Goal: Communication & Community: Answer question/provide support

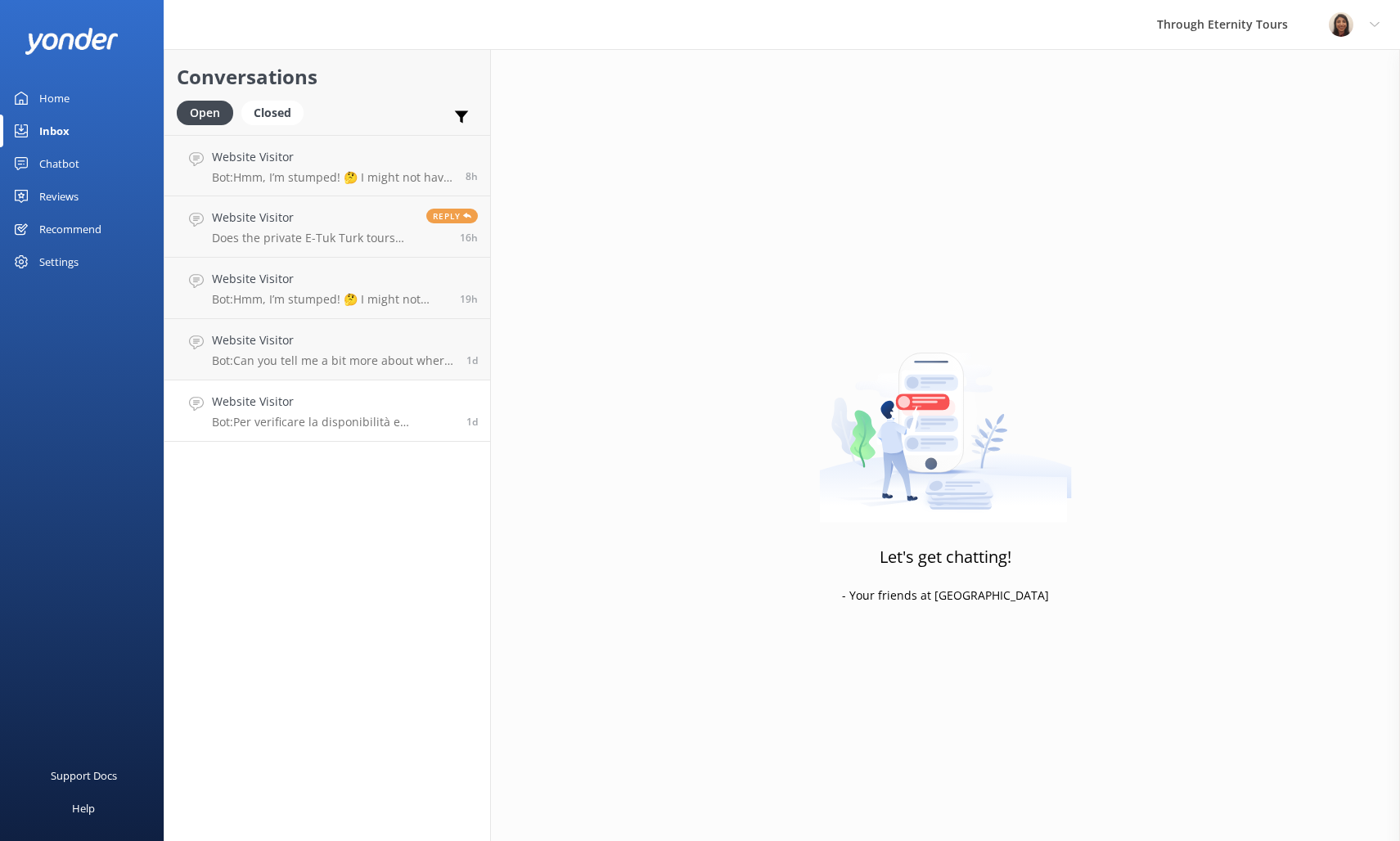
click at [322, 422] on p "Bot: Per verificare la disponibilità e prenotare un tour dei Musei Vaticani con…" at bounding box center [333, 422] width 242 height 15
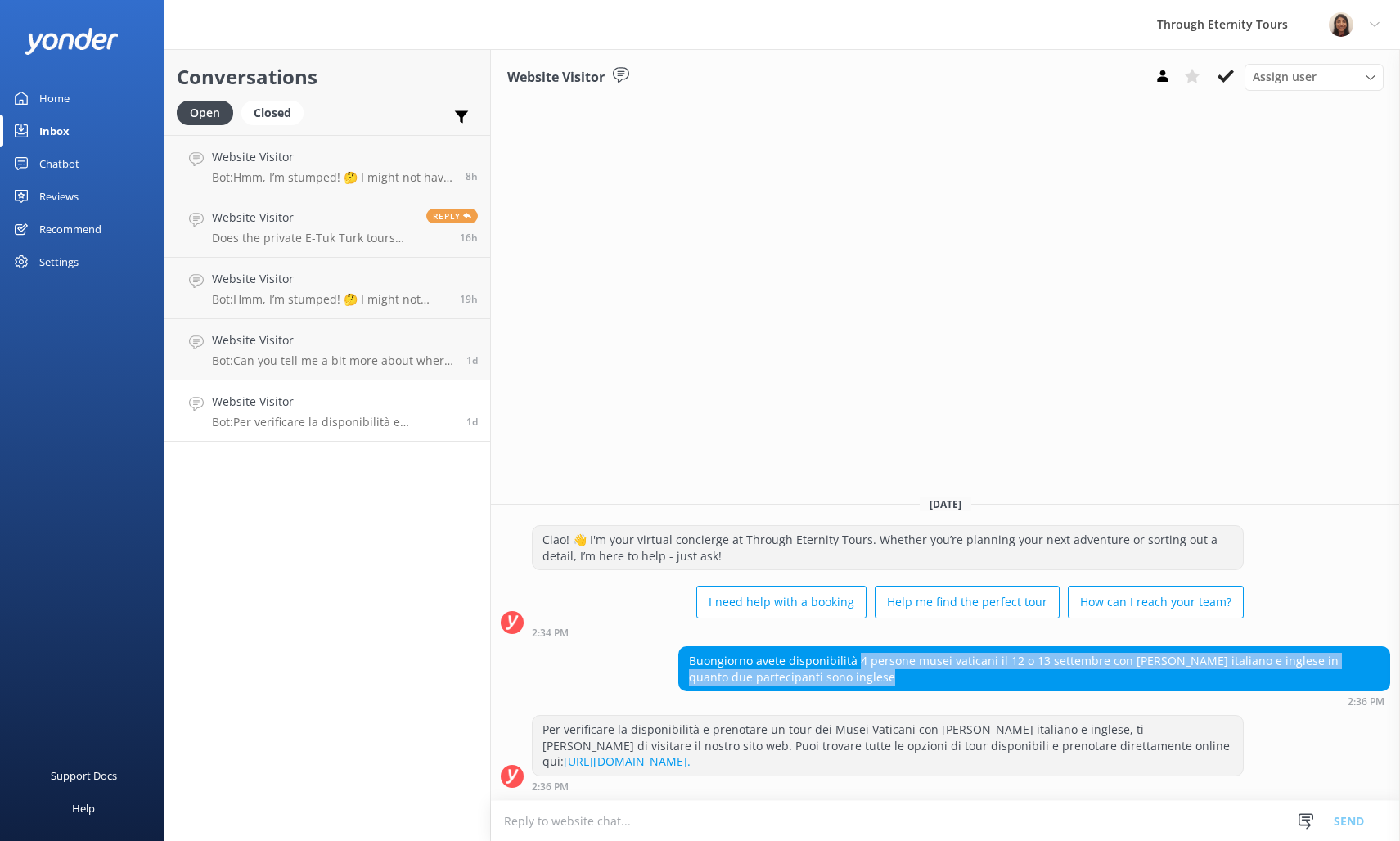
drag, startPoint x: 857, startPoint y: 654, endPoint x: 828, endPoint y: 669, distance: 32.6
click at [814, 669] on div "Buongiorno avete disponibilità 4 persone musei vaticani il 12 o 13 settembre co…" at bounding box center [1034, 669] width 710 height 44
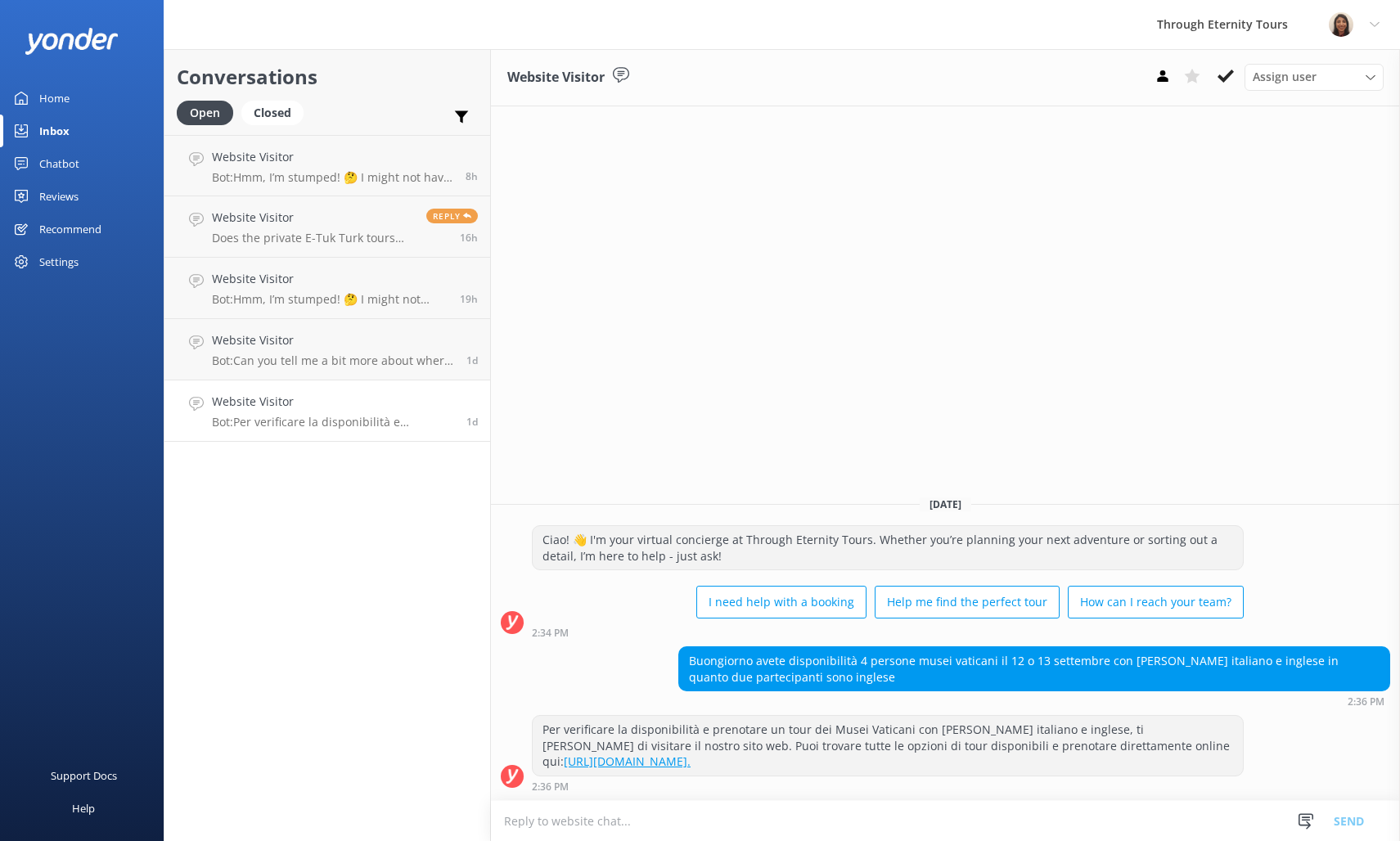
click at [852, 674] on div "Buongiorno avete disponibilità 4 persone musei vaticani il 12 o 13 settembre co…" at bounding box center [1034, 669] width 710 height 44
drag, startPoint x: 830, startPoint y: 682, endPoint x: 691, endPoint y: 652, distance: 142.2
click at [692, 652] on div "Buongiorno avete disponibilità 4 persone musei vaticani il 12 o 13 settembre co…" at bounding box center [1034, 669] width 710 height 44
copy div "Buongiorno avete disponibilità 4 persone musei vaticani il 12 o 13 settembre co…"
drag, startPoint x: 909, startPoint y: 764, endPoint x: 530, endPoint y: 708, distance: 383.1
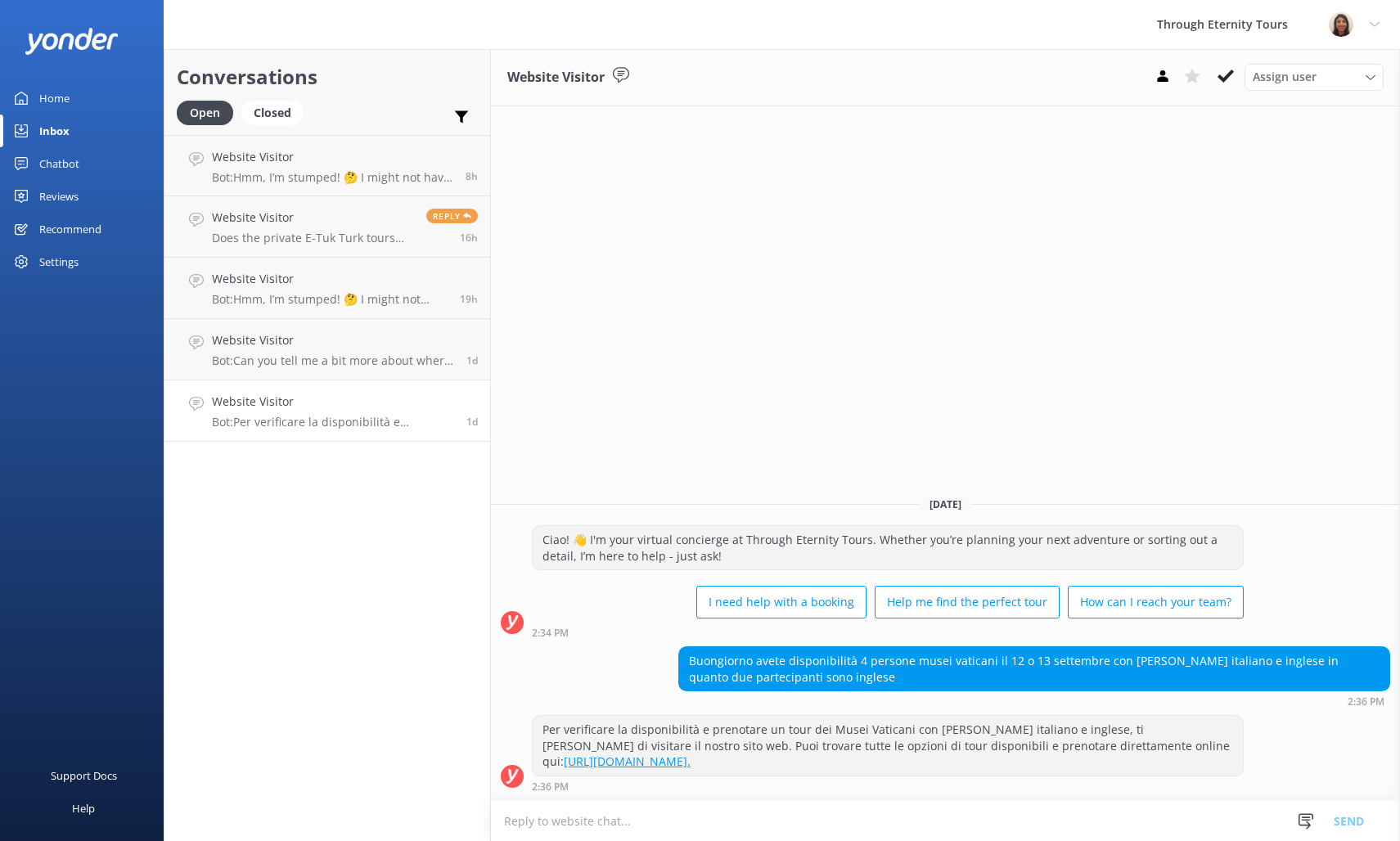
click at [530, 708] on div "[DATE] Ciao! 👋 I'm your virtual concierge at Through Eternity Tours. Whether yo…" at bounding box center [945, 641] width 909 height 317
copy div "Per verificare la disponibilità e prenotare un tour dei Musei Vaticani con [PER…"
click at [772, 810] on textarea at bounding box center [945, 821] width 909 height 40
paste textarea "Hello, my name is [PERSON_NAME] from Through Eternity Tours. Thank you for your…"
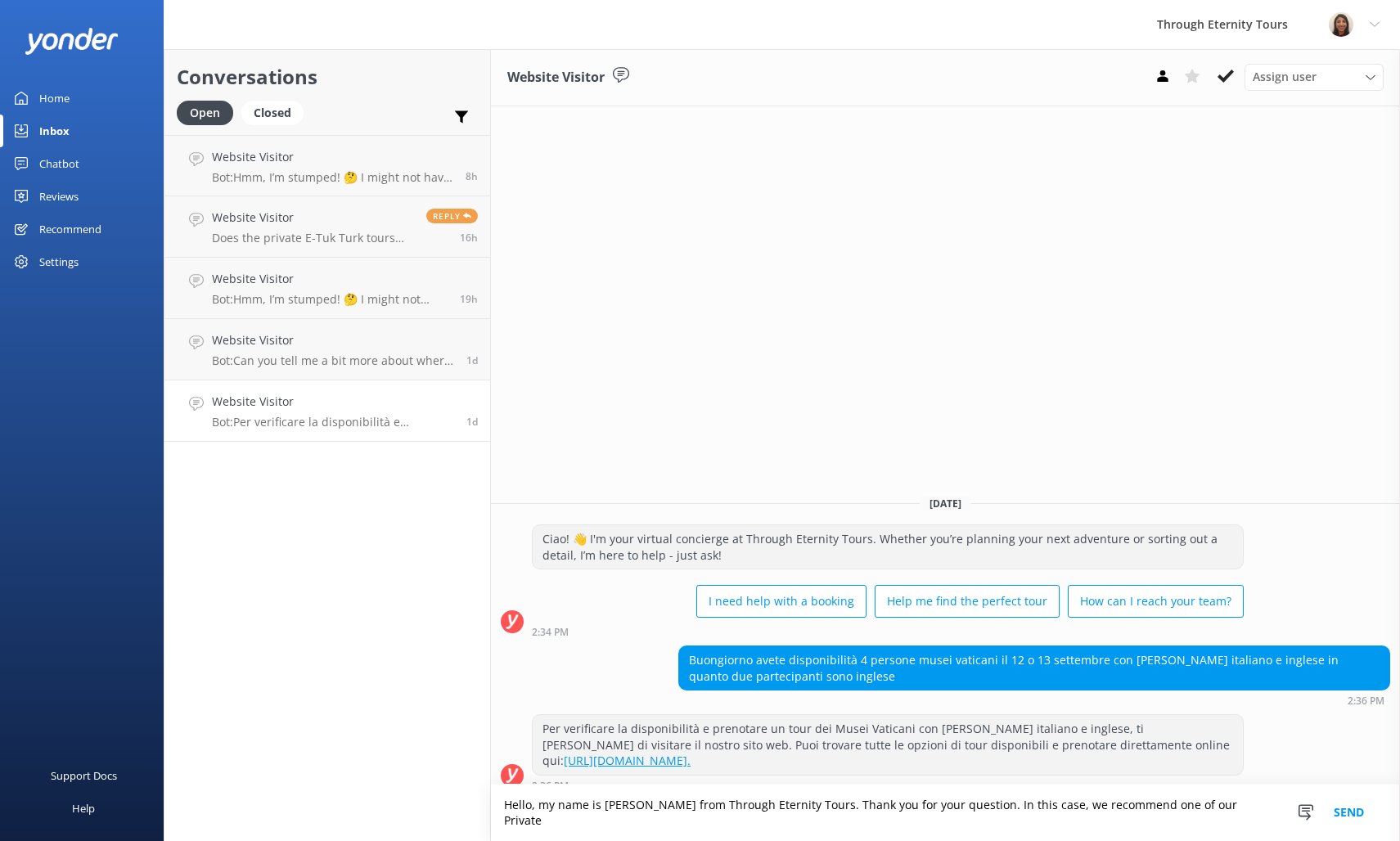
type textarea "Hello, my name is [PERSON_NAME] from Through Eternity Tours. Thank you for your…"
click at [326, 172] on p "Bot: Please book or check availability for the [GEOGRAPHIC_DATA] Night Tour: Ex…" at bounding box center [328, 177] width 233 height 15
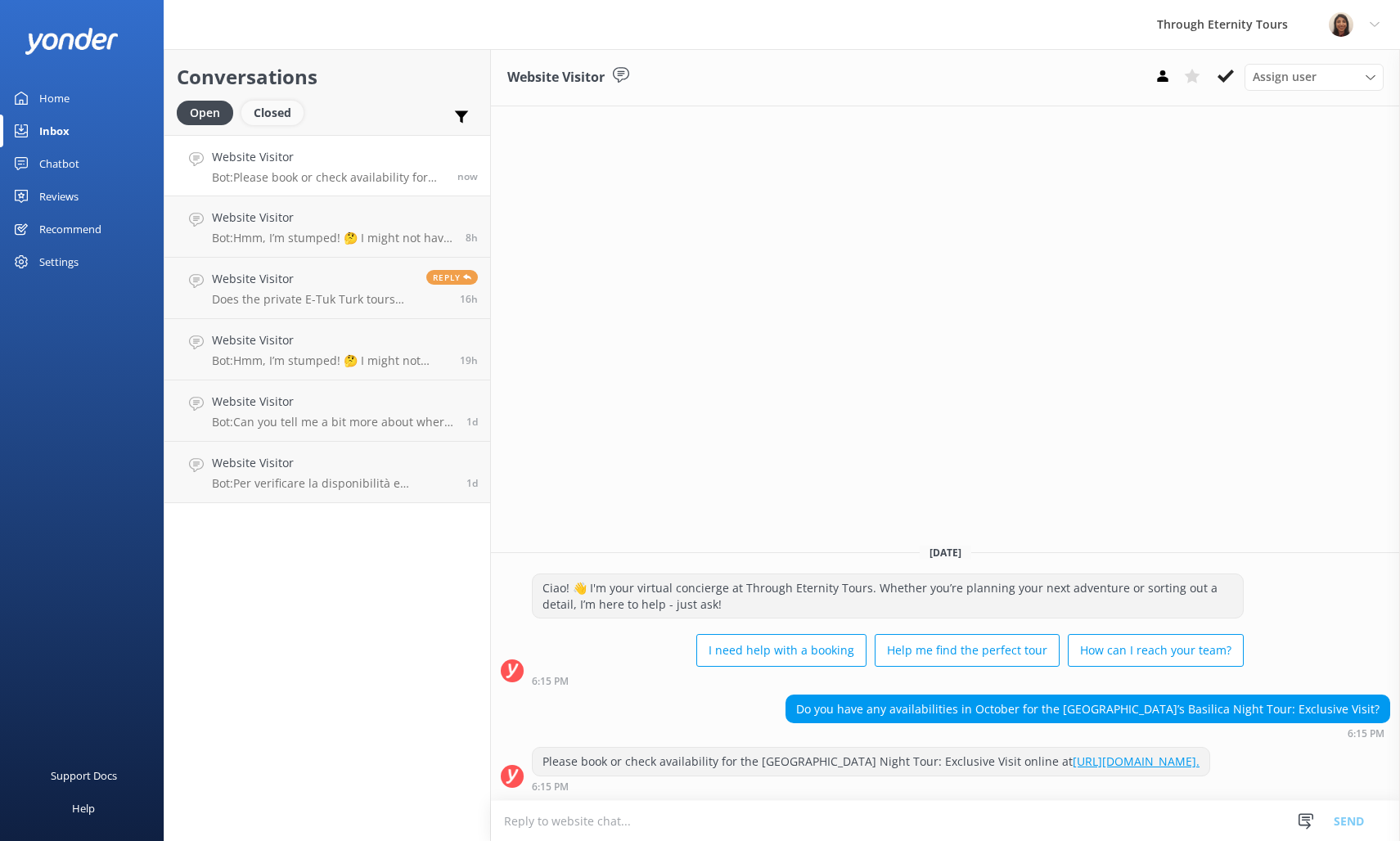
click at [271, 119] on div "Closed" at bounding box center [273, 113] width 62 height 24
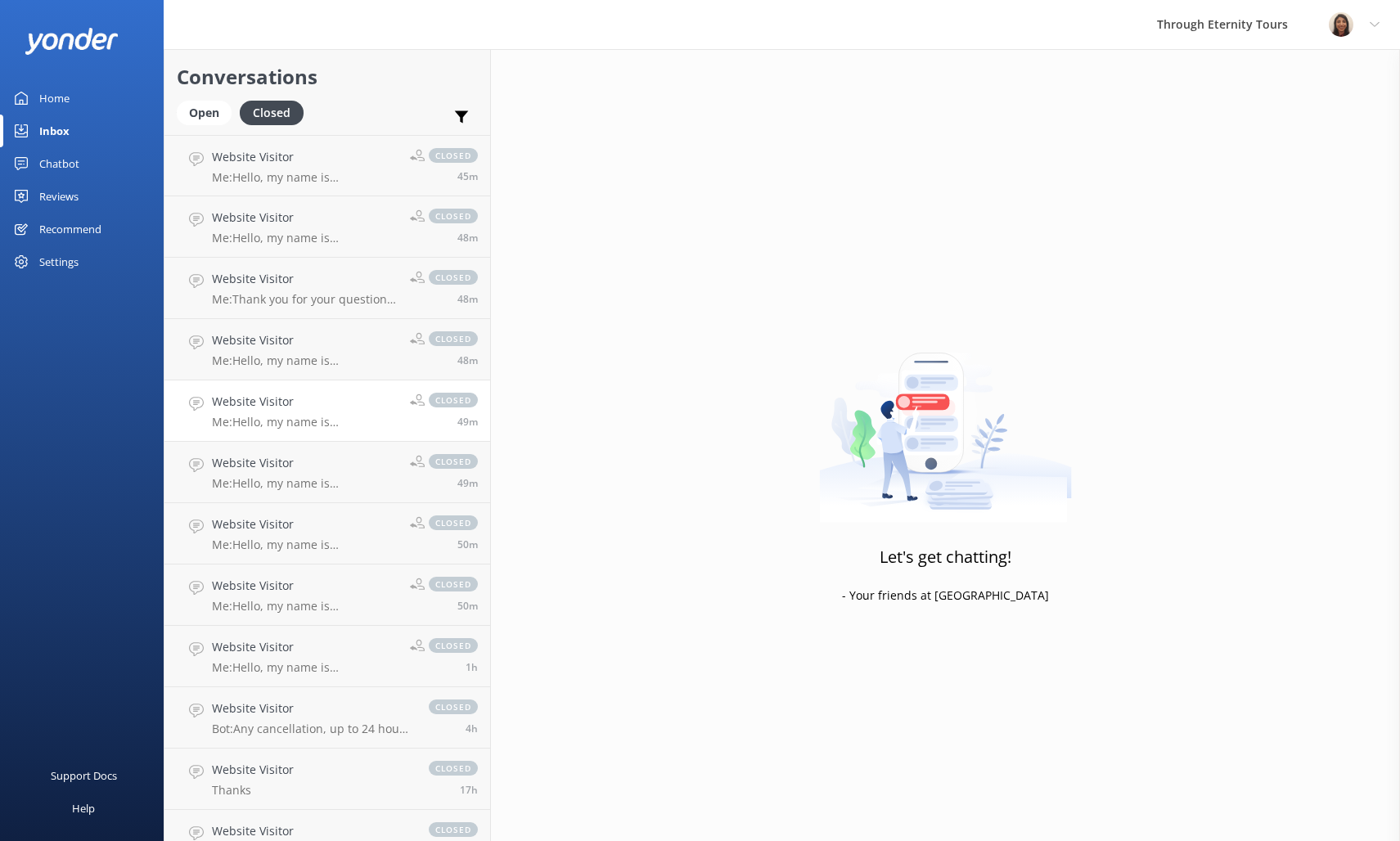
click at [372, 410] on h4 "Website Visitor" at bounding box center [305, 401] width 186 height 18
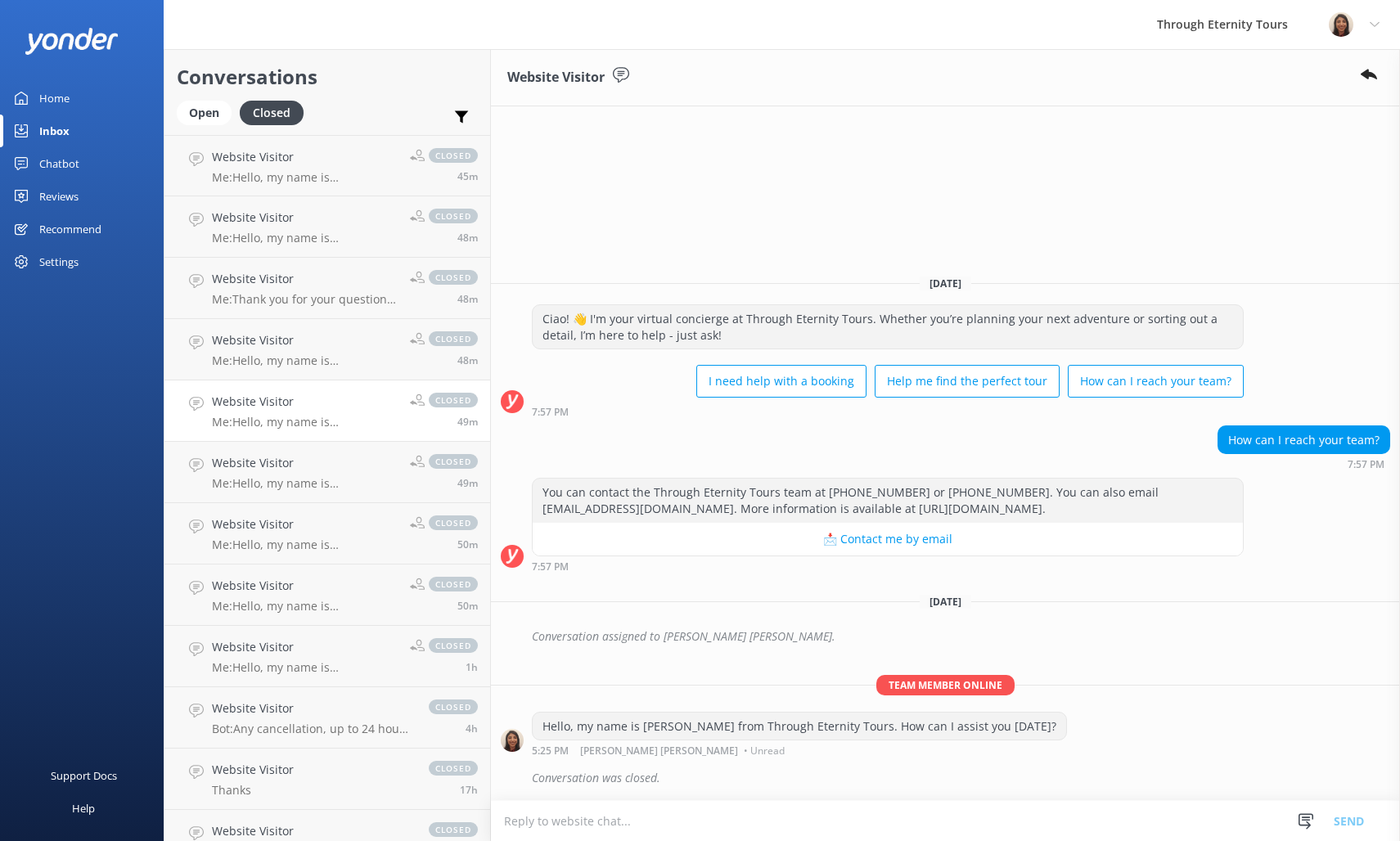
scroll to position [586, 0]
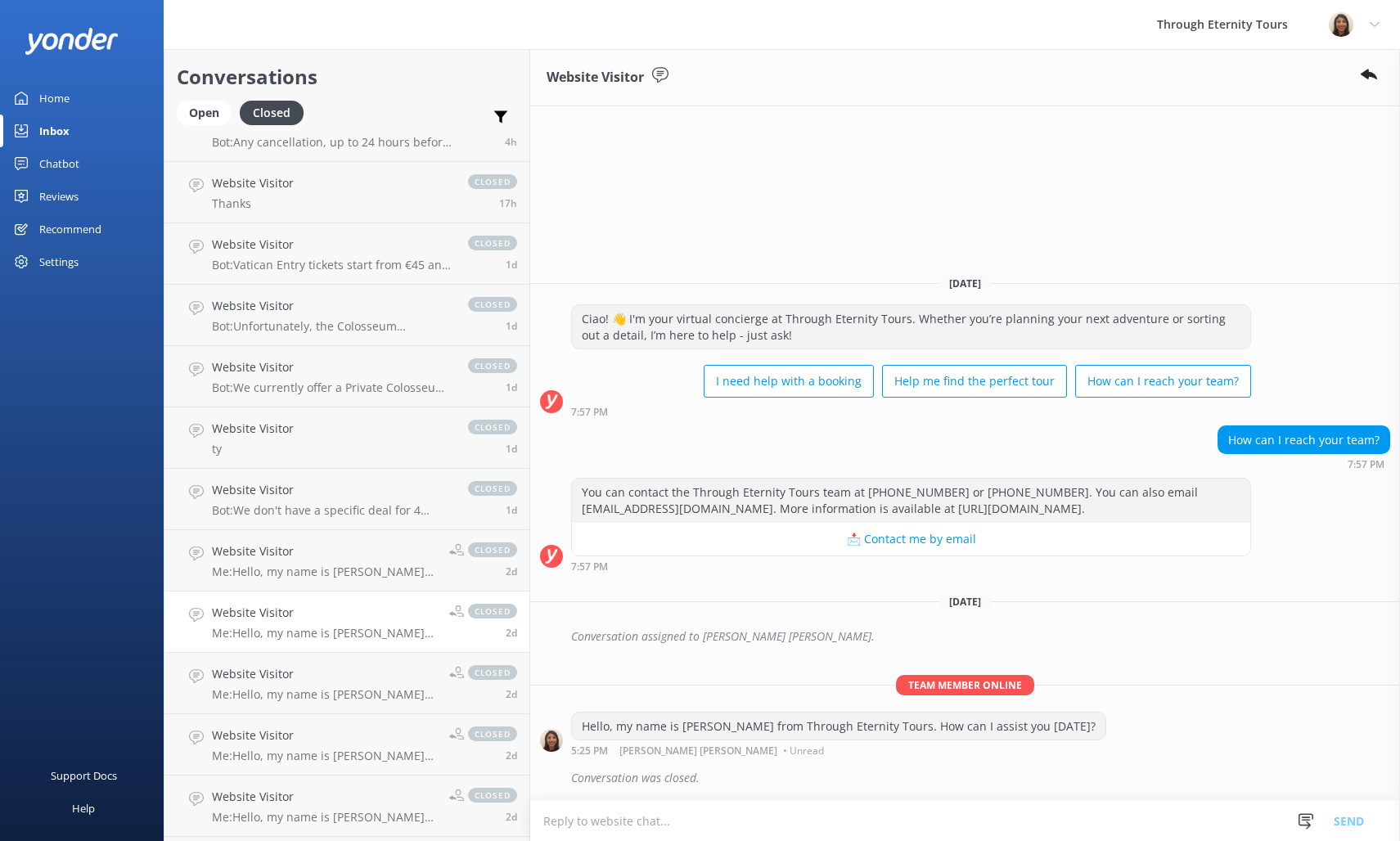
click at [291, 617] on h4 "Website Visitor" at bounding box center [324, 612] width 225 height 18
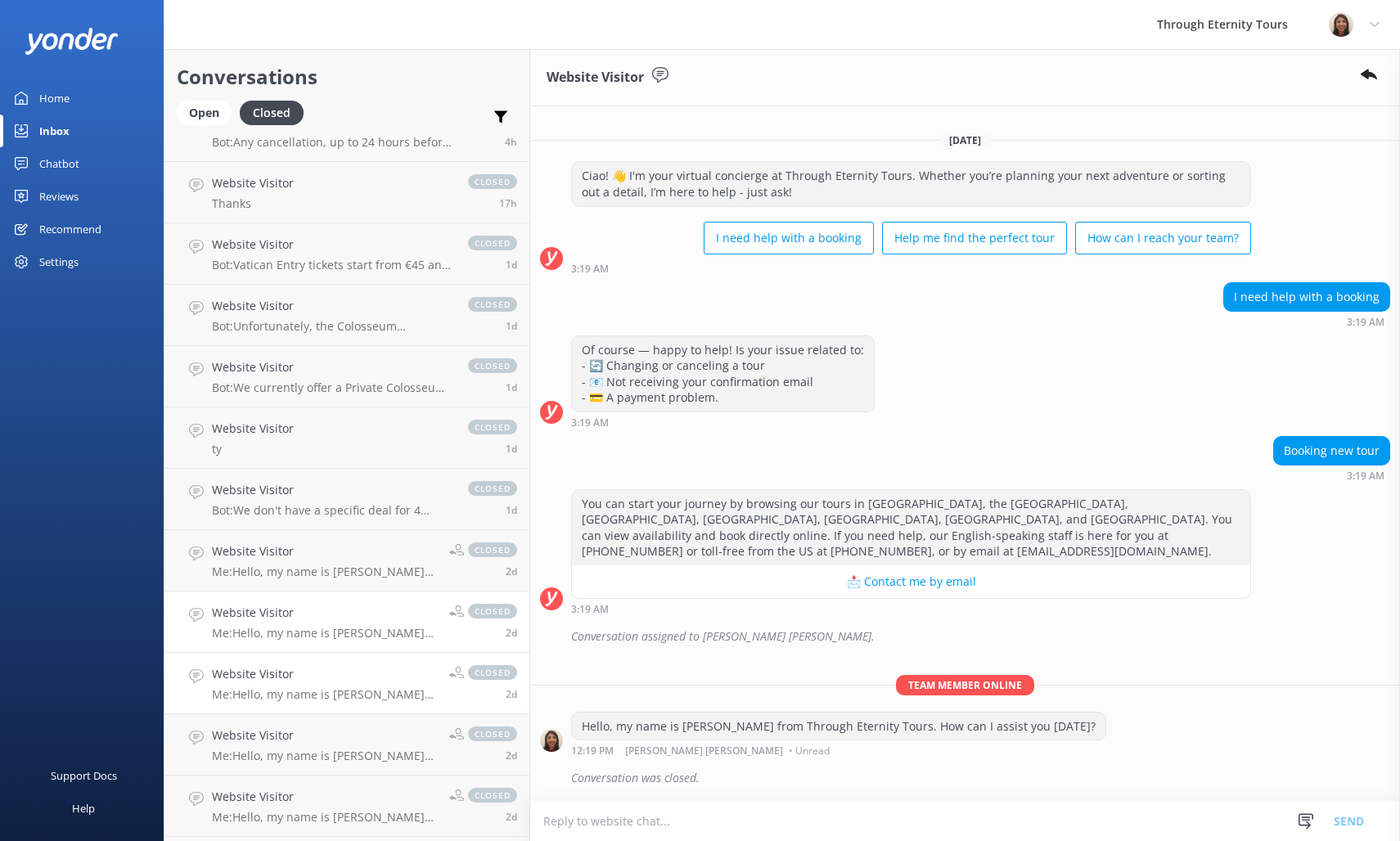
click at [300, 685] on div "Website Visitor Me: Hello, my name is [PERSON_NAME] from Through Eternity Tours…" at bounding box center [324, 683] width 225 height 36
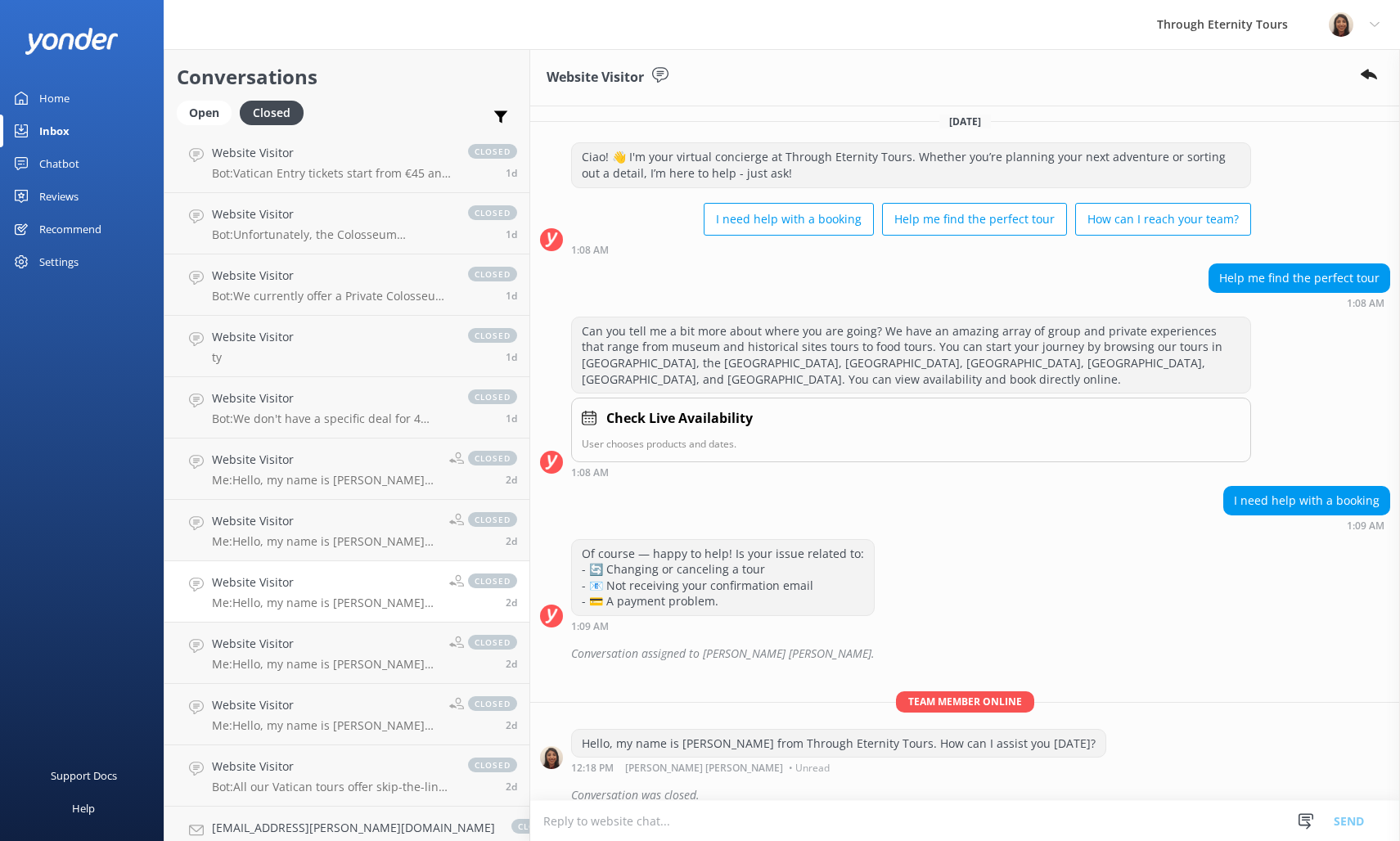
scroll to position [805, 0]
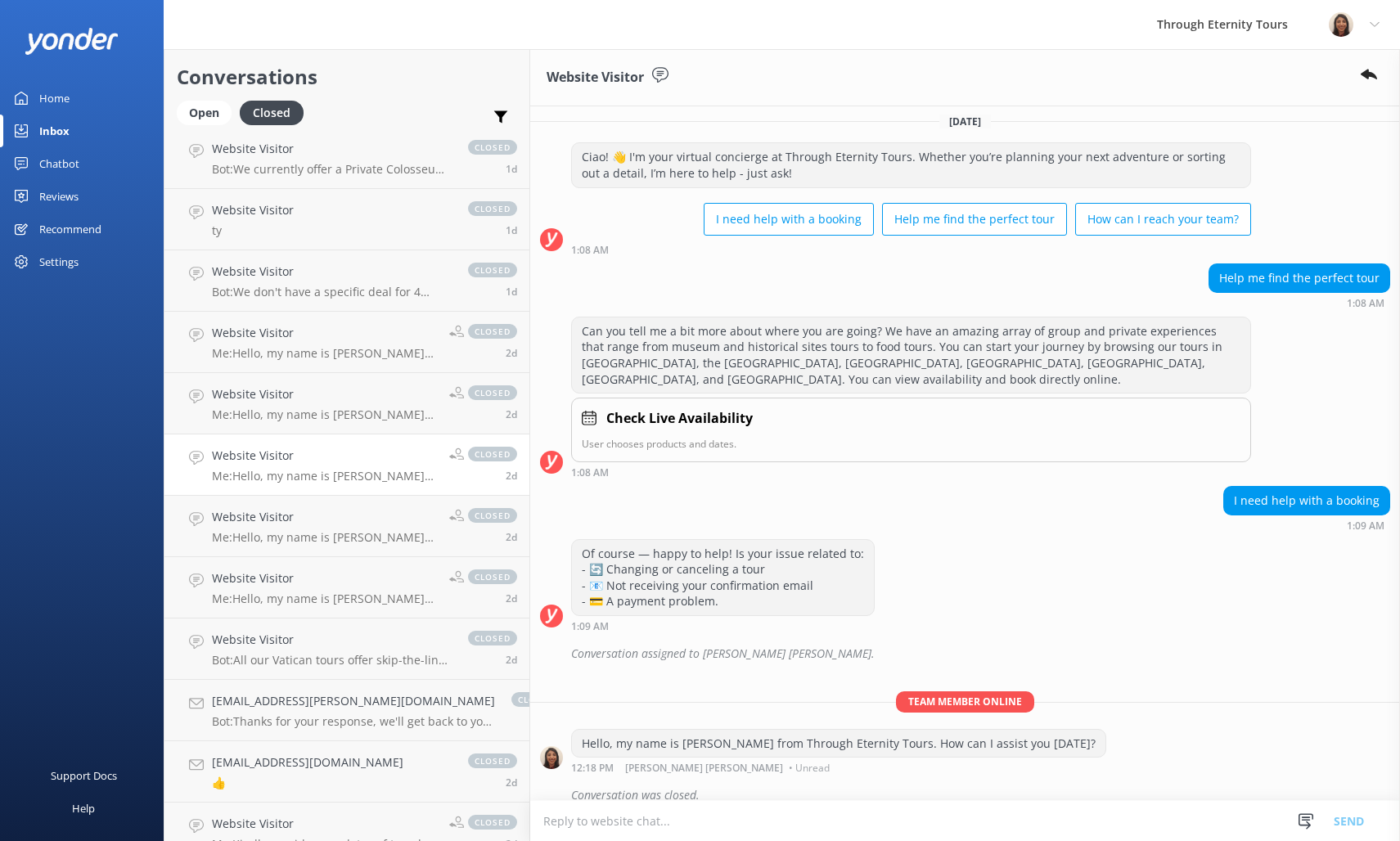
click at [321, 659] on p "Bot: All our Vatican tours offer skip-the-line access. You can explore options …" at bounding box center [331, 660] width 240 height 15
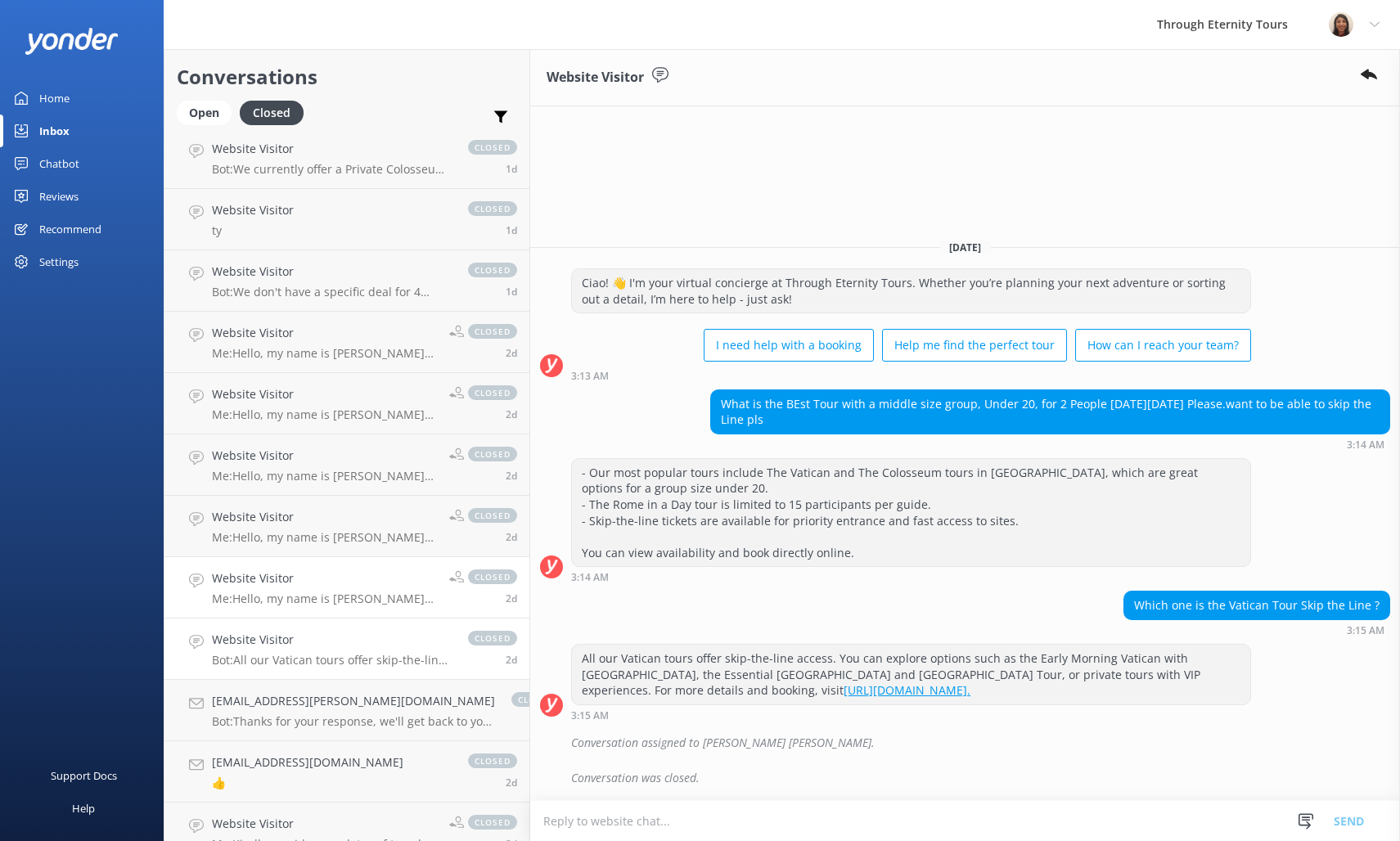
click at [305, 584] on h4 "Website Visitor" at bounding box center [324, 578] width 225 height 18
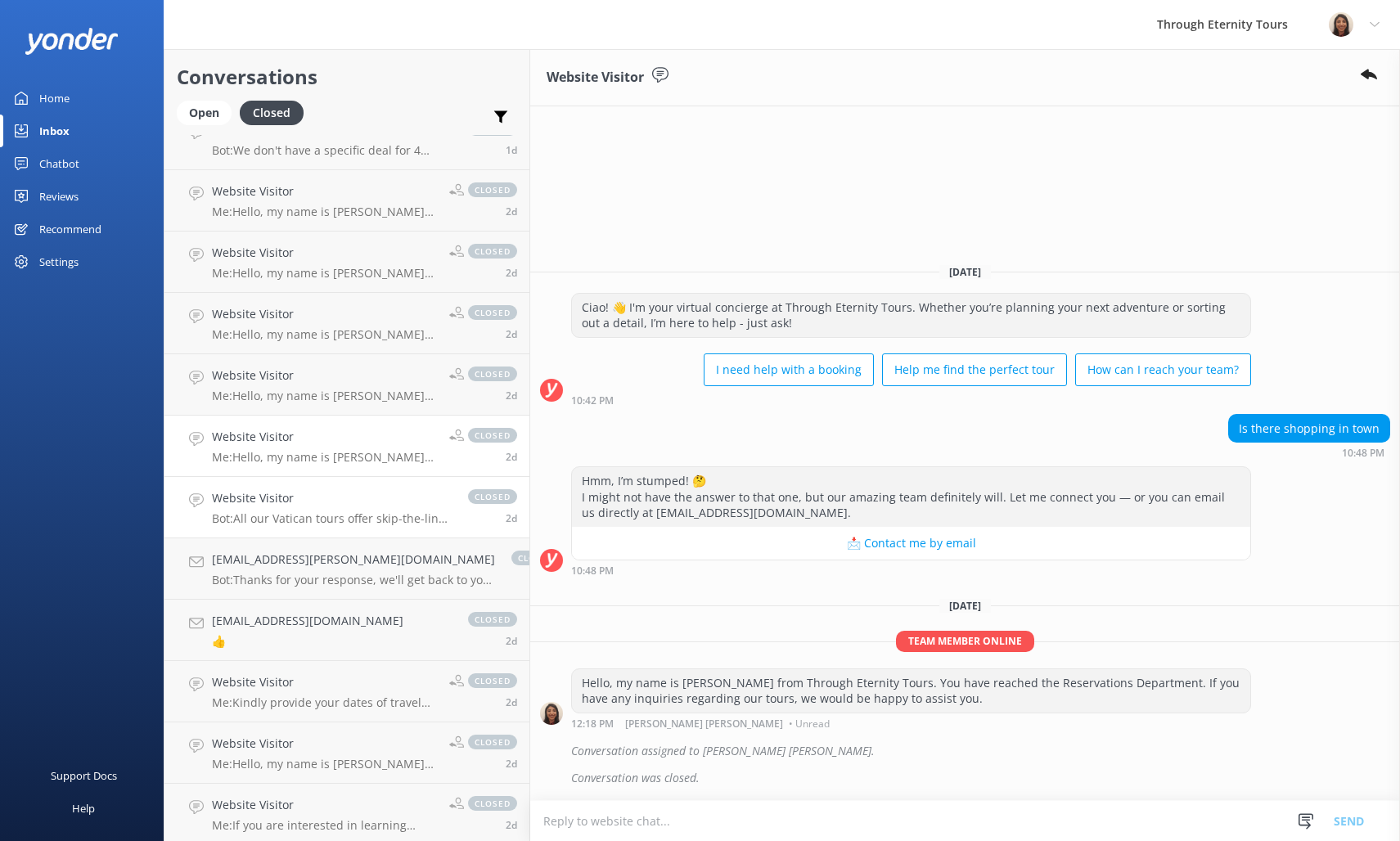
click at [322, 643] on link "[EMAIL_ADDRESS][DOMAIN_NAME] 👍 closed 2d" at bounding box center [347, 630] width 365 height 61
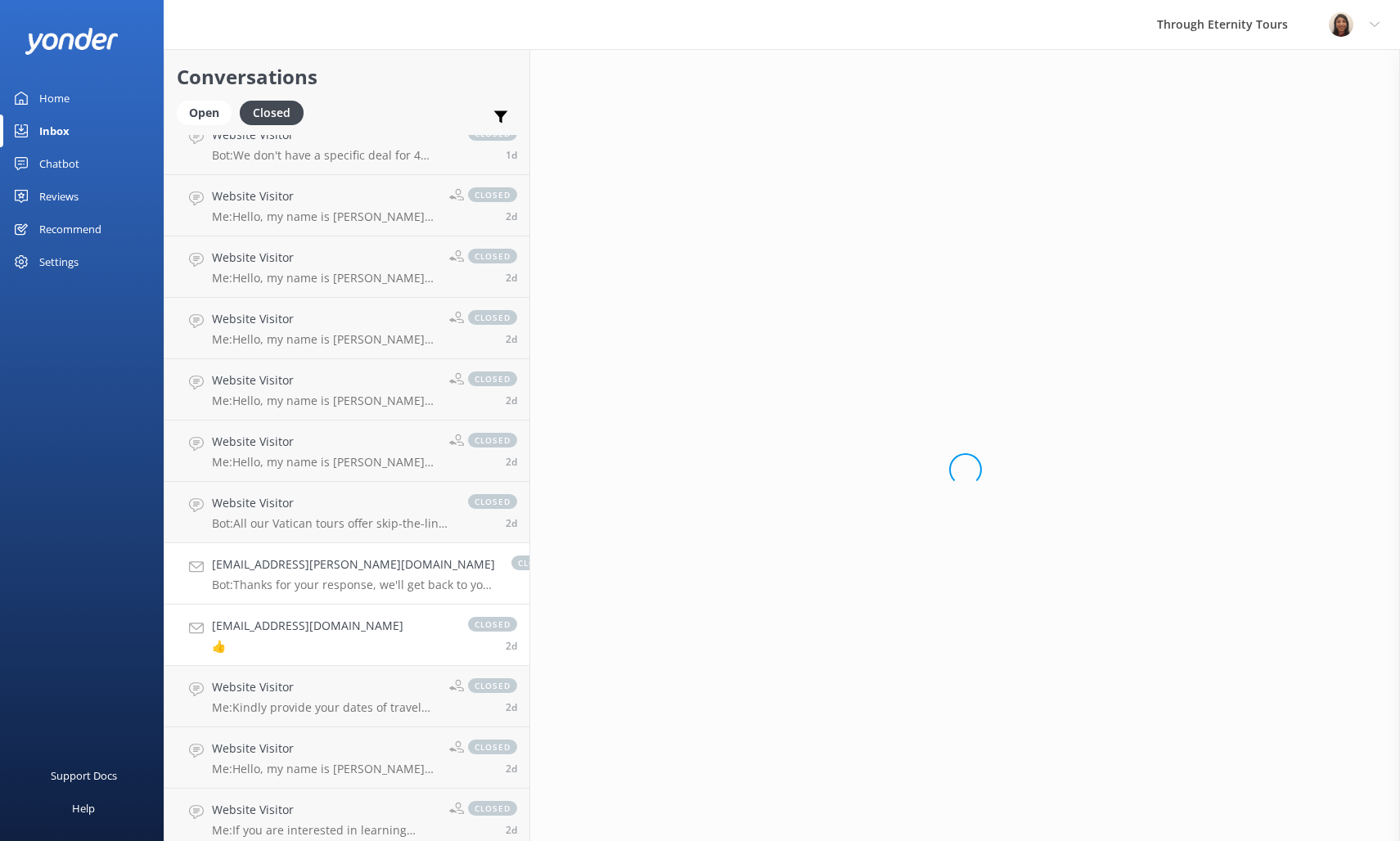
click at [318, 584] on p "Bot: Thanks for your response, we'll get back to you as soon as we can during o…" at bounding box center [353, 585] width 283 height 15
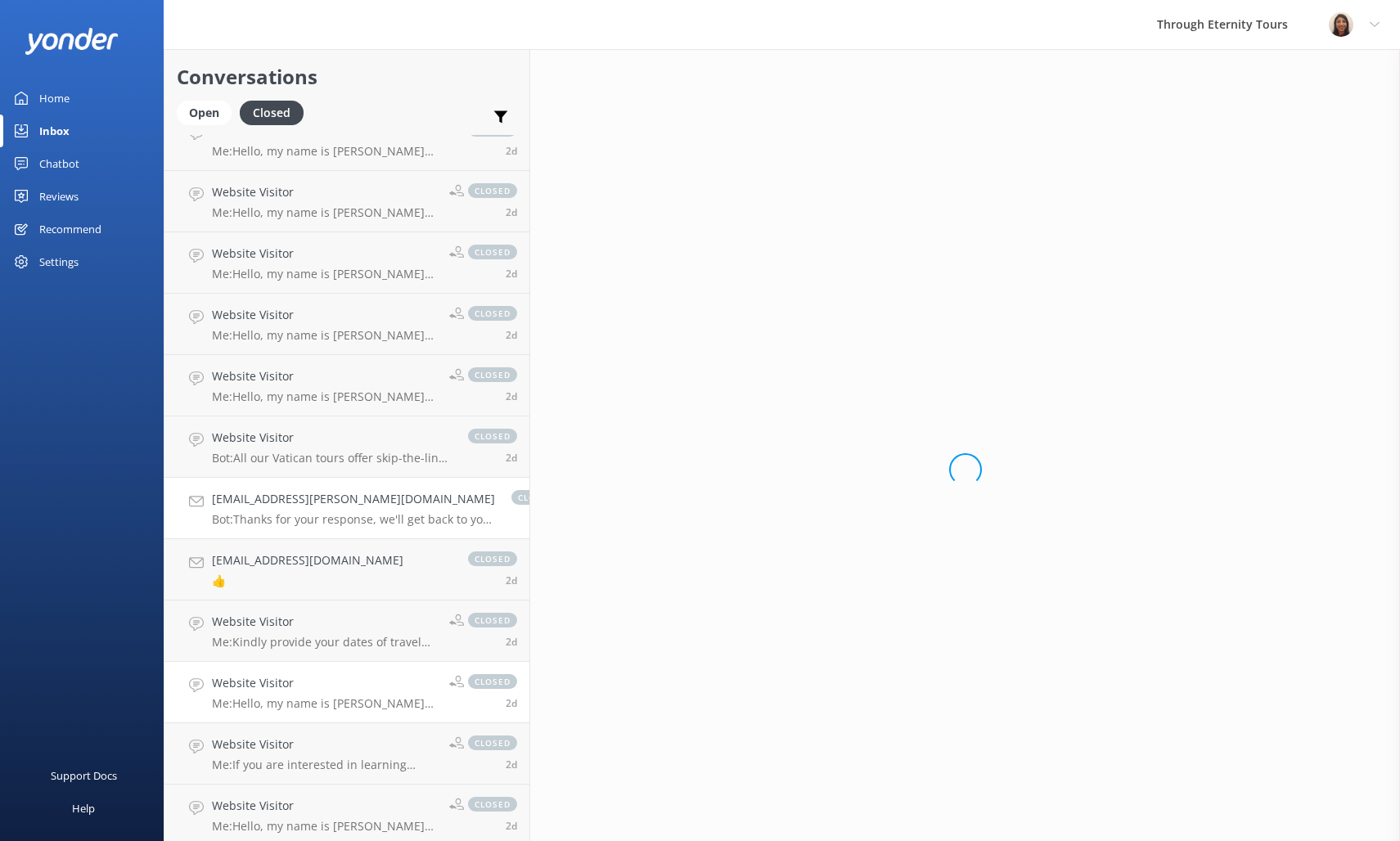
click at [372, 701] on p "Me: Hello, my name is [PERSON_NAME] from Through Eternity Tours. Thank you for …" at bounding box center [324, 704] width 225 height 15
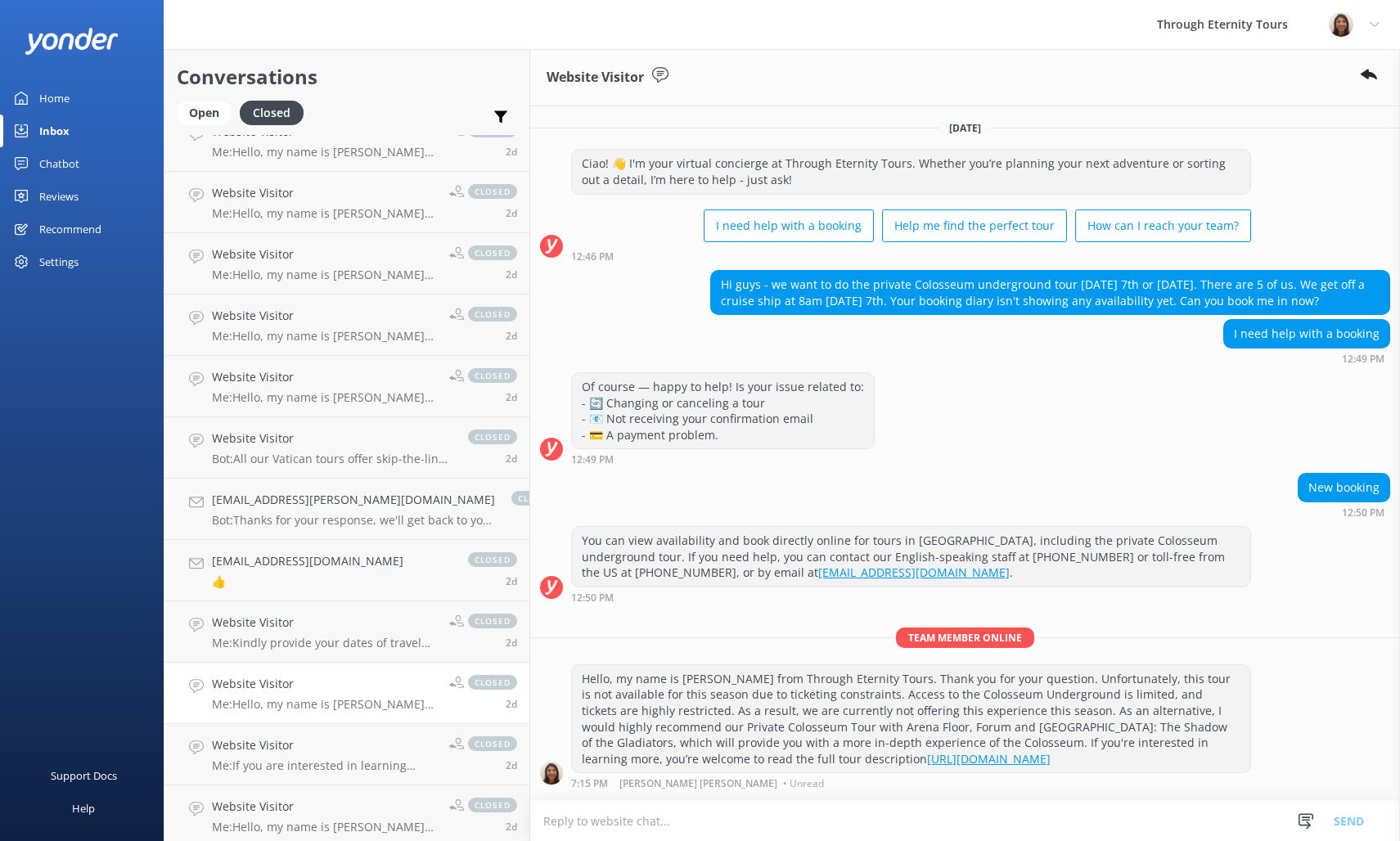
scroll to position [59, 0]
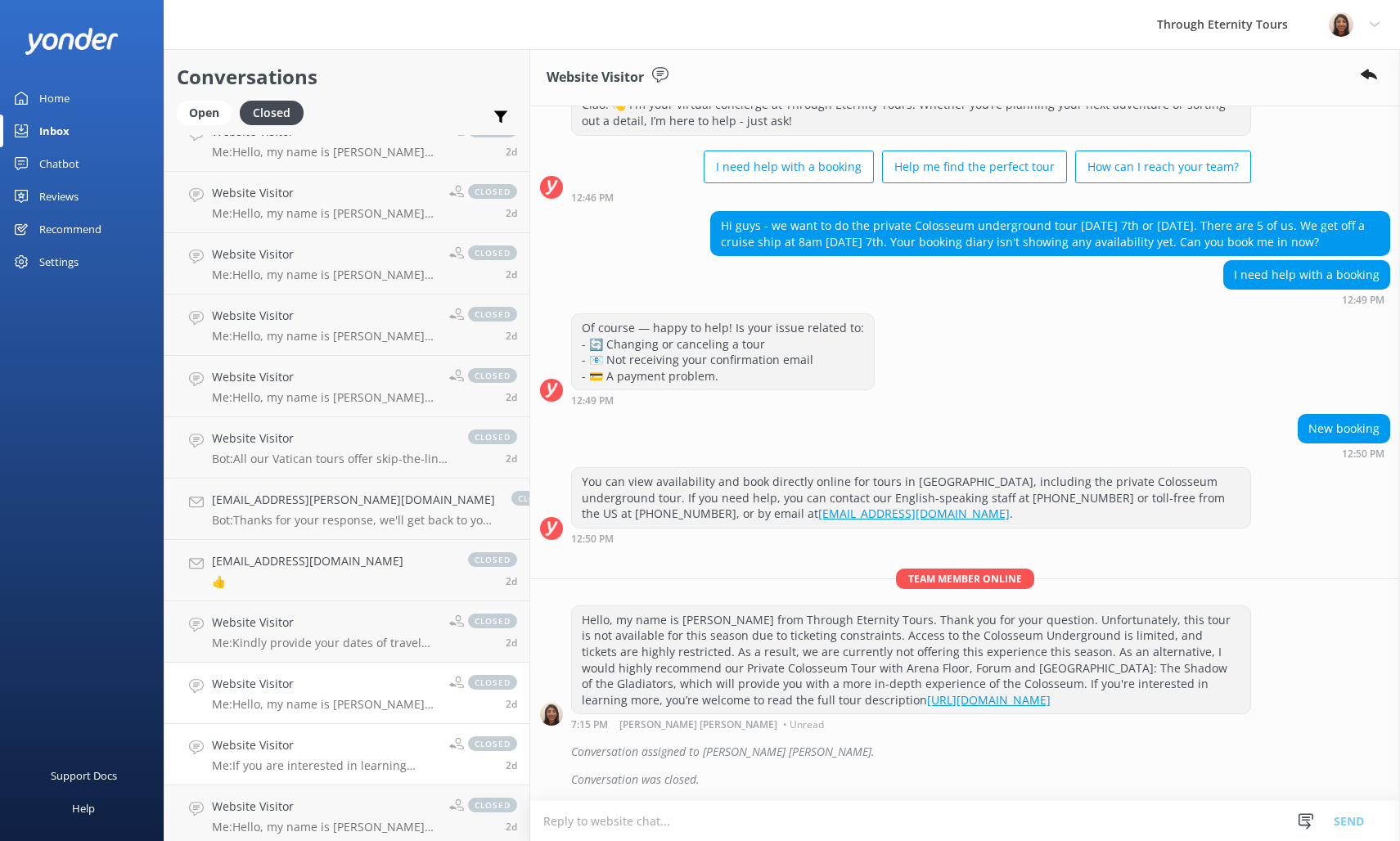
click at [359, 761] on p "Me: If you are interested in learning more you are welcome to read the full tou…" at bounding box center [324, 766] width 225 height 15
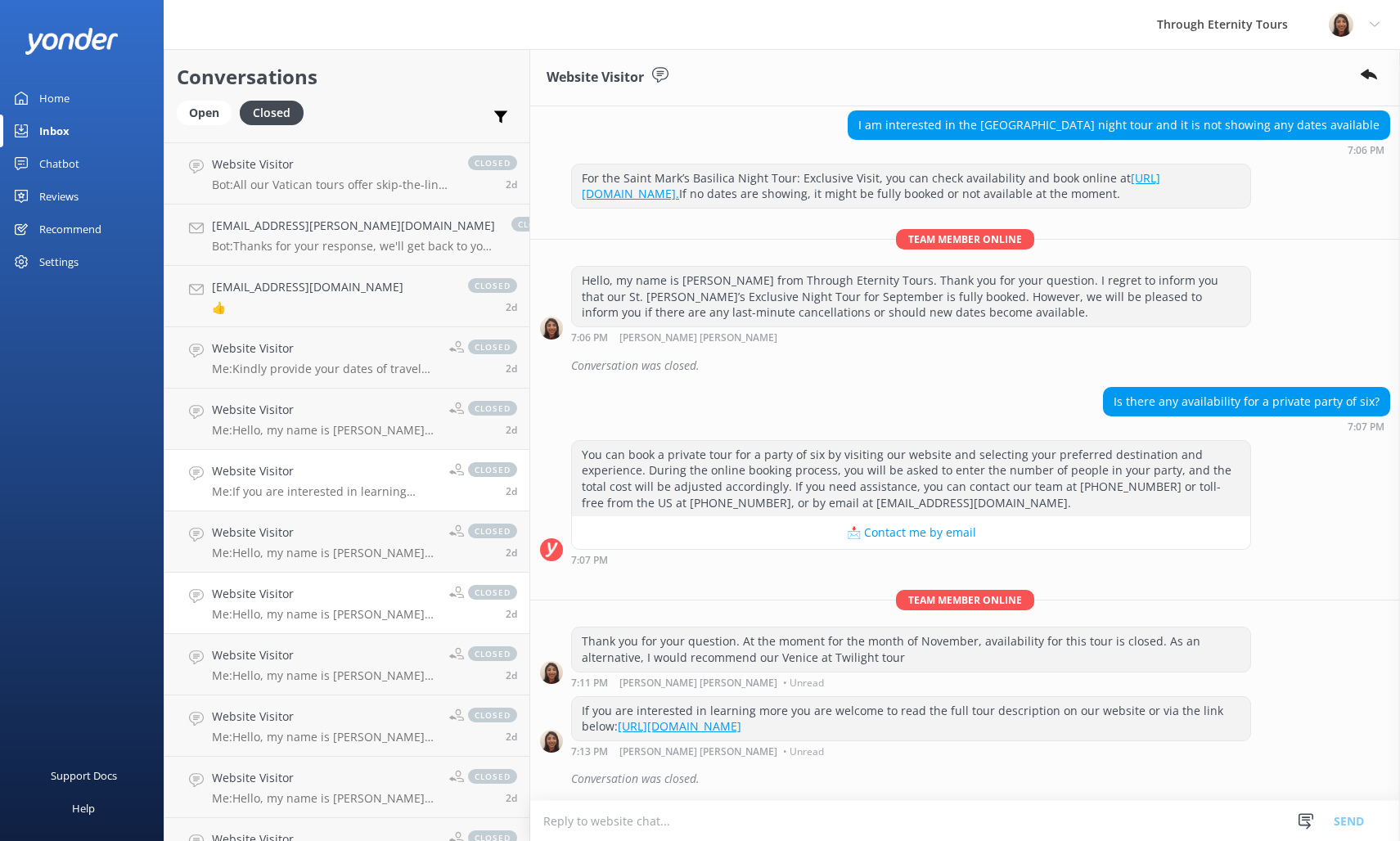
scroll to position [1325, 0]
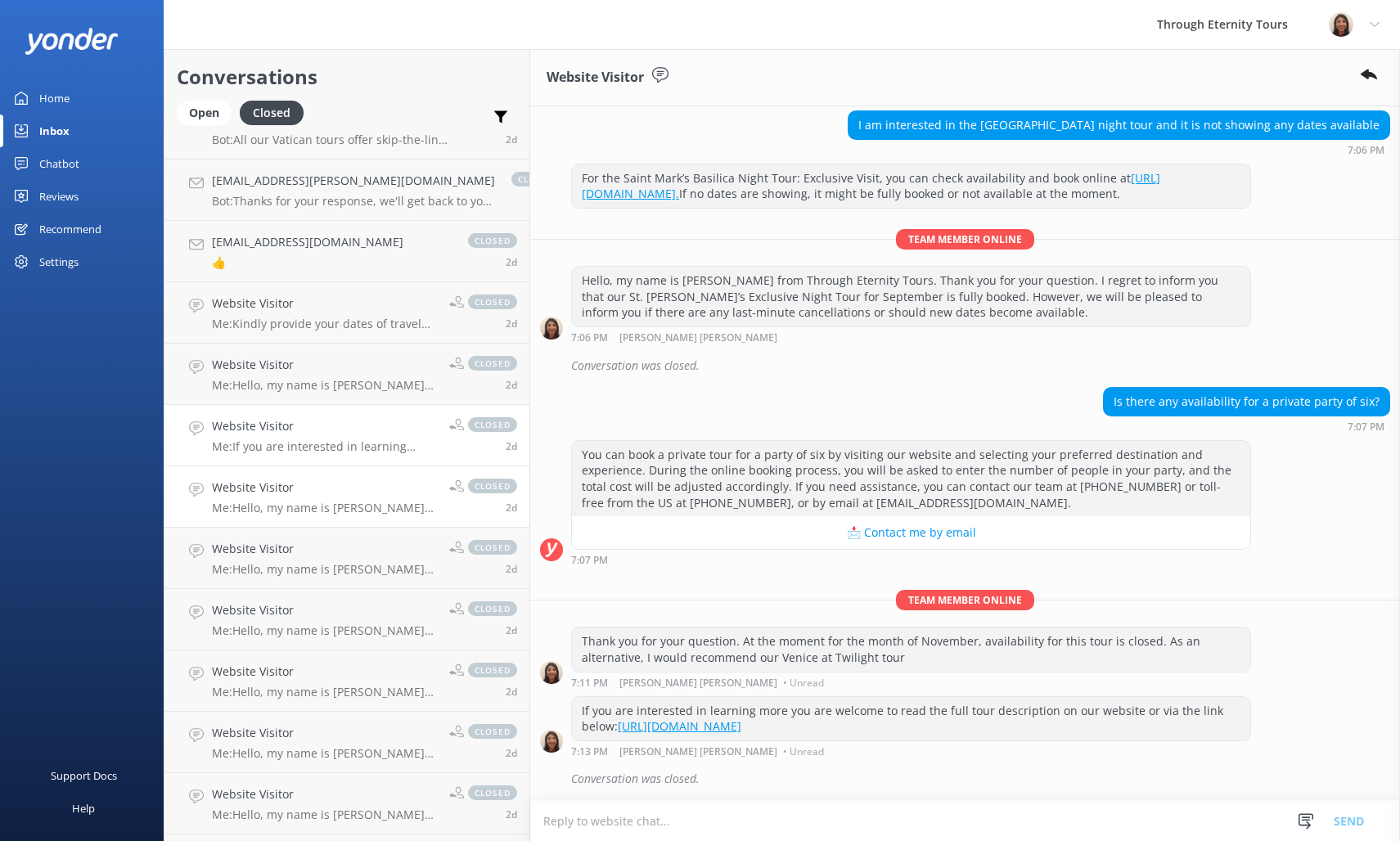
click at [290, 520] on link "Website Visitor Me: Hello, my name is [PERSON_NAME] from Through Eternity Tours…" at bounding box center [347, 496] width 365 height 61
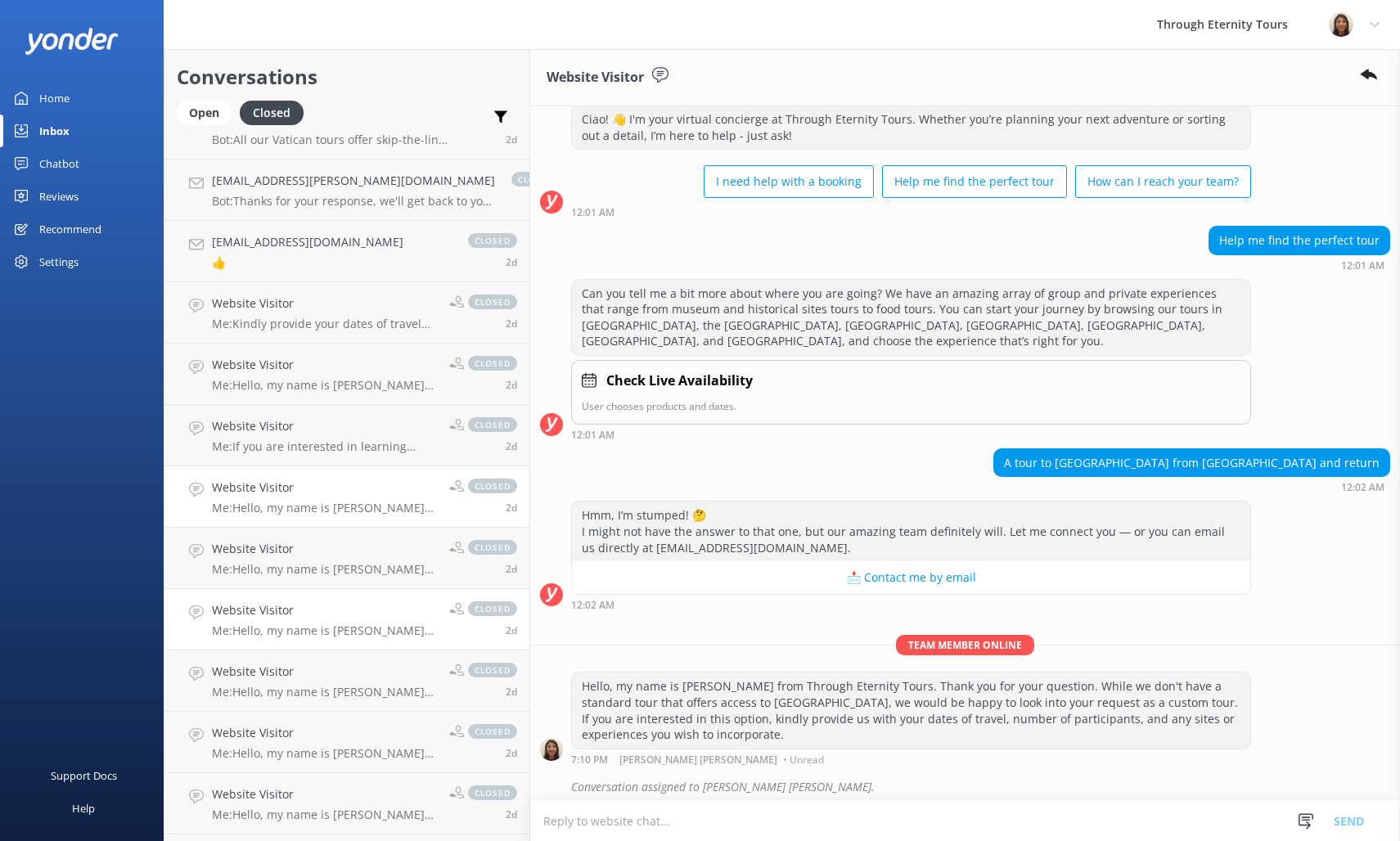
scroll to position [626, 0]
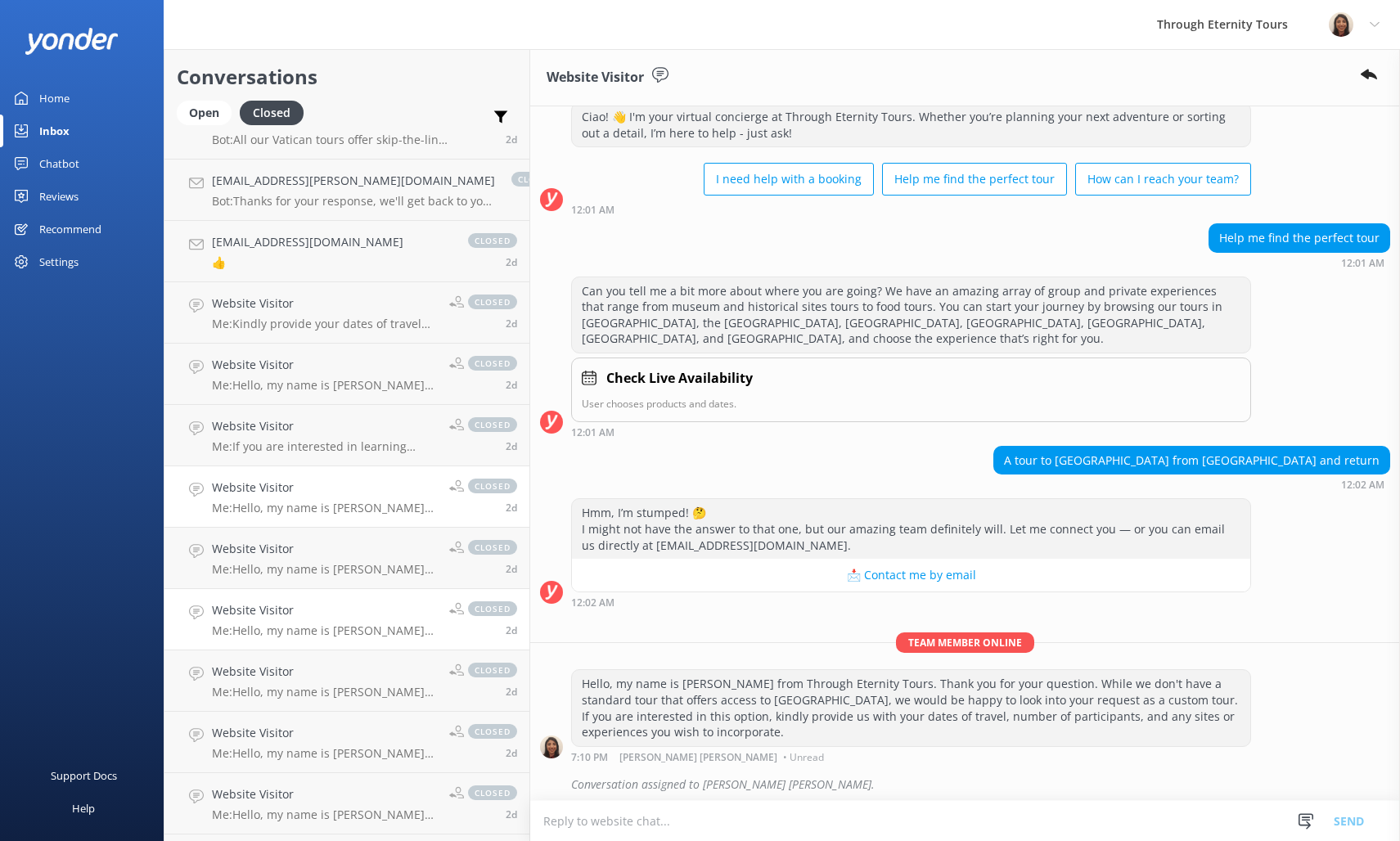
click at [287, 608] on h4 "Website Visitor" at bounding box center [324, 610] width 225 height 18
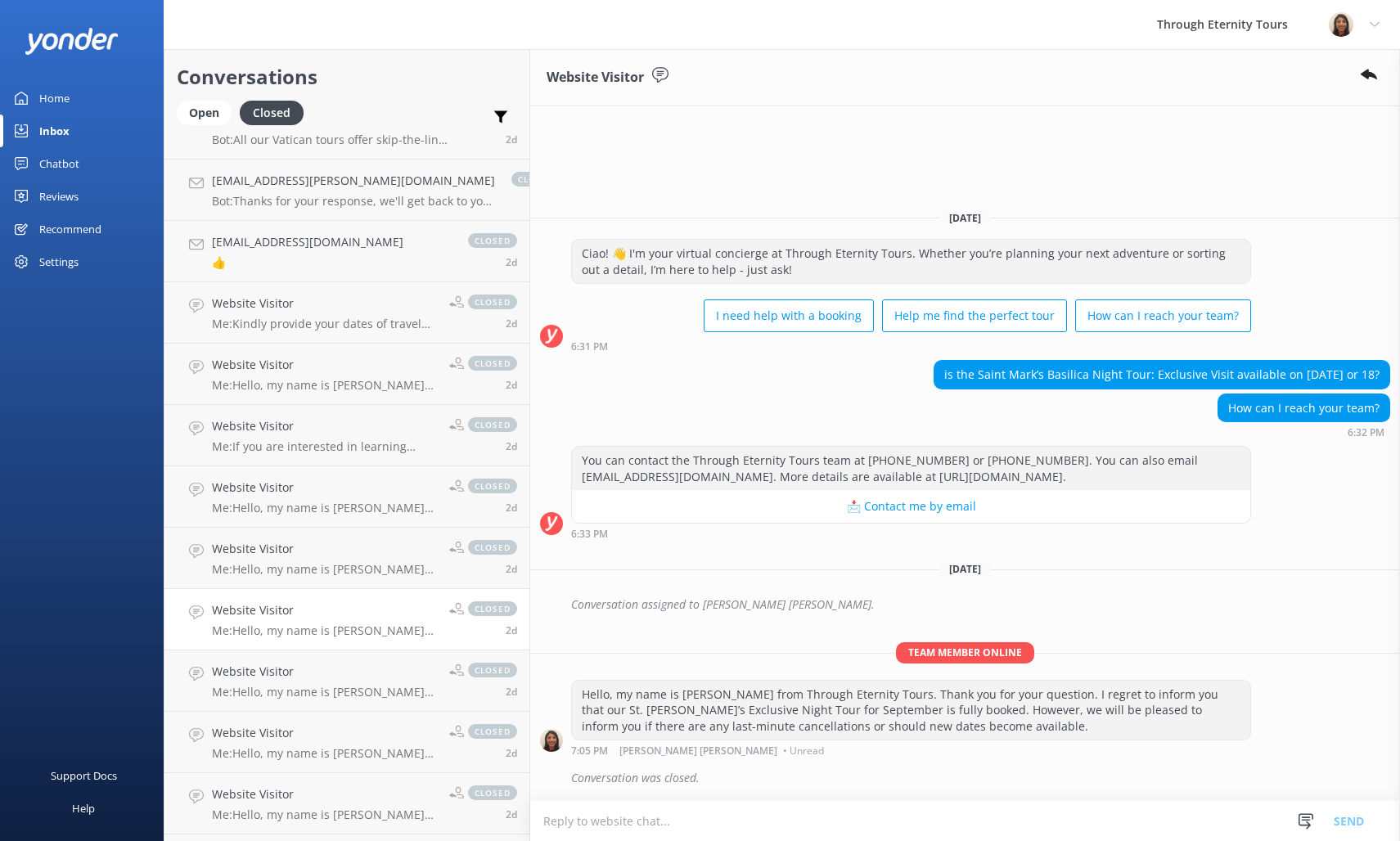
click at [667, 727] on div "Hello, my name is [PERSON_NAME] from Through Eternity Tours. Thank you for your…" at bounding box center [911, 710] width 678 height 60
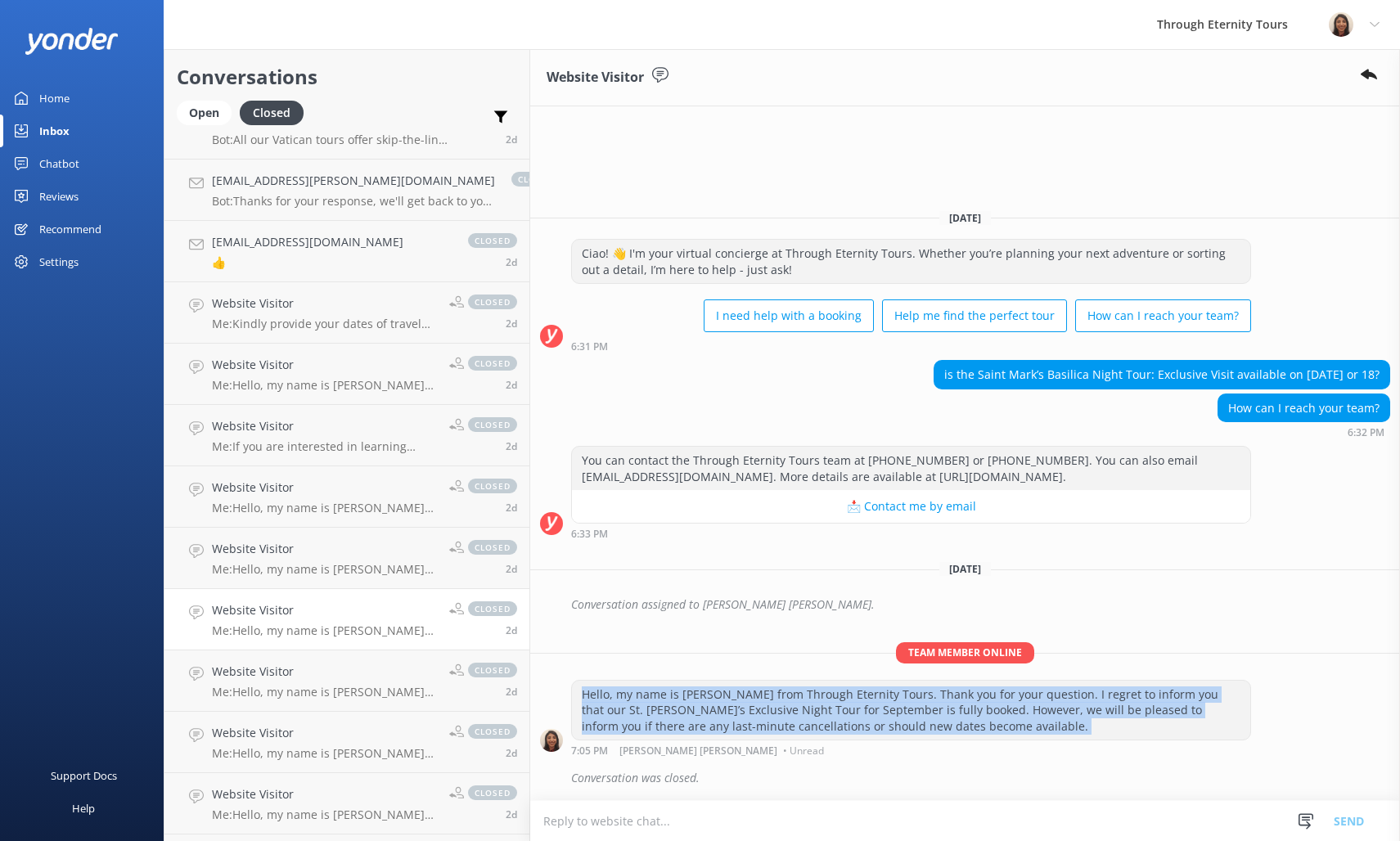
click at [667, 727] on div "Hello, my name is [PERSON_NAME] from Through Eternity Tours. Thank you for your…" at bounding box center [911, 710] width 678 height 60
copy div "Hello, my name is [PERSON_NAME] from Through Eternity Tours. Thank you for your…"
click at [192, 114] on div "Open" at bounding box center [204, 113] width 55 height 24
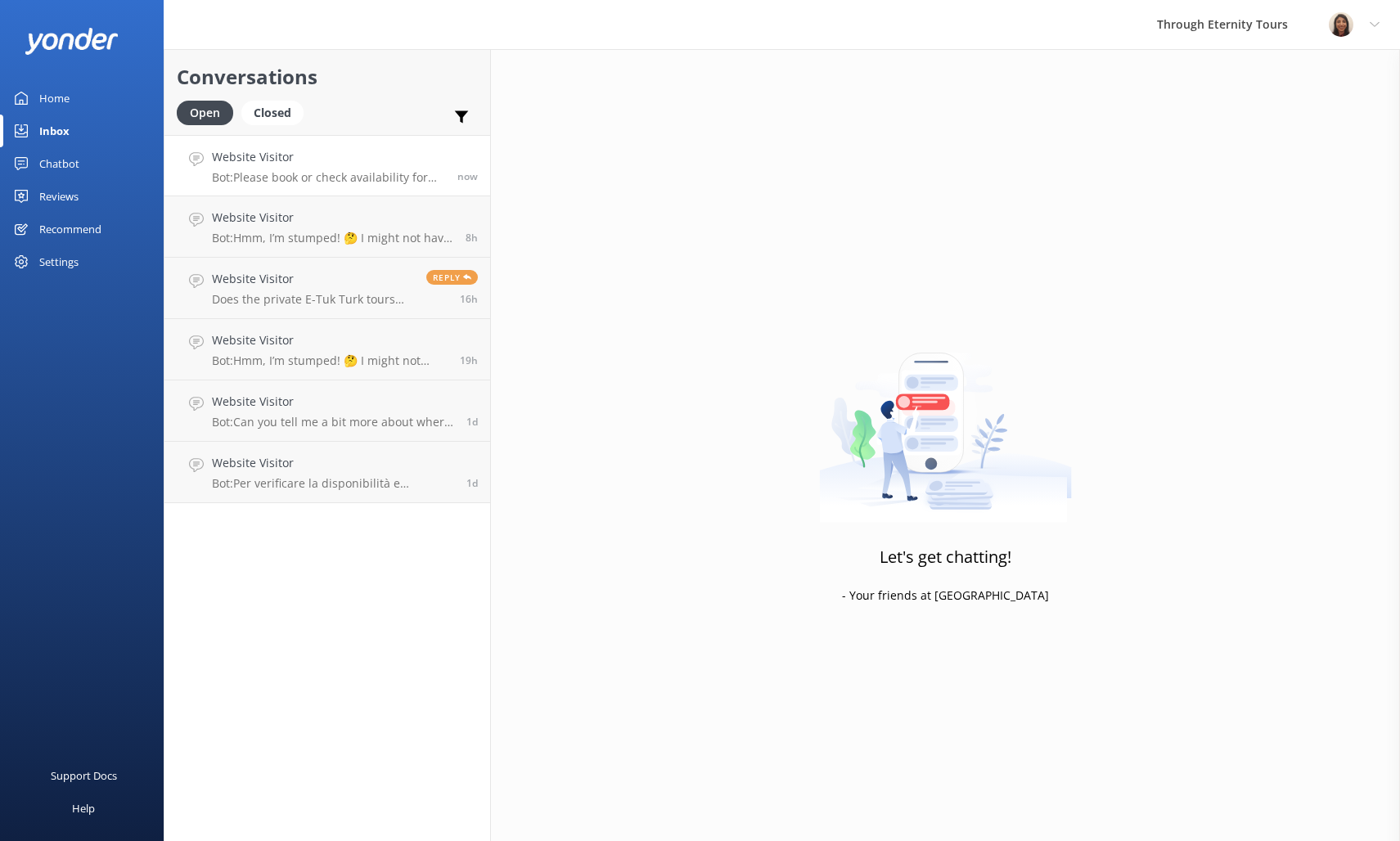
click at [315, 178] on p "Bot: Please book or check availability for the [GEOGRAPHIC_DATA] Night Tour: Ex…" at bounding box center [328, 177] width 233 height 15
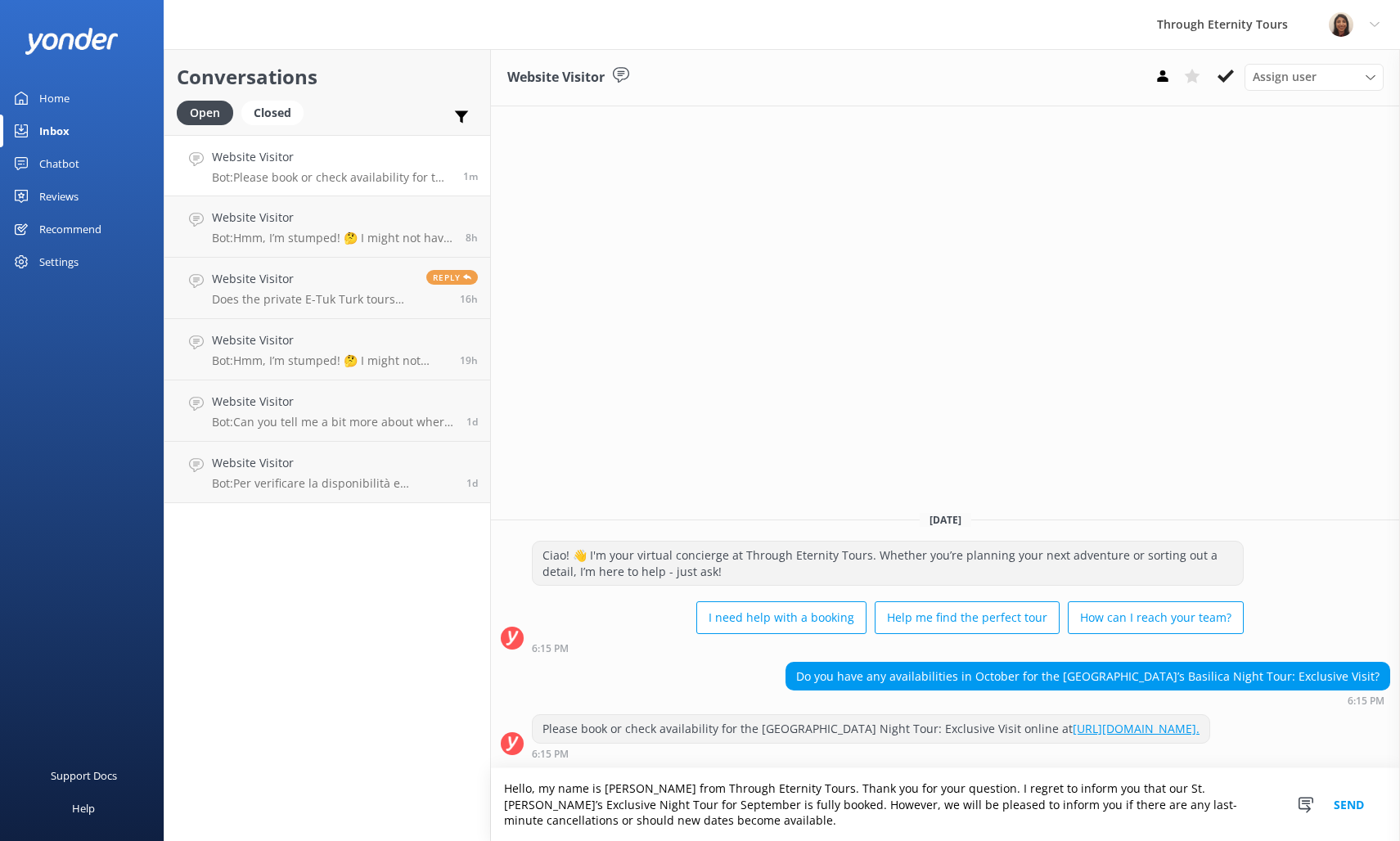
drag, startPoint x: 609, startPoint y: 808, endPoint x: 957, endPoint y: 786, distance: 348.7
click at [957, 785] on textarea "Hello, my name is [PERSON_NAME] from Through Eternity Tours. Thank you for your…" at bounding box center [945, 804] width 909 height 73
paste textarea "Currently, availability for October has not yet been released for our St. [PERS…"
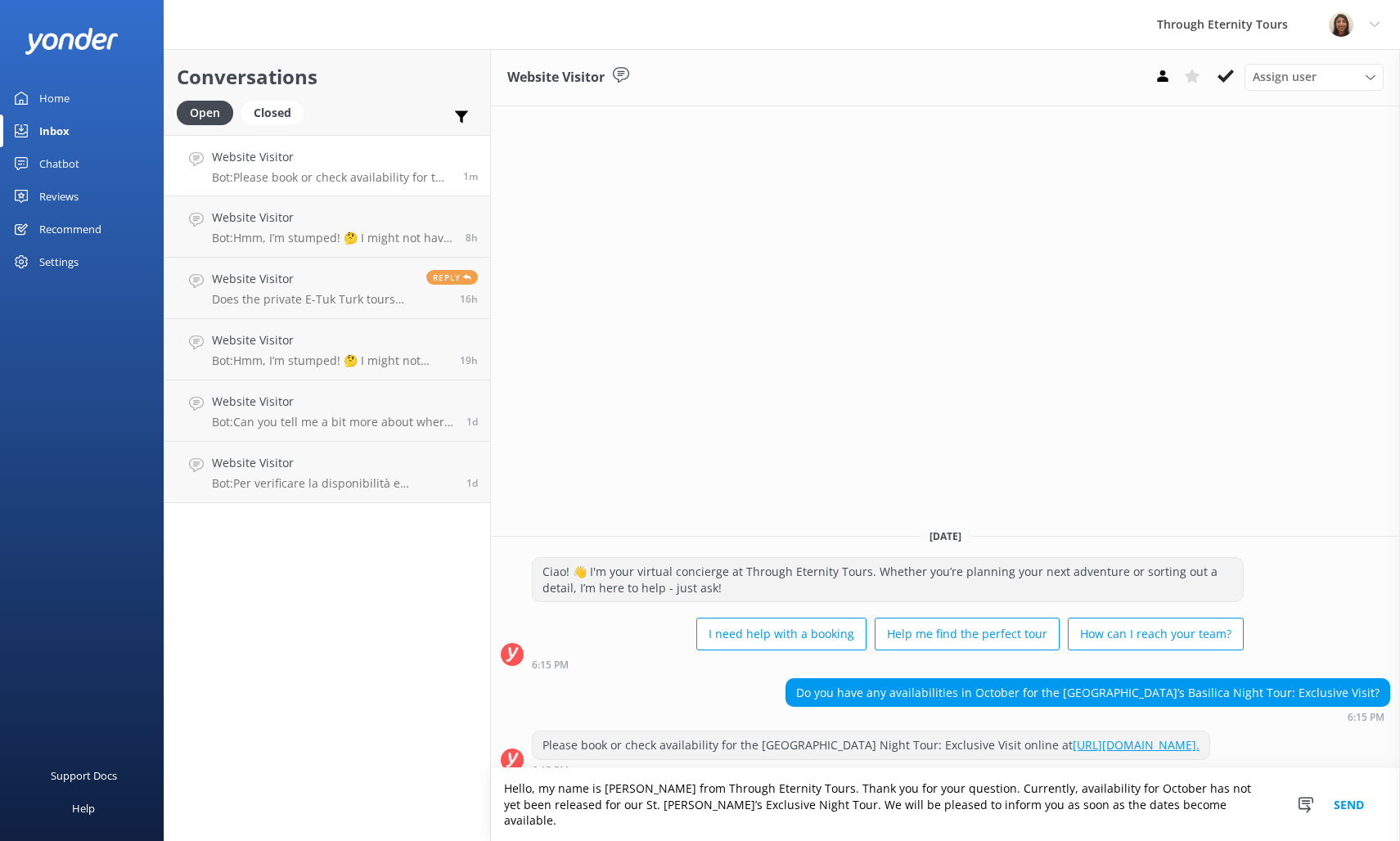
click at [1189, 812] on textarea "Hello, my name is [PERSON_NAME] from Through Eternity Tours. Thank you for your…" at bounding box center [945, 804] width 909 height 73
type textarea "Hello, my name is [PERSON_NAME] from Through Eternity Tours. Thank you for your…"
click at [1360, 806] on button "Send" at bounding box center [1349, 804] width 61 height 73
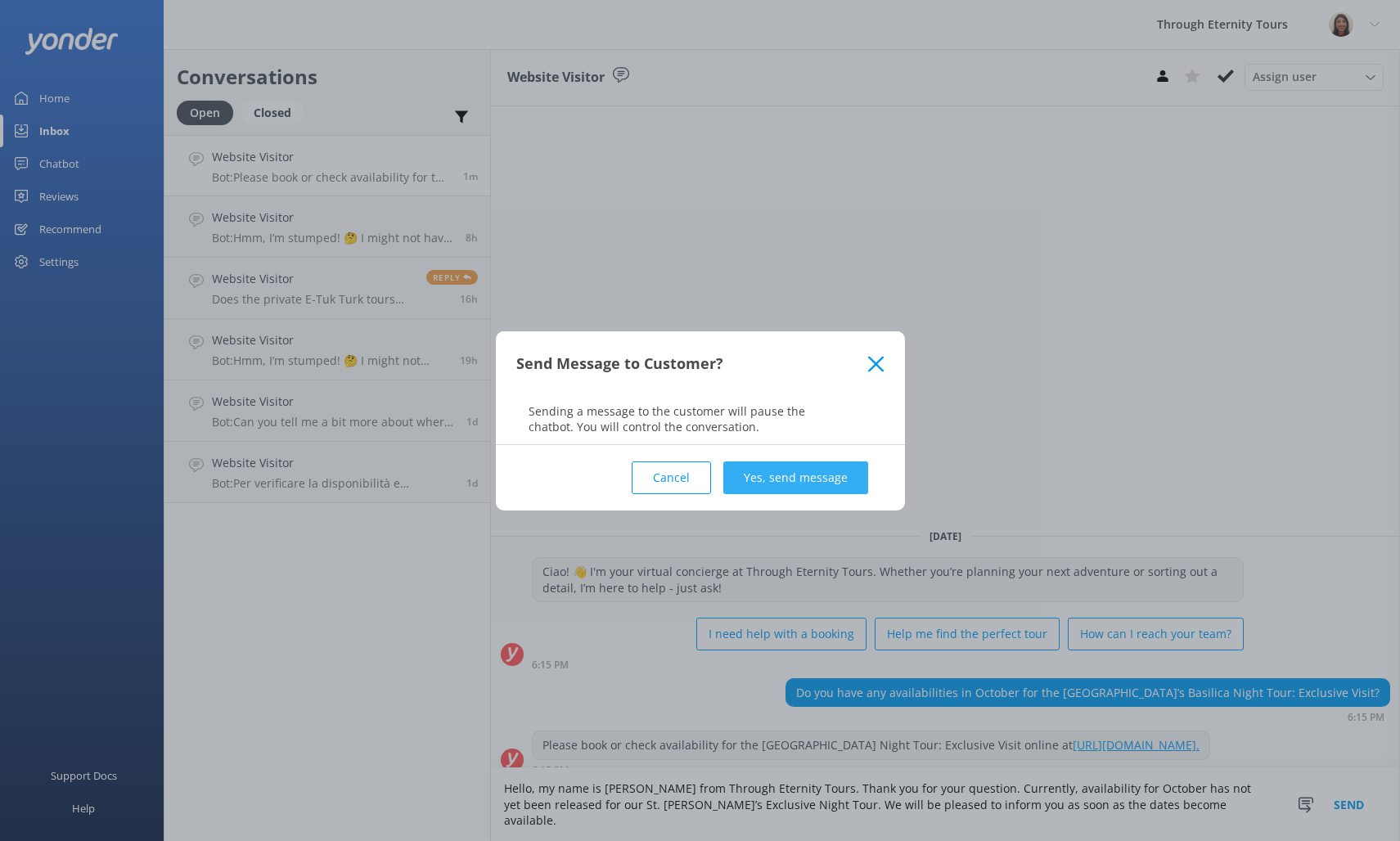
click at [807, 475] on button "Yes, send message" at bounding box center [796, 477] width 145 height 33
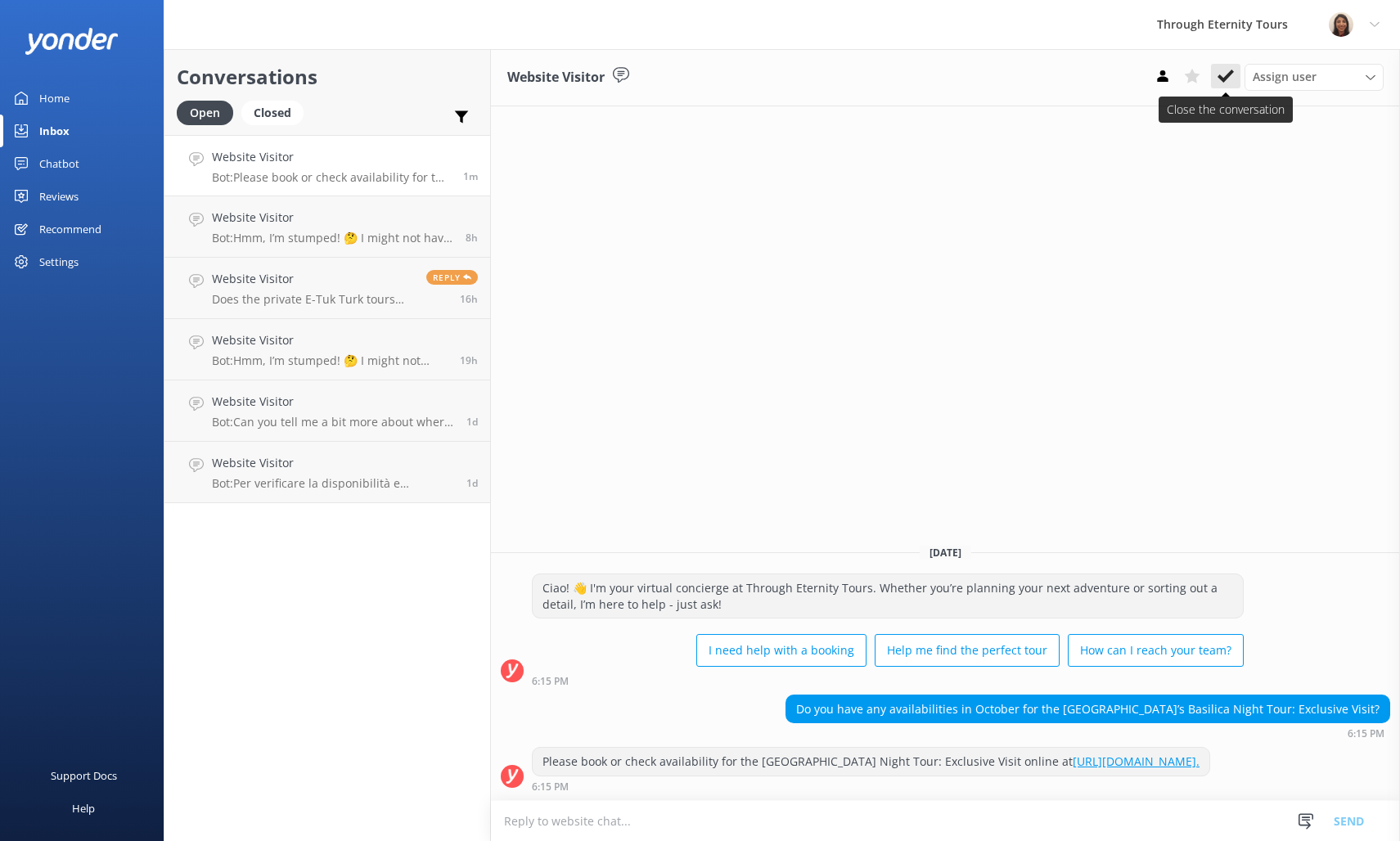
click at [1221, 81] on icon at bounding box center [1225, 76] width 16 height 16
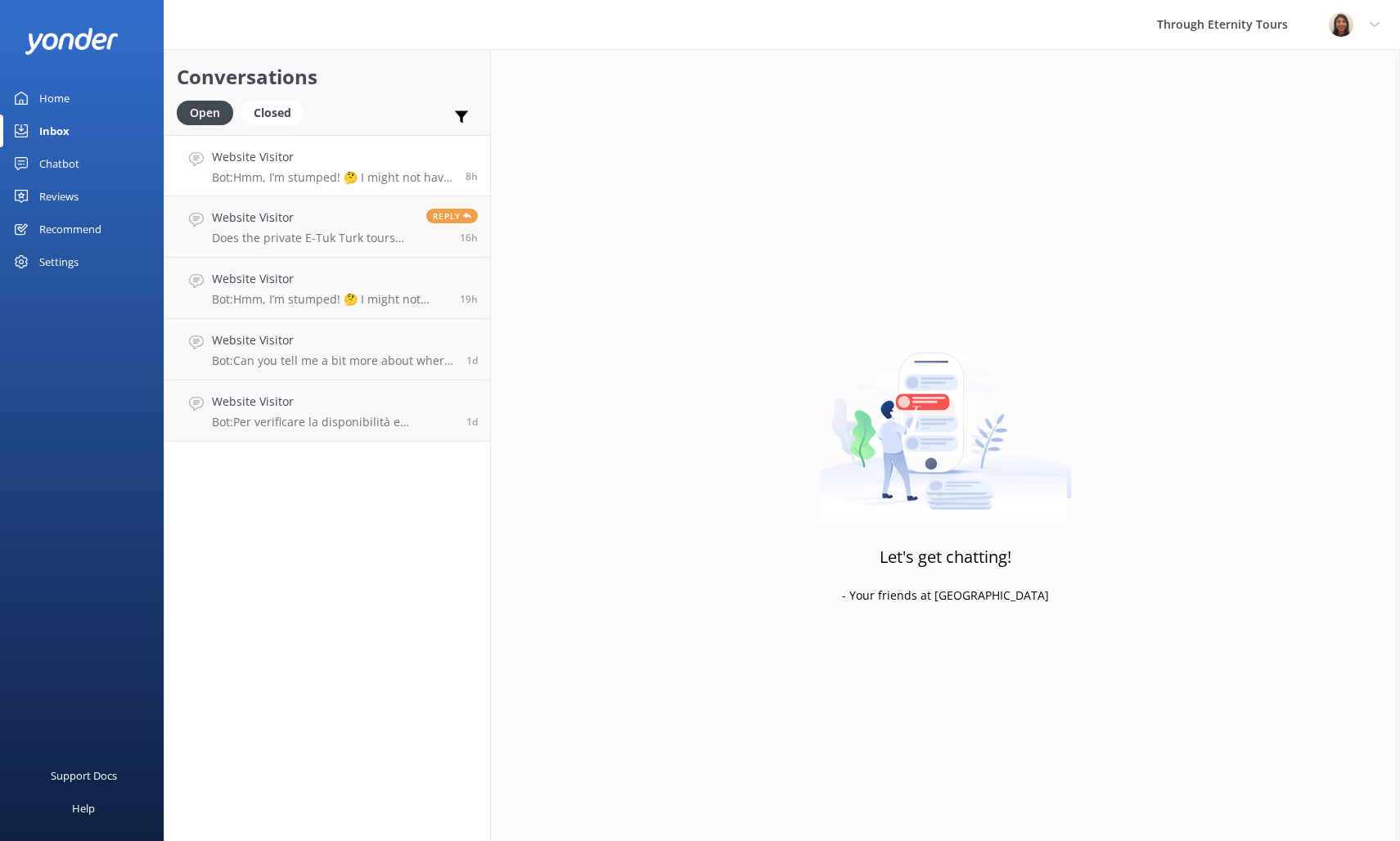
click at [236, 164] on h4 "Website Visitor" at bounding box center [332, 156] width 241 height 18
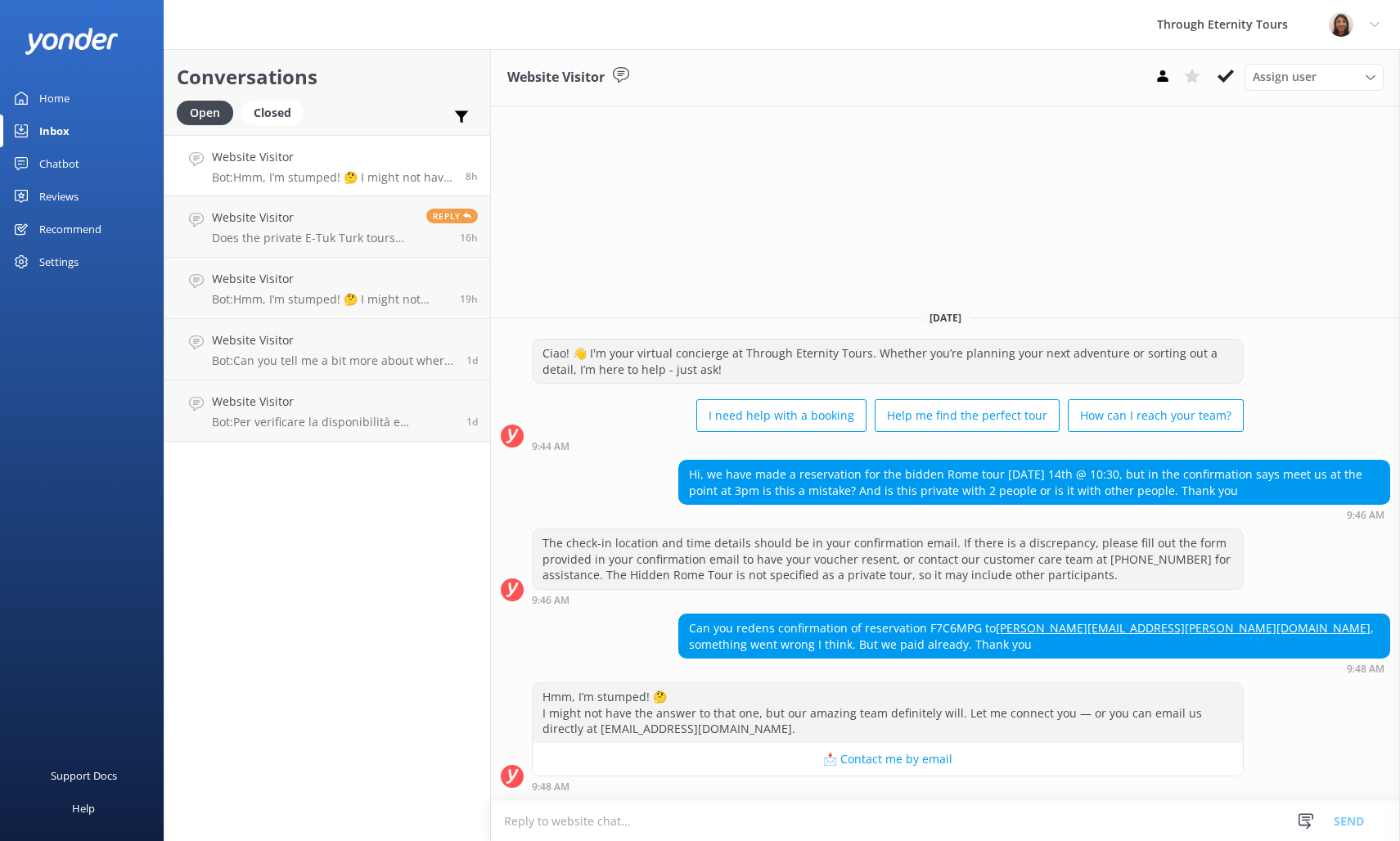
click at [285, 189] on link "Website Visitor Bot: Hmm, I’m stumped! 🤔 I might not have the answer to that on…" at bounding box center [326, 165] width 326 height 61
click at [289, 230] on p "Does the private E-Tuk Turk tours operate at night in November?" at bounding box center [313, 238] width 202 height 15
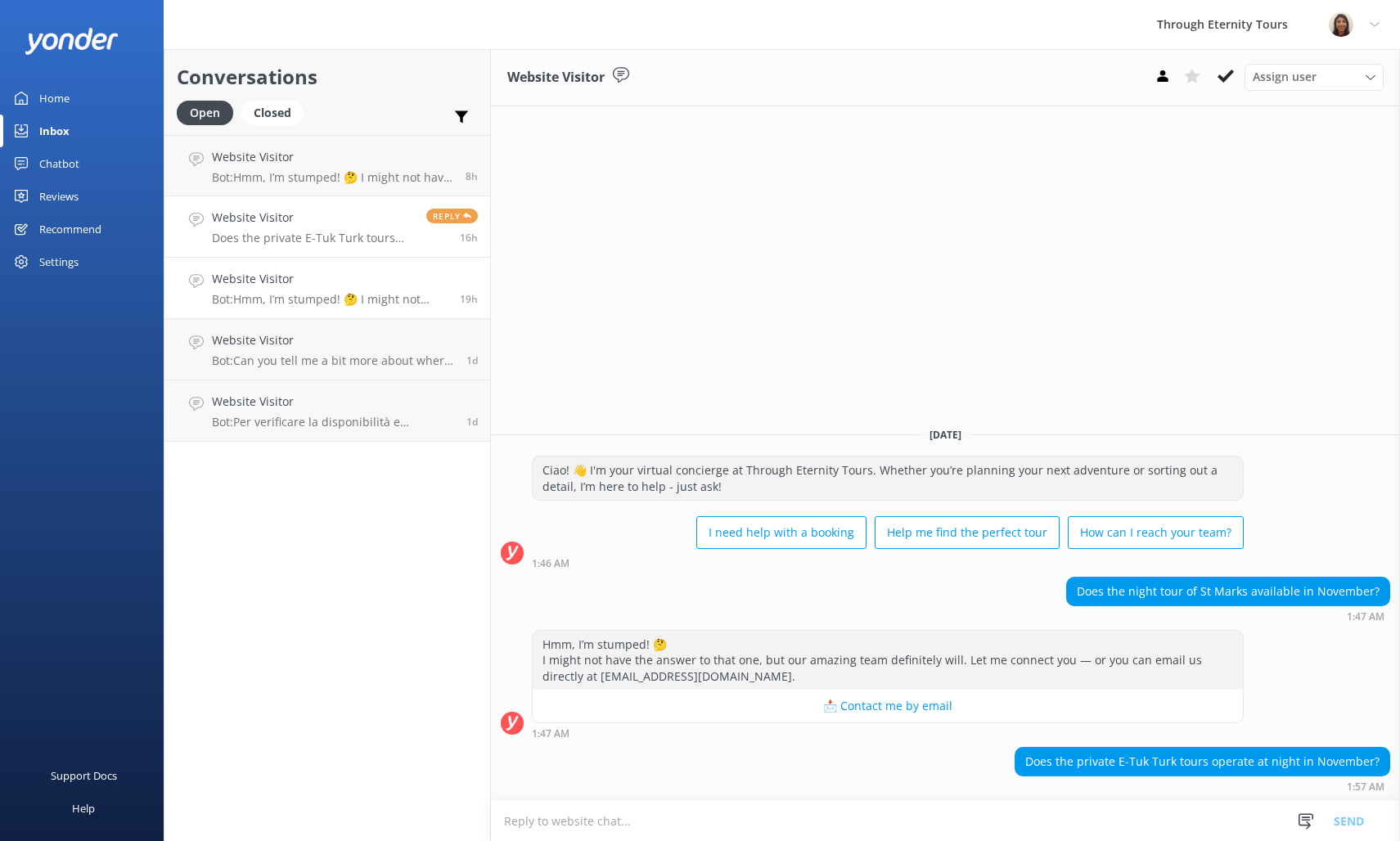
click at [255, 283] on h4 "Website Visitor" at bounding box center [330, 278] width 236 height 18
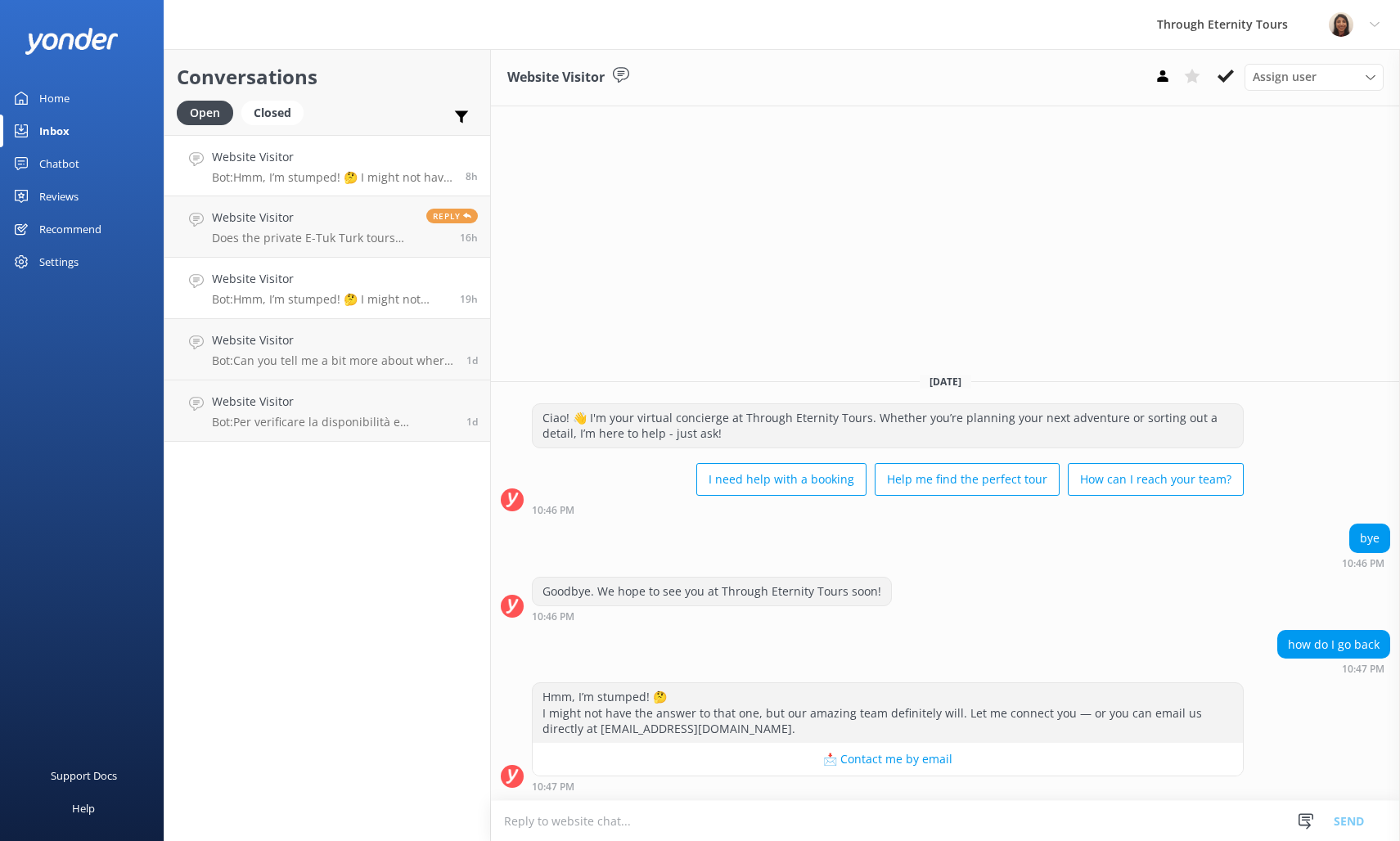
click at [393, 175] on p "Bot: Hmm, I’m stumped! 🤔 I might not have the answer to that one, but our amazi…" at bounding box center [332, 177] width 241 height 15
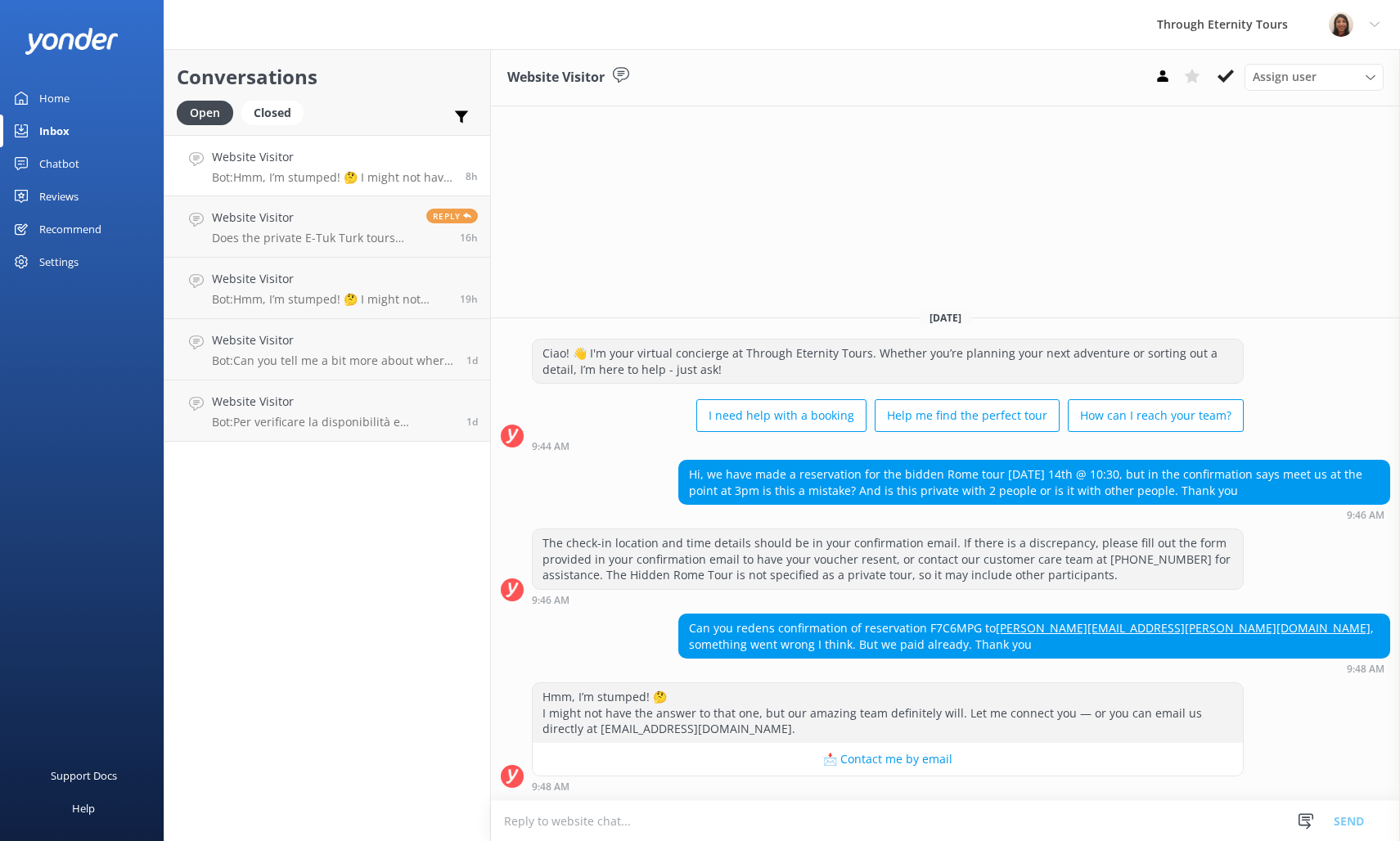
click at [380, 165] on h4 "Website Visitor" at bounding box center [332, 156] width 241 height 18
click at [364, 175] on p "Bot: Hmm, I’m stumped! 🤔 I might not have the answer to that one, but our amazi…" at bounding box center [332, 177] width 241 height 15
click at [315, 413] on div "Website Visitor Bot: Per verificare la disponibilità e prenotare un tour dei Mu…" at bounding box center [333, 410] width 242 height 36
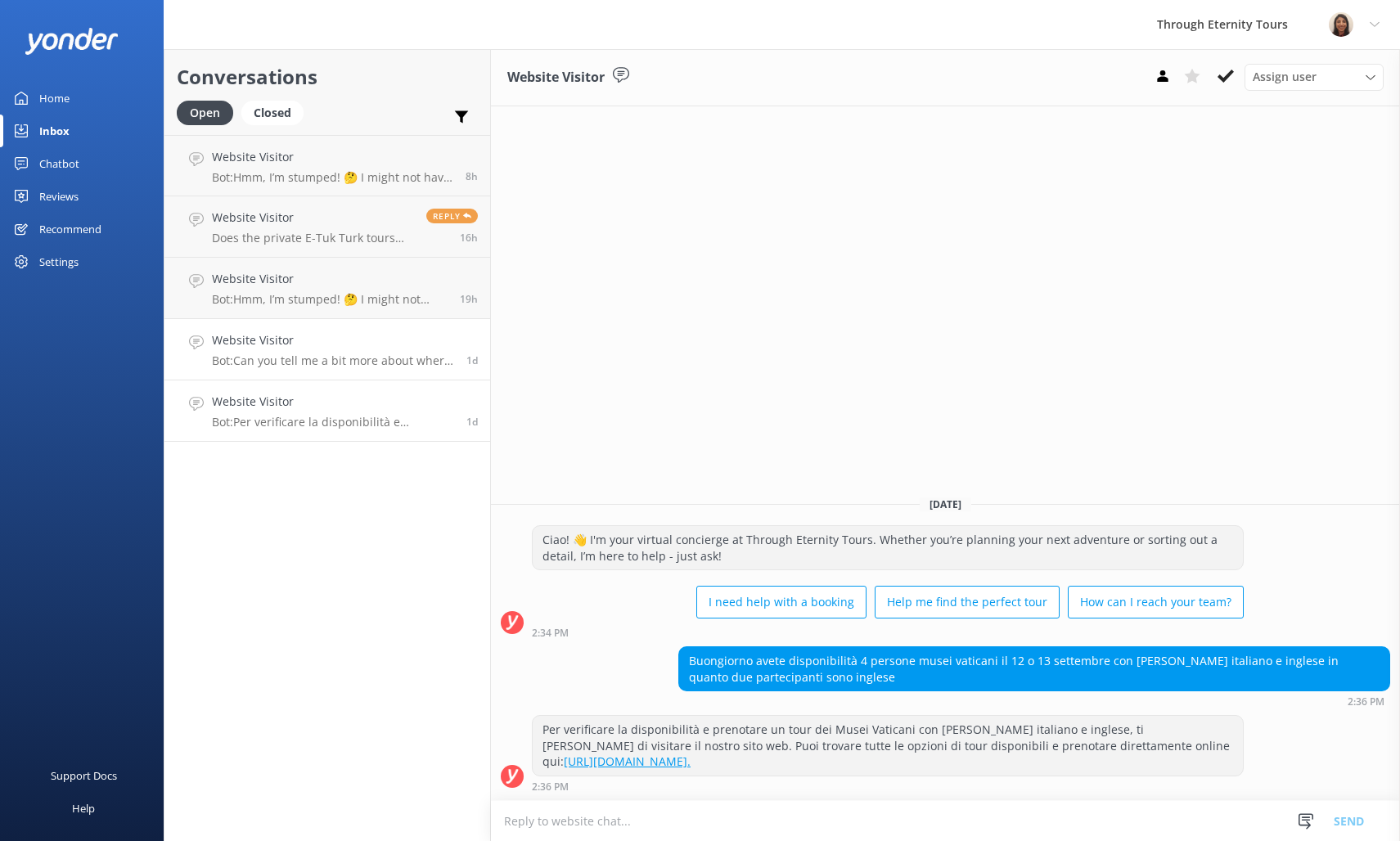
click at [313, 348] on h4 "Website Visitor" at bounding box center [333, 340] width 242 height 18
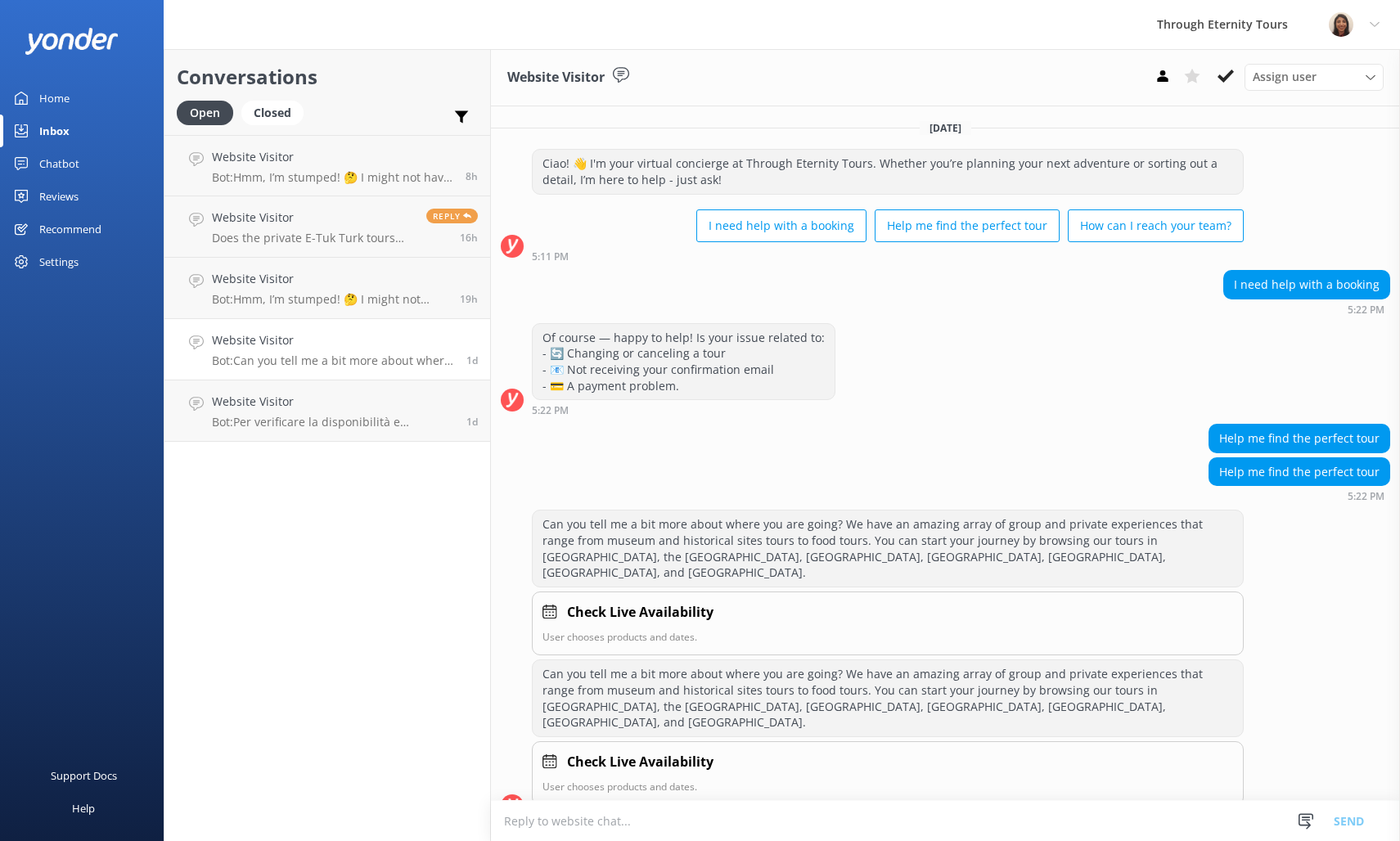
paste textarea "Hello, my name is [PERSON_NAME] from Through Eternity Tours. How can I assist y…"
type textarea "Hello, my name is [PERSON_NAME] from Through Eternity Tours. How can I assist y…"
drag, startPoint x: 1255, startPoint y: 77, endPoint x: 1271, endPoint y: 116, distance: 42.2
click at [1255, 77] on span "Assign user" at bounding box center [1285, 77] width 64 height 18
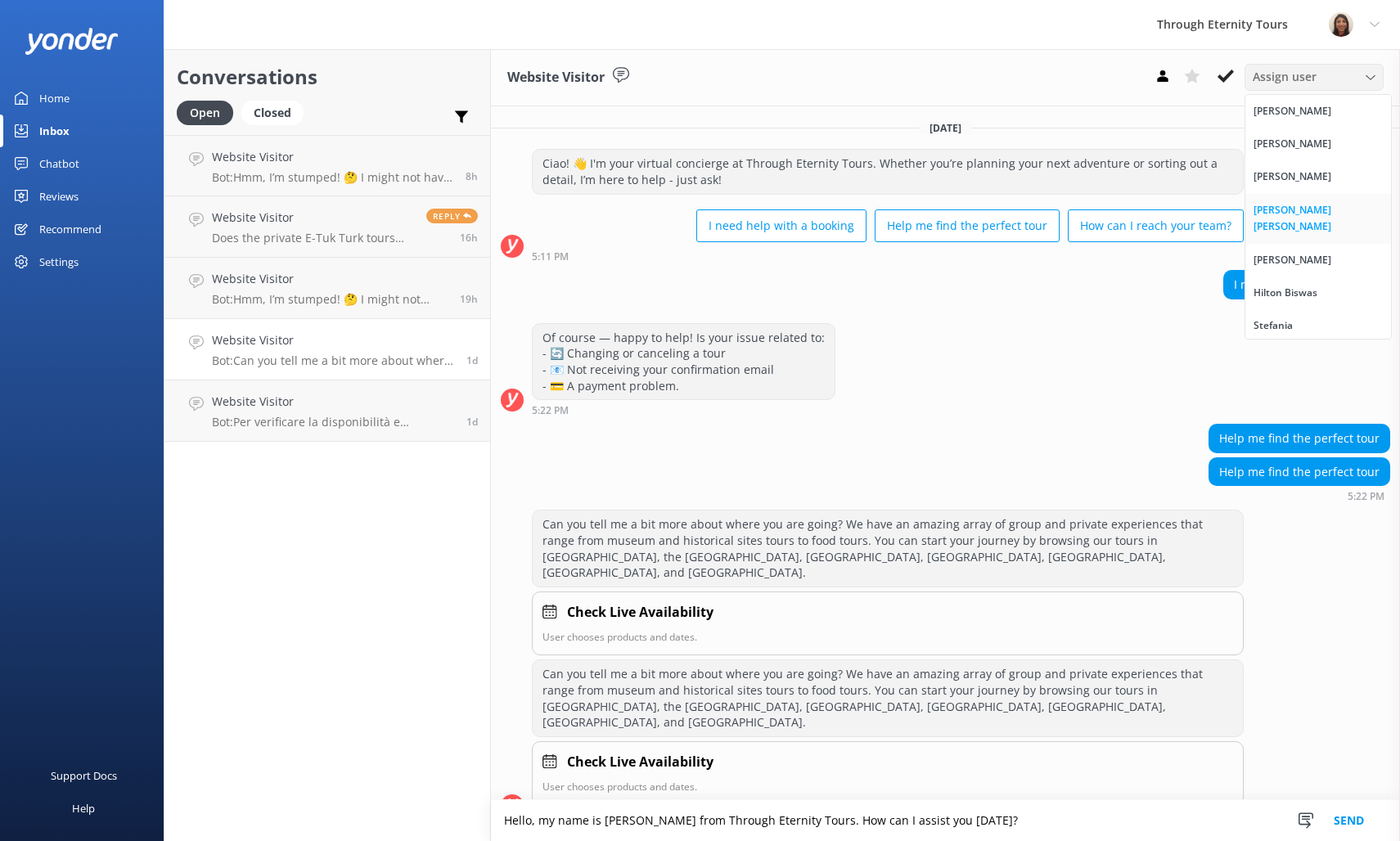
click at [1276, 210] on div "[PERSON_NAME] [PERSON_NAME]" at bounding box center [1318, 219] width 130 height 34
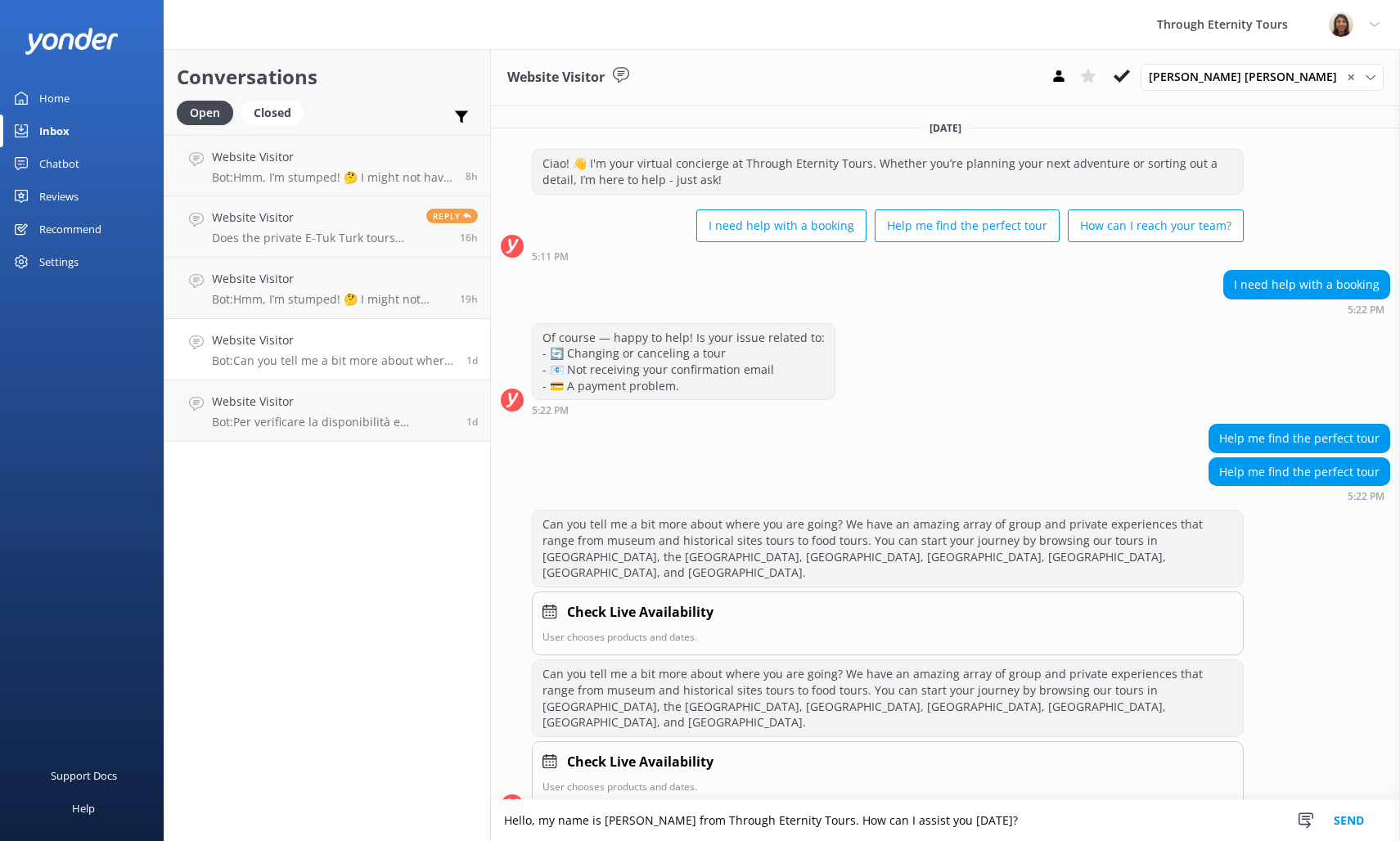
scroll to position [75, 0]
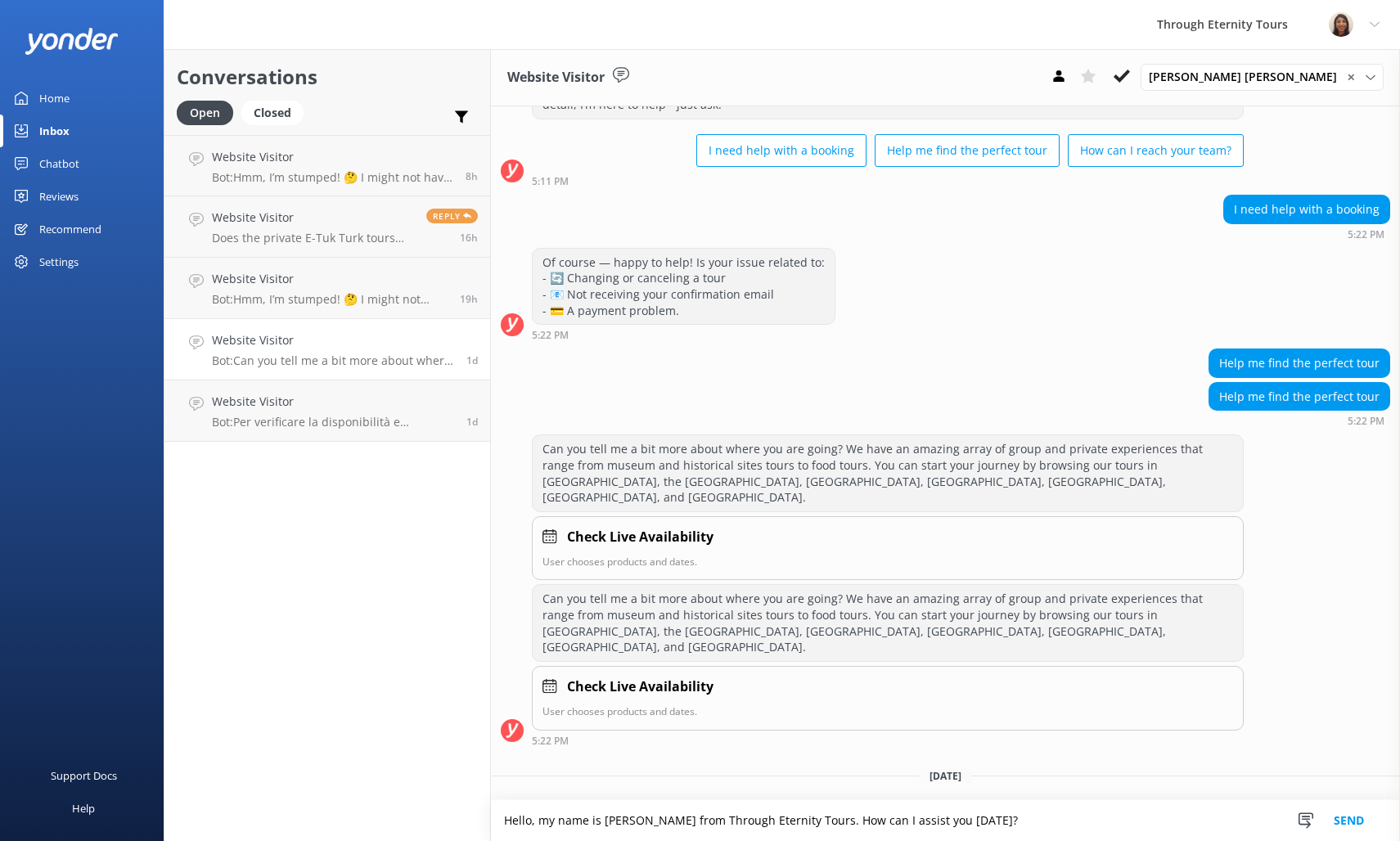
click at [1362, 820] on button "Send" at bounding box center [1349, 820] width 61 height 41
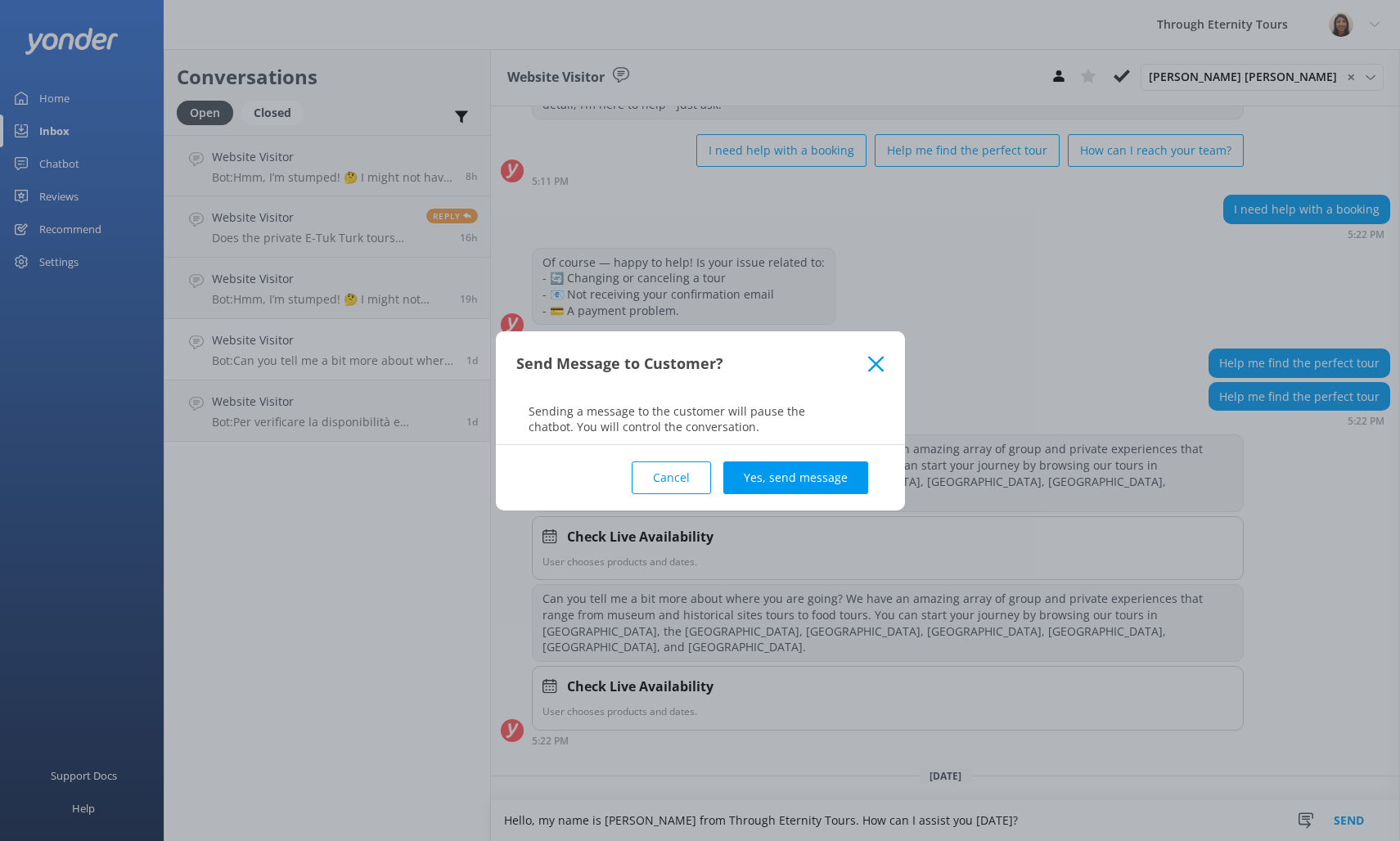
click at [732, 473] on button "Yes, send message" at bounding box center [796, 477] width 145 height 33
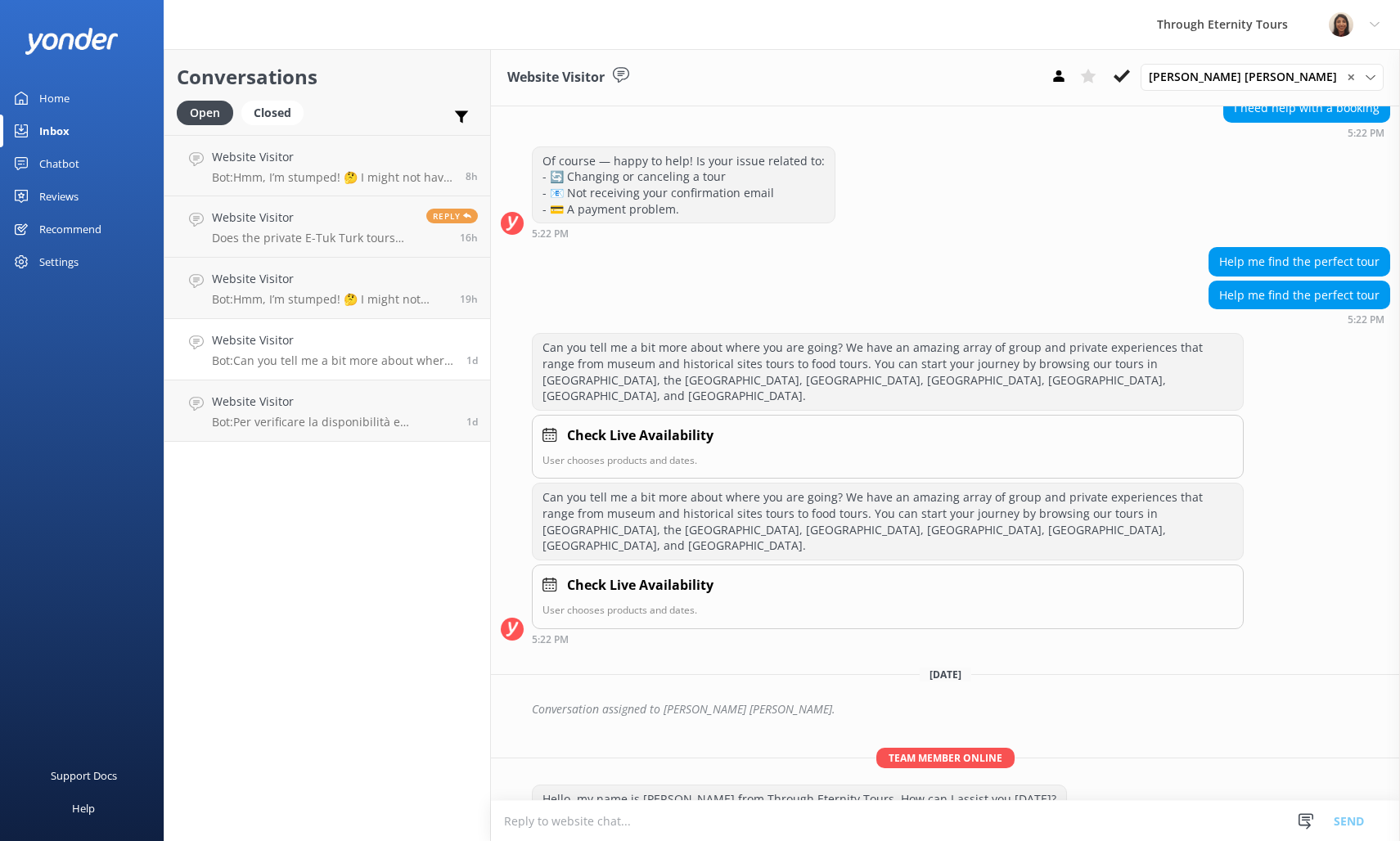
scroll to position [181, 0]
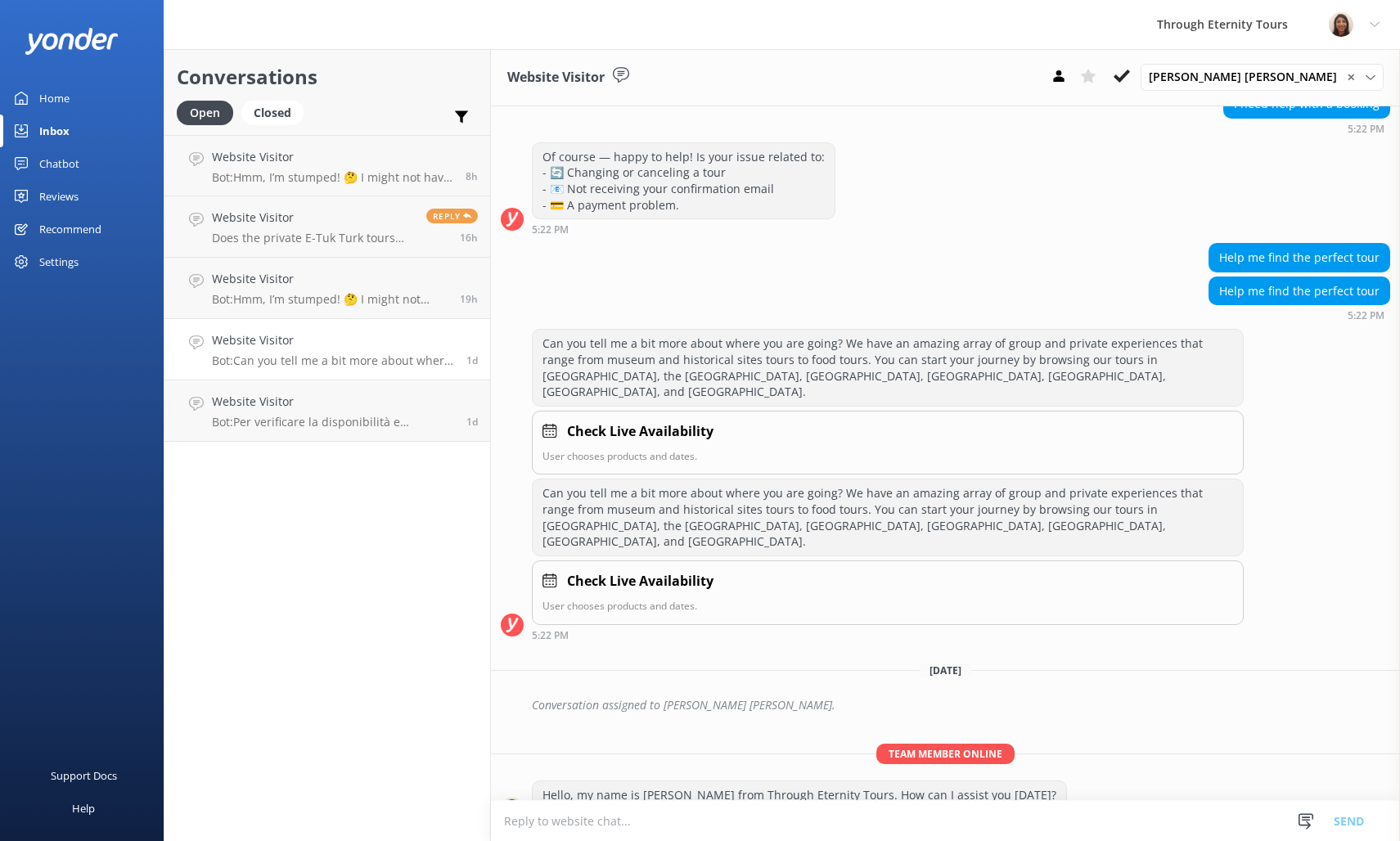
click at [1130, 76] on use at bounding box center [1122, 77] width 16 height 13
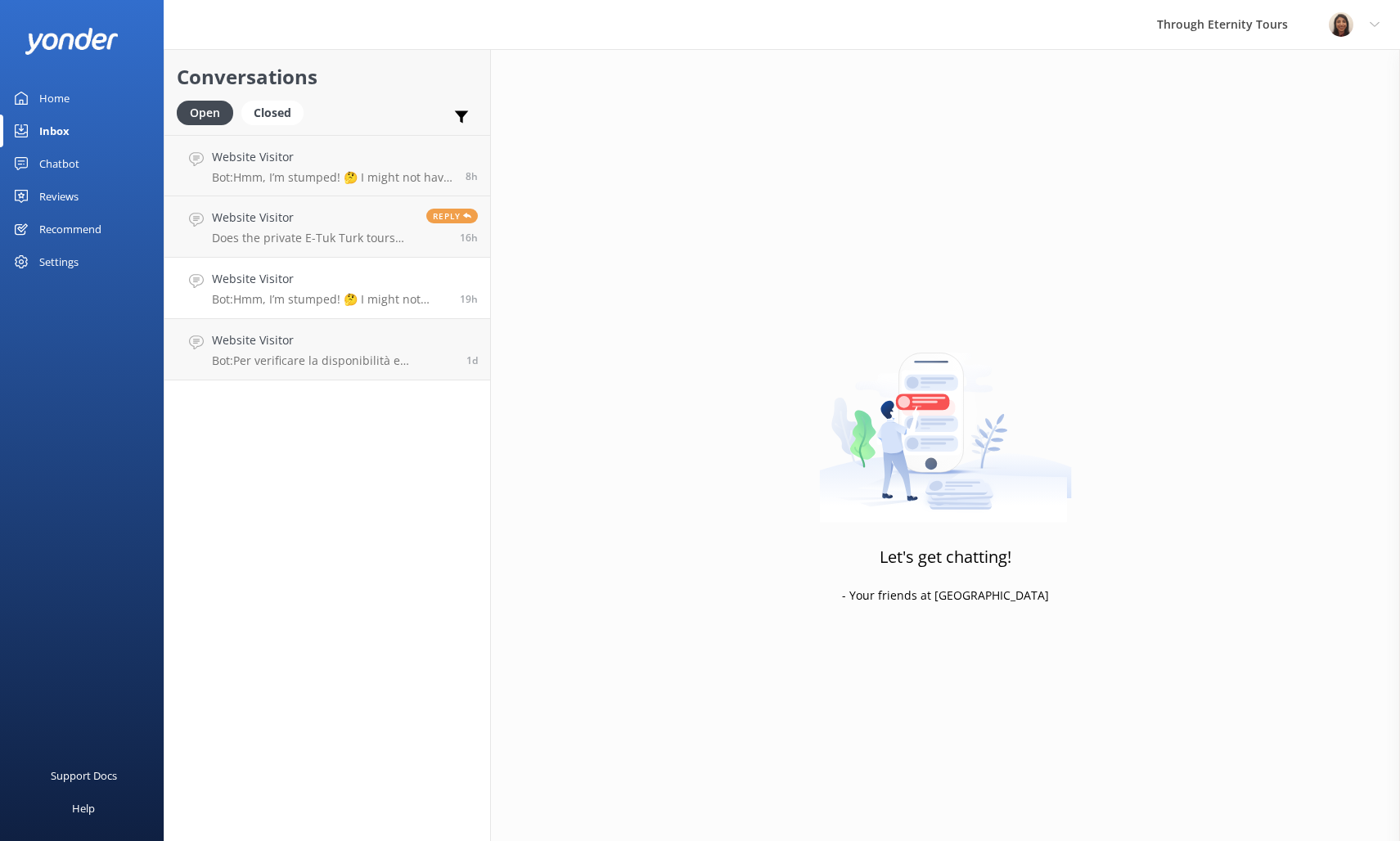
click at [341, 291] on div "Website Visitor Bot: Hmm, I’m stumped! 🤔 I might not have the answer to that on…" at bounding box center [330, 288] width 236 height 36
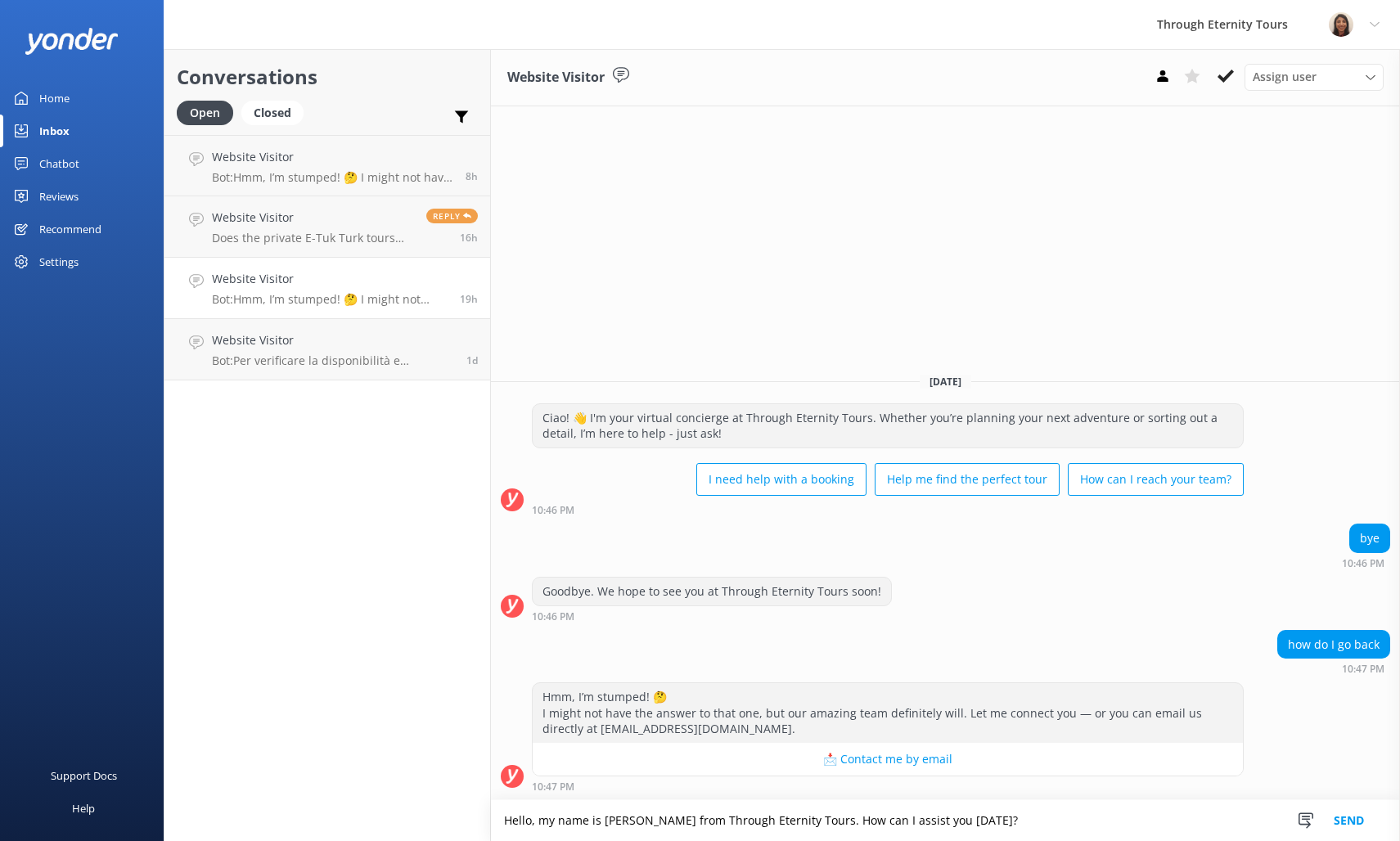
scroll to position [3, 0]
type textarea "Hello, my name is [PERSON_NAME] from Through Eternity Tours. How can I assist y…"
click at [1256, 87] on div "Assign user [PERSON_NAME] [PERSON_NAME] [PERSON_NAME] Nadya Oks [PERSON_NAME] […" at bounding box center [1313, 77] width 139 height 26
click at [1217, 82] on icon at bounding box center [1225, 76] width 16 height 16
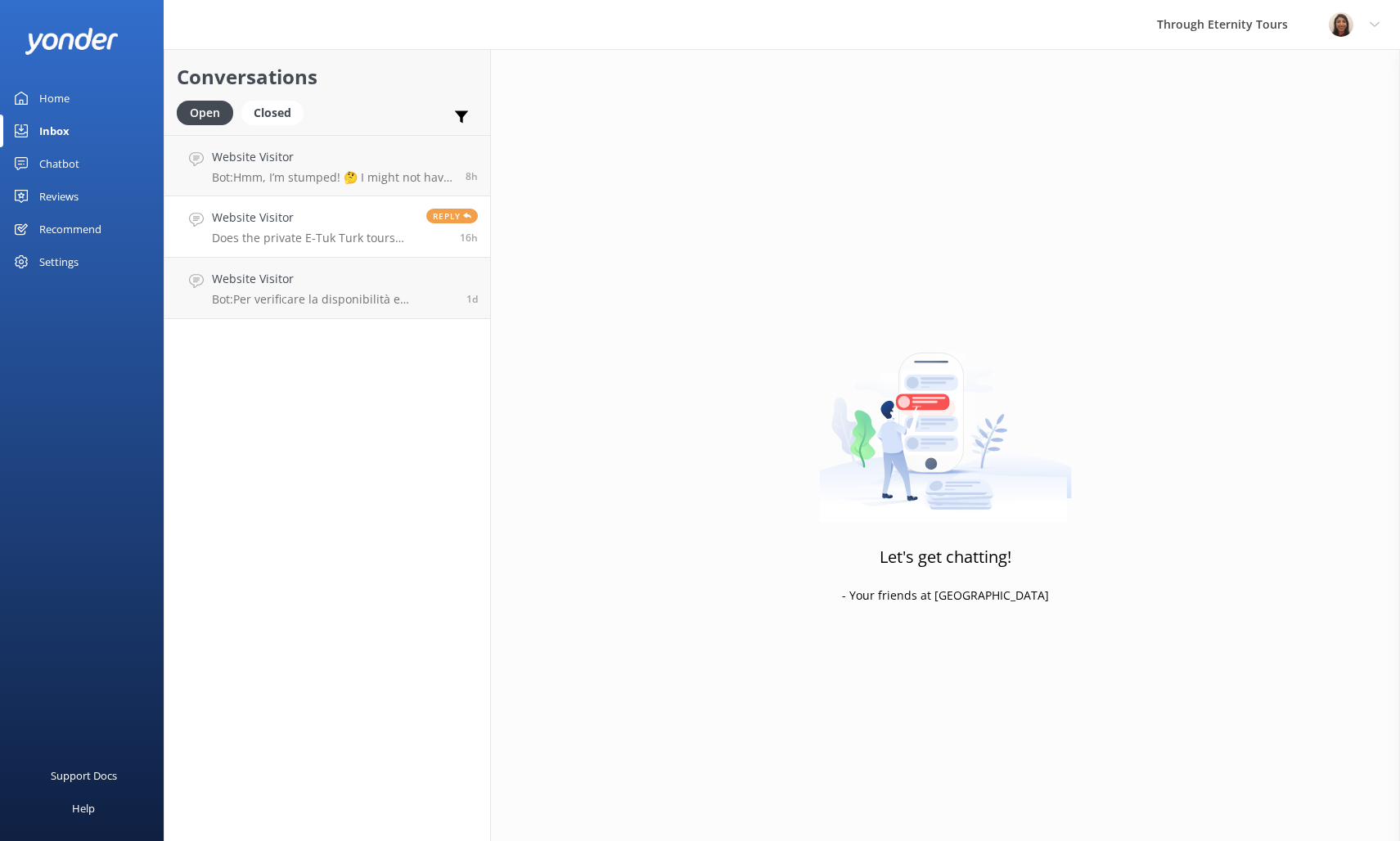
click at [312, 242] on p "Does the private E-Tuk Turk tours operate at night in November?" at bounding box center [313, 238] width 202 height 15
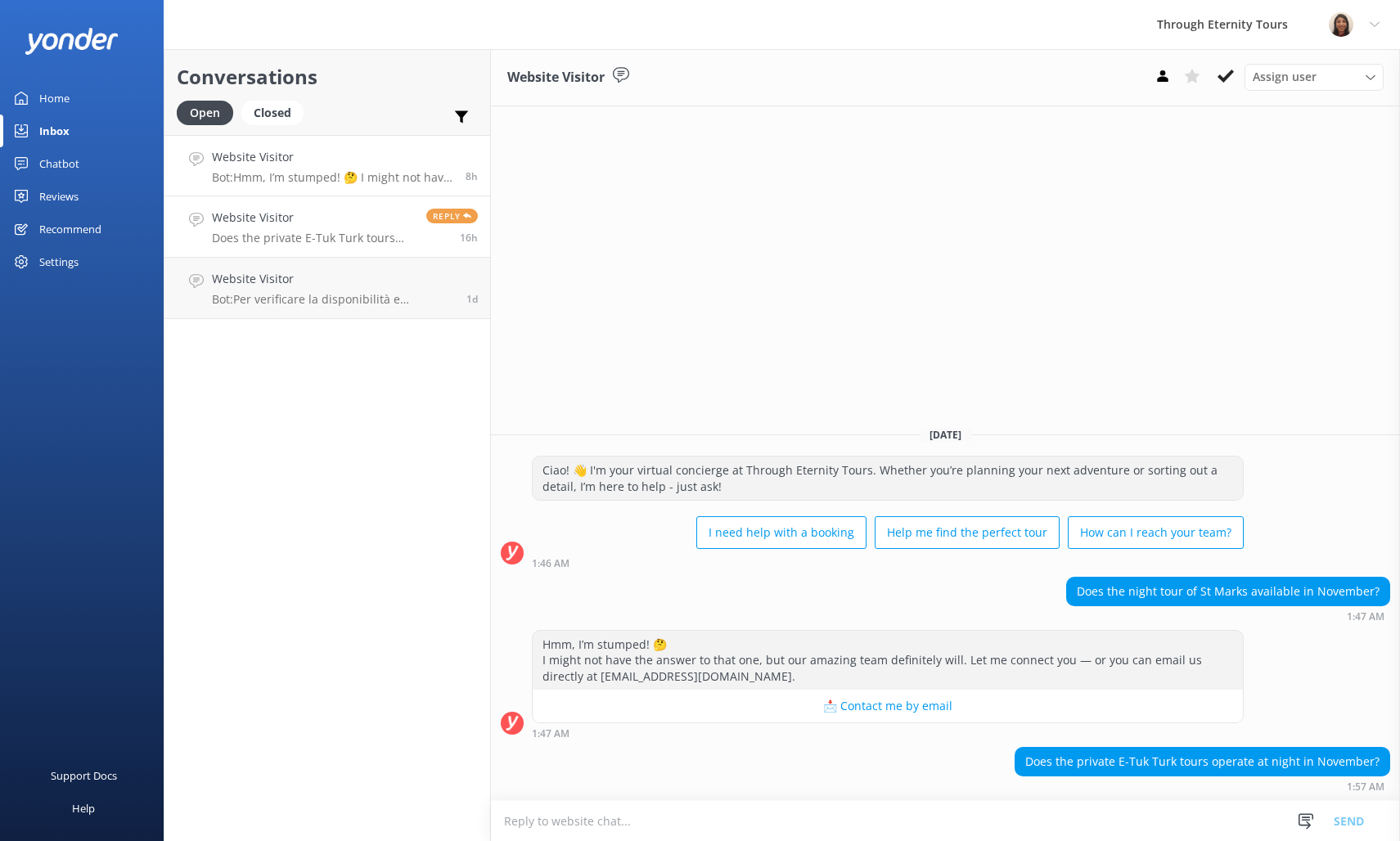
click at [300, 181] on p "Bot: Hmm, I’m stumped! 🤔 I might not have the answer to that one, but our amazi…" at bounding box center [332, 177] width 241 height 15
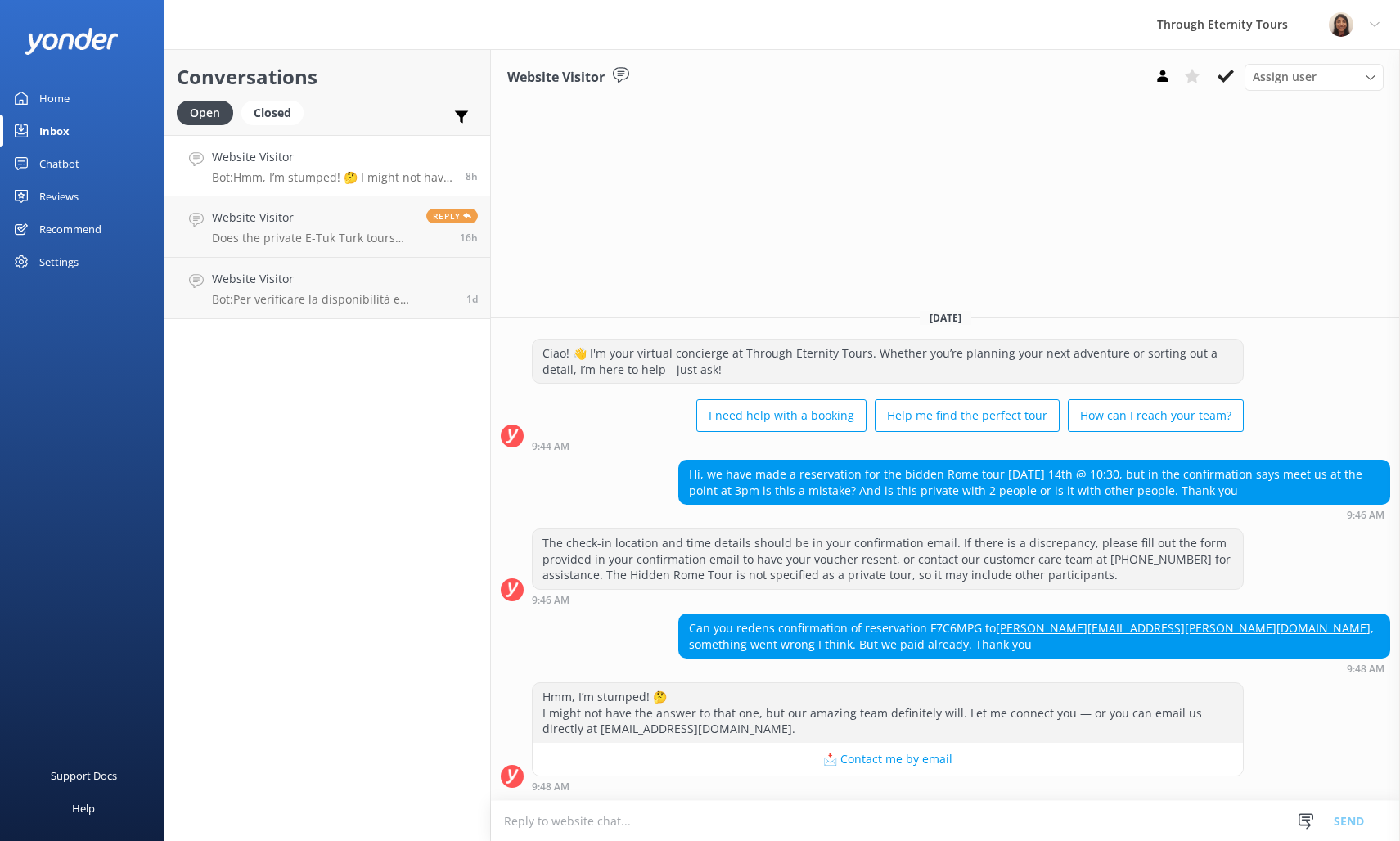
click at [959, 625] on div "Can you redens confirmation of reservation F7C6MPG to [PERSON_NAME][EMAIL_ADDRE…" at bounding box center [1034, 636] width 710 height 44
copy div "F7C6MPG"
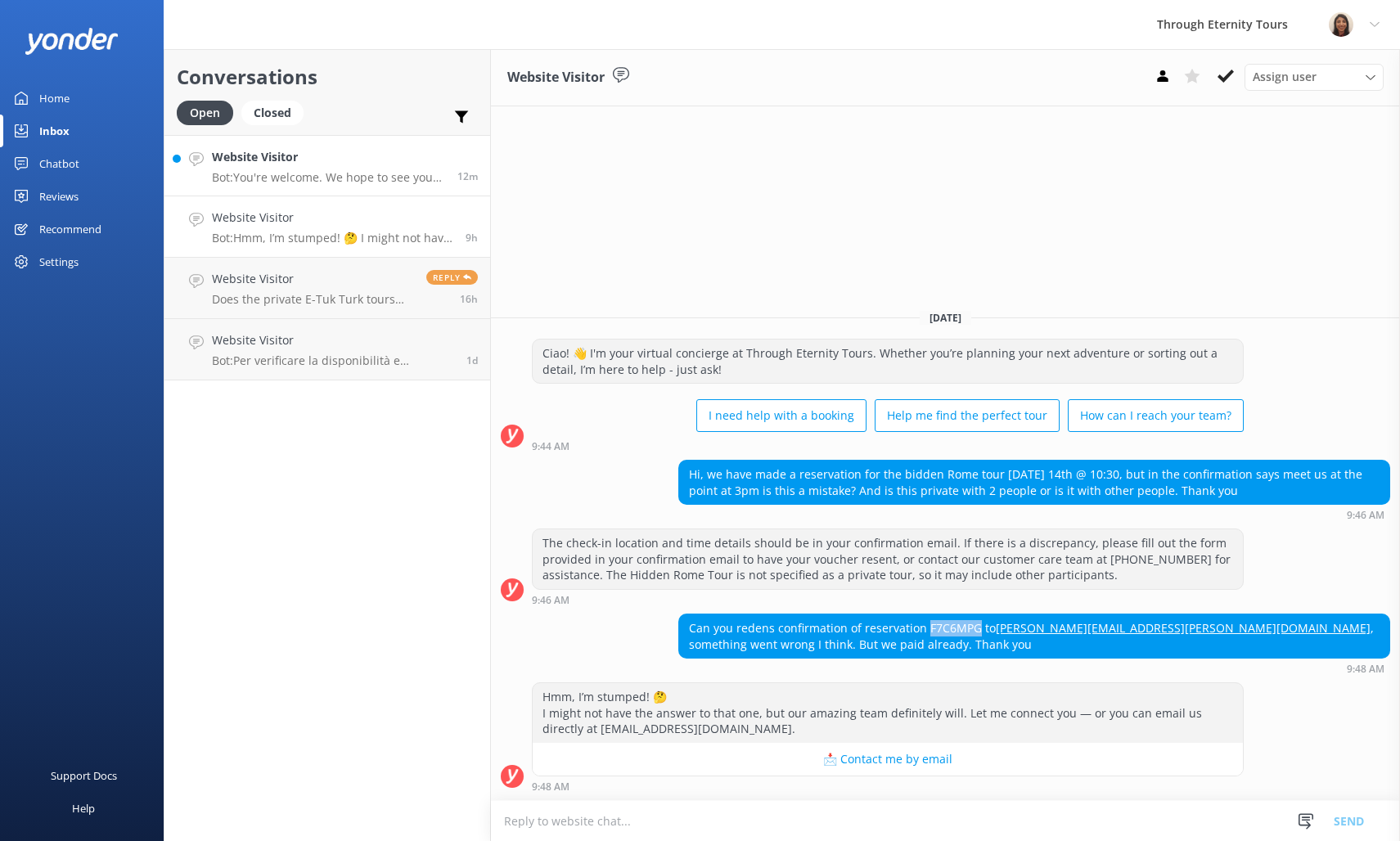
click at [262, 189] on link "Website Visitor Bot: You're welcome. We hope to see you at Through Eternity Tou…" at bounding box center [326, 165] width 326 height 61
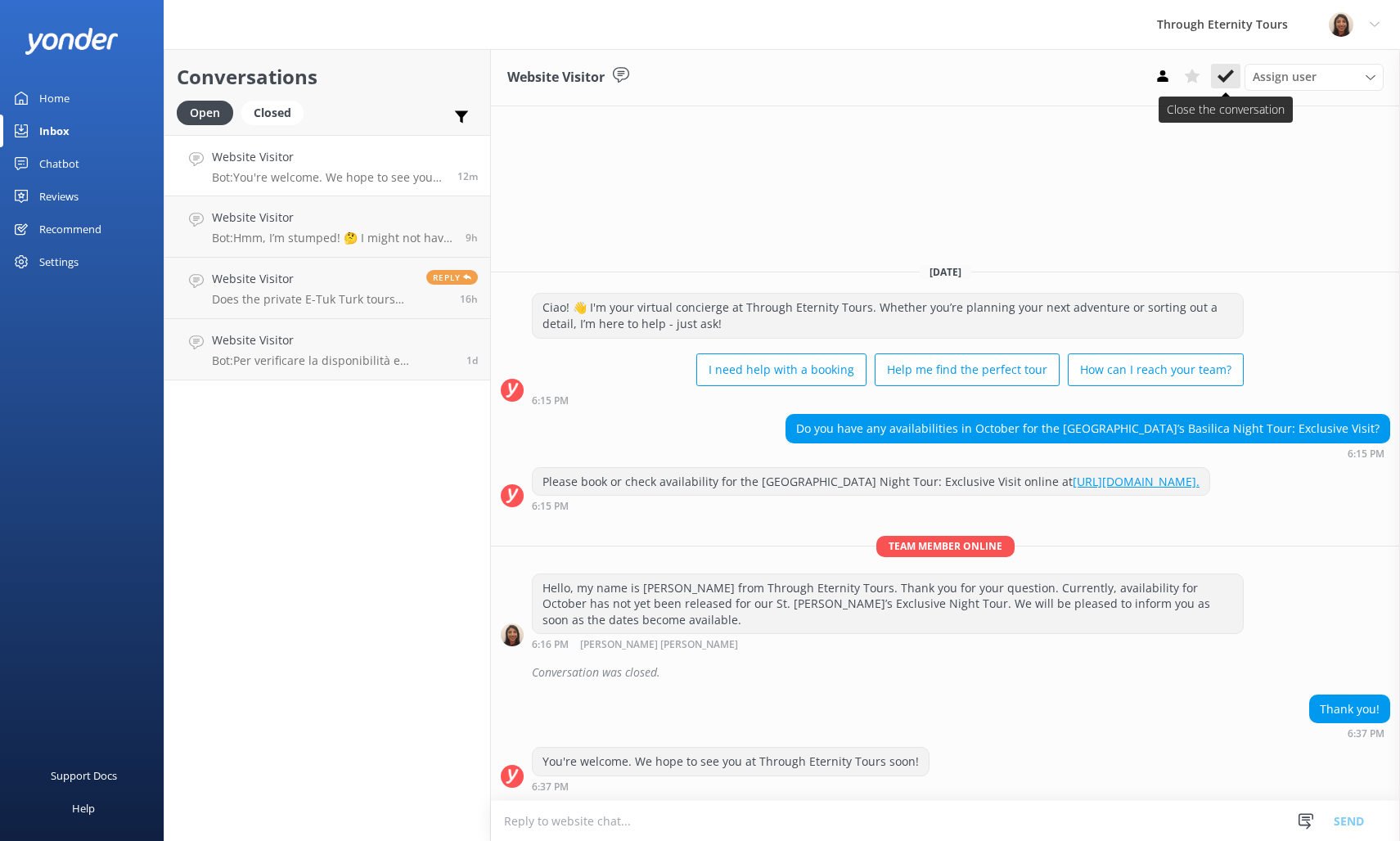
click at [1239, 79] on button at bounding box center [1225, 76] width 29 height 24
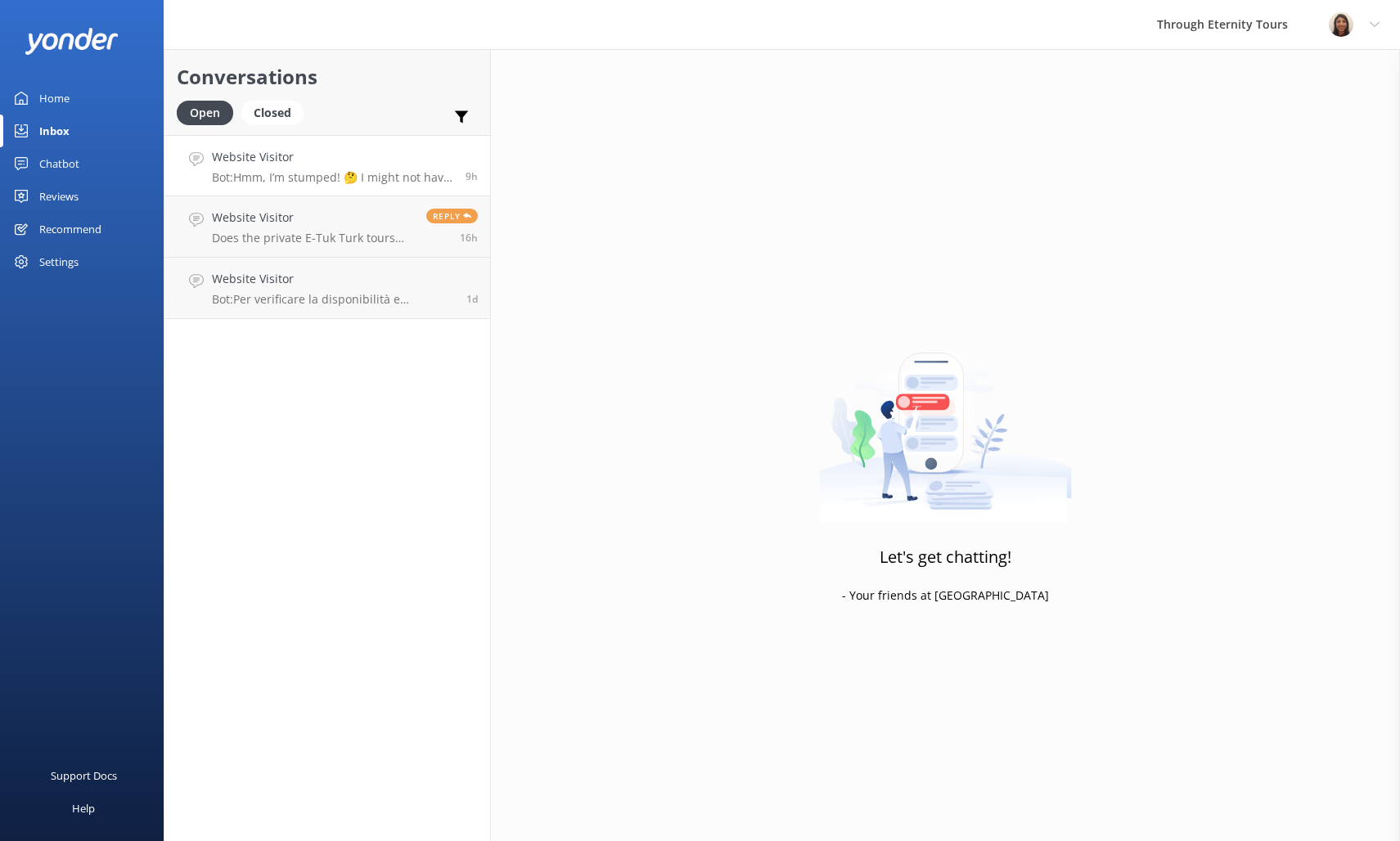
click at [334, 179] on p "Bot: Hmm, I’m stumped! 🤔 I might not have the answer to that one, but our amazi…" at bounding box center [332, 177] width 241 height 15
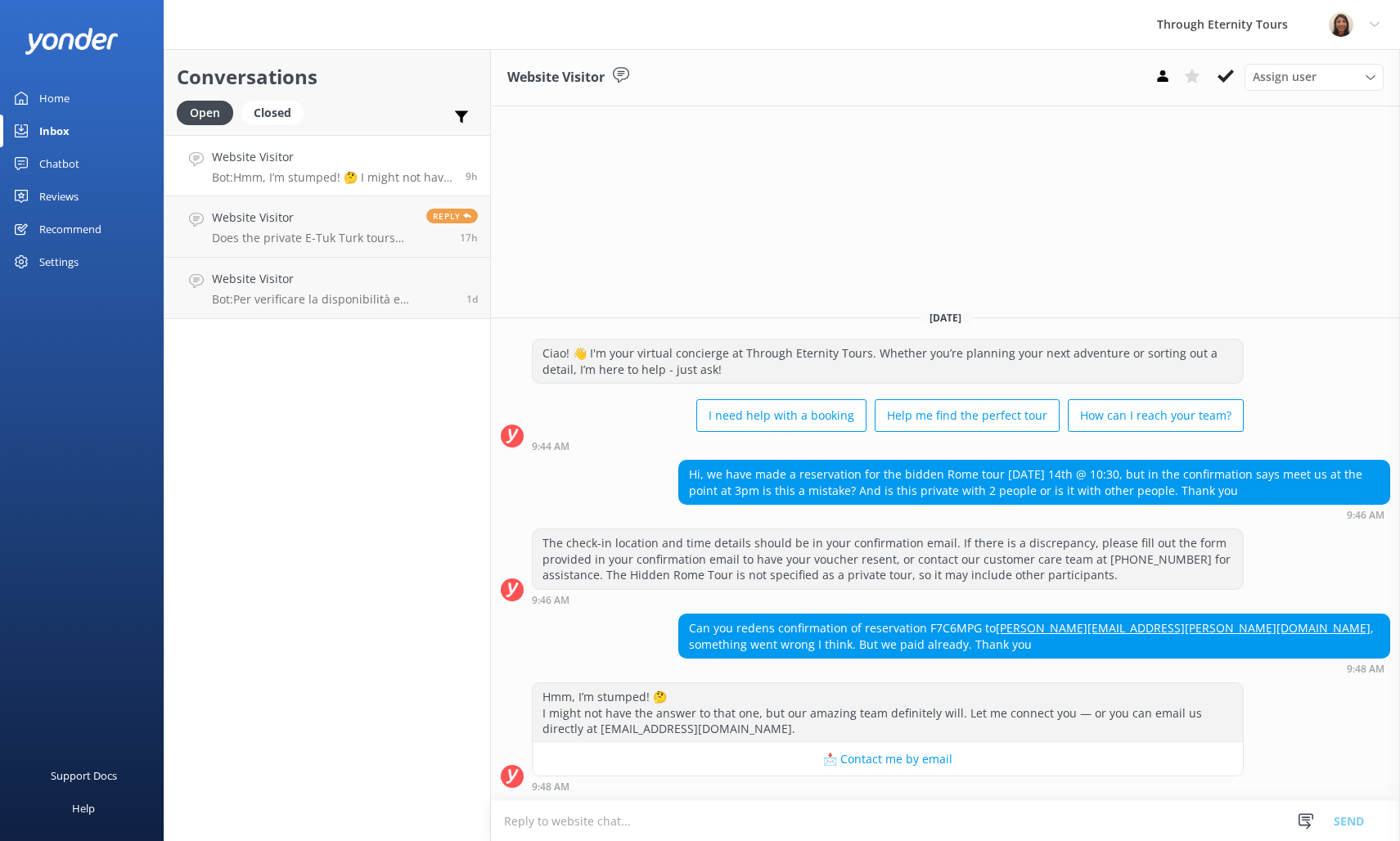
click at [256, 182] on p "Bot: Hmm, I’m stumped! 🤔 I might not have the answer to that one, but our amazi…" at bounding box center [332, 177] width 241 height 15
click at [311, 209] on h4 "Website Visitor" at bounding box center [313, 217] width 202 height 18
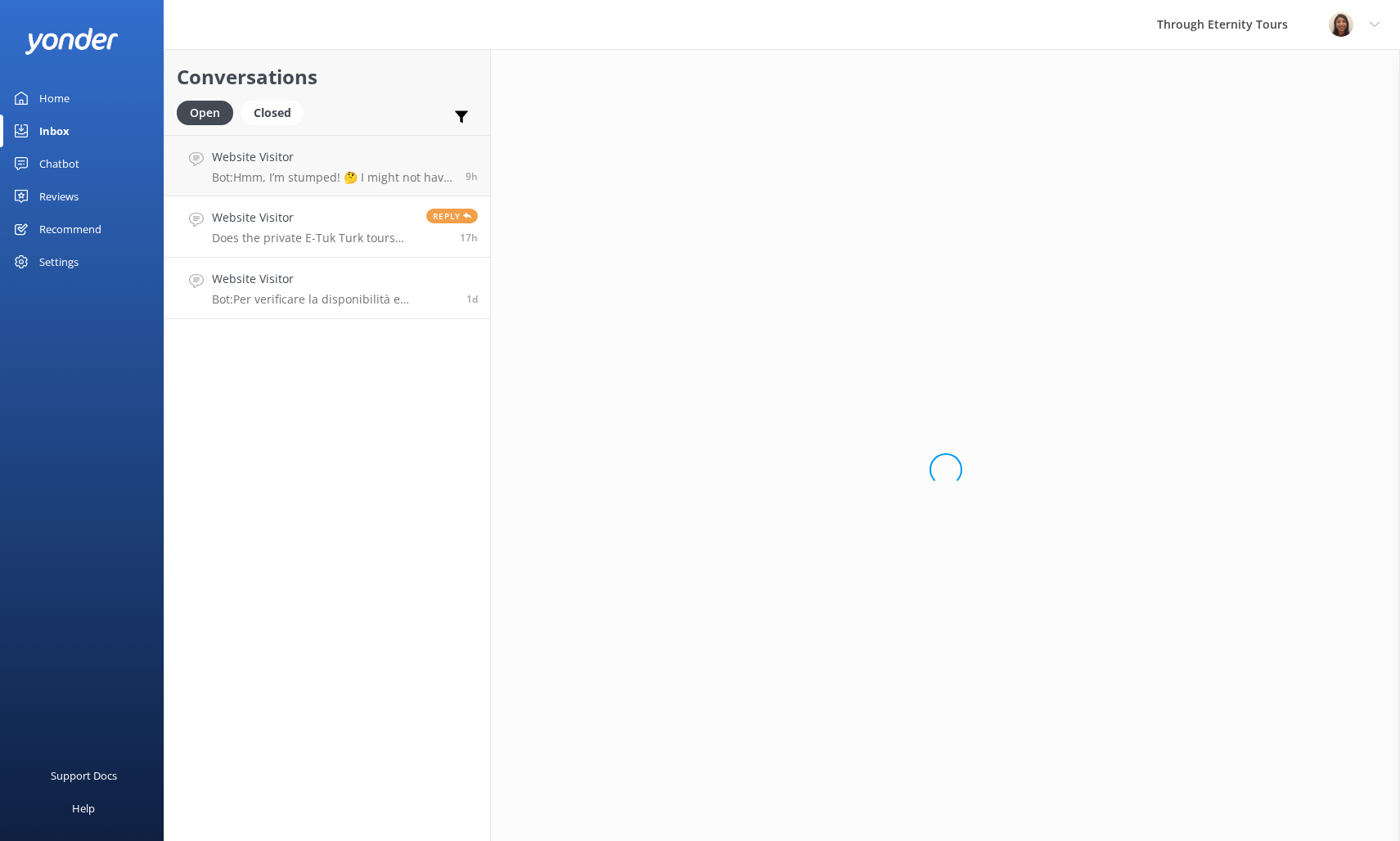
click at [372, 301] on p "Bot: Per verificare la disponibilità e prenotare un tour dei Musei Vaticani con…" at bounding box center [333, 299] width 242 height 15
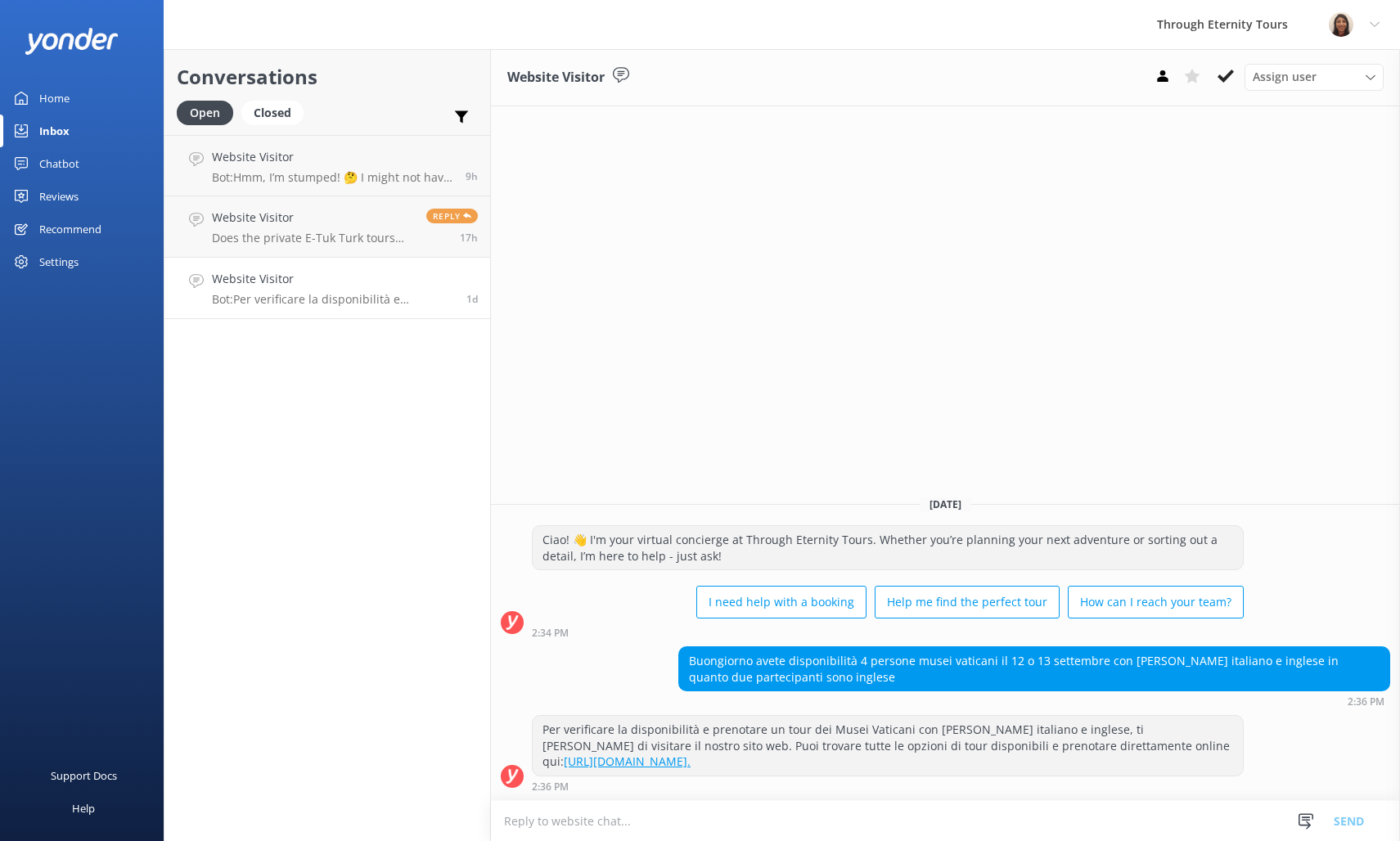
drag, startPoint x: 685, startPoint y: 661, endPoint x: 832, endPoint y: 687, distance: 149.3
click at [832, 687] on div "Buongiorno avete disponibilità 4 persone musei vaticani il 12 o 13 settembre co…" at bounding box center [1034, 669] width 710 height 44
copy div "Buongiorno avete disponibilità 4 persone musei vaticani il 12 o 13 settembre co…"
click at [331, 172] on p "Bot: Hmm, I’m stumped! 🤔 I might not have the answer to that one, but our amazi…" at bounding box center [332, 177] width 241 height 15
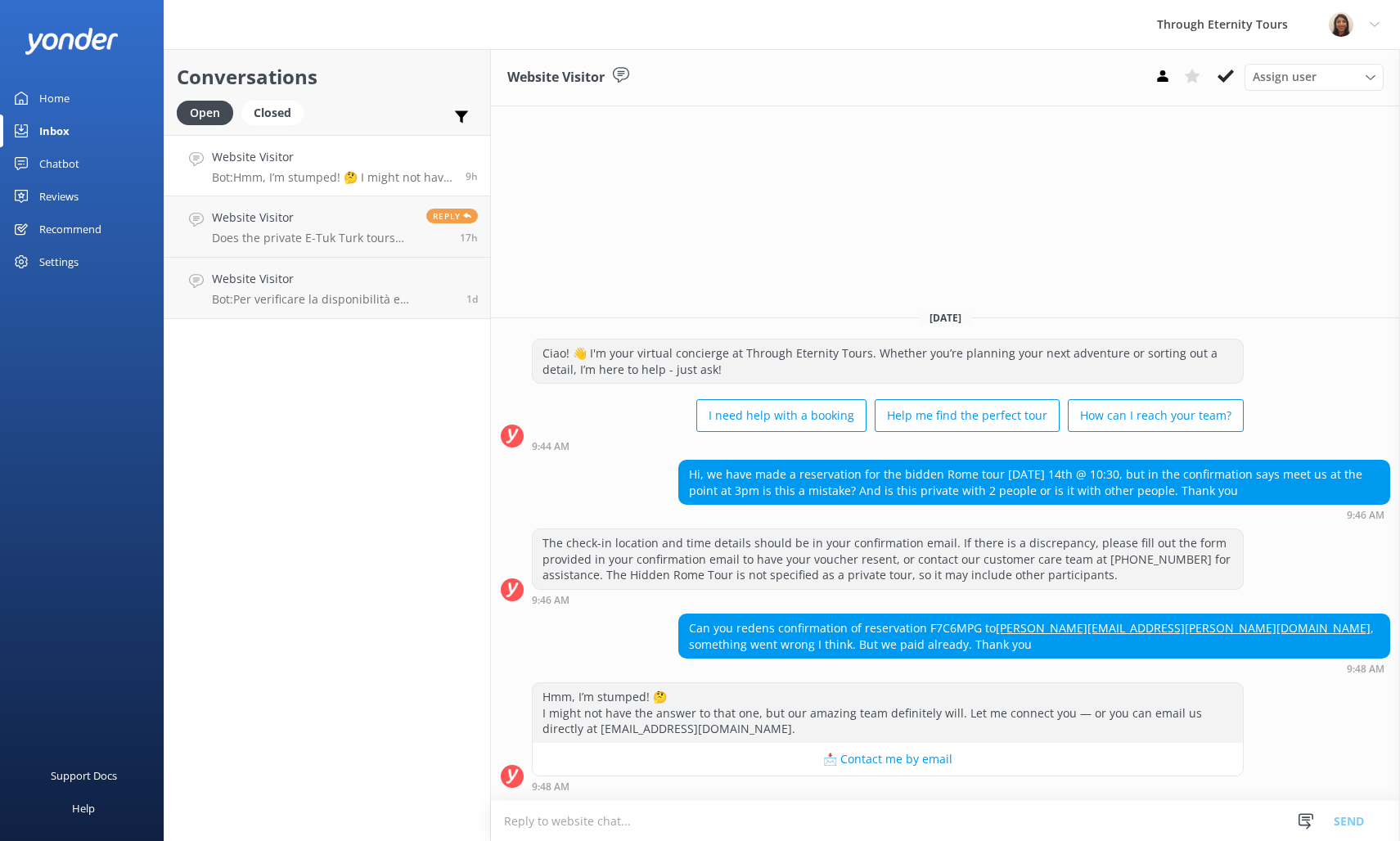
drag, startPoint x: 992, startPoint y: 632, endPoint x: 1153, endPoint y: 627, distance: 161.1
click at [1153, 627] on div "Can you redens confirmation of reservation F7C6MPG to [PERSON_NAME][EMAIL_ADDRE…" at bounding box center [1034, 636] width 710 height 44
drag, startPoint x: 1153, startPoint y: 627, endPoint x: 992, endPoint y: 627, distance: 161.0
click at [992, 627] on div "Can you redens confirmation of reservation F7C6MPG to [PERSON_NAME][EMAIL_ADDRE…" at bounding box center [1034, 636] width 710 height 44
copy div "[PERSON_NAME][EMAIL_ADDRESS][PERSON_NAME][DOMAIN_NAME] ,"
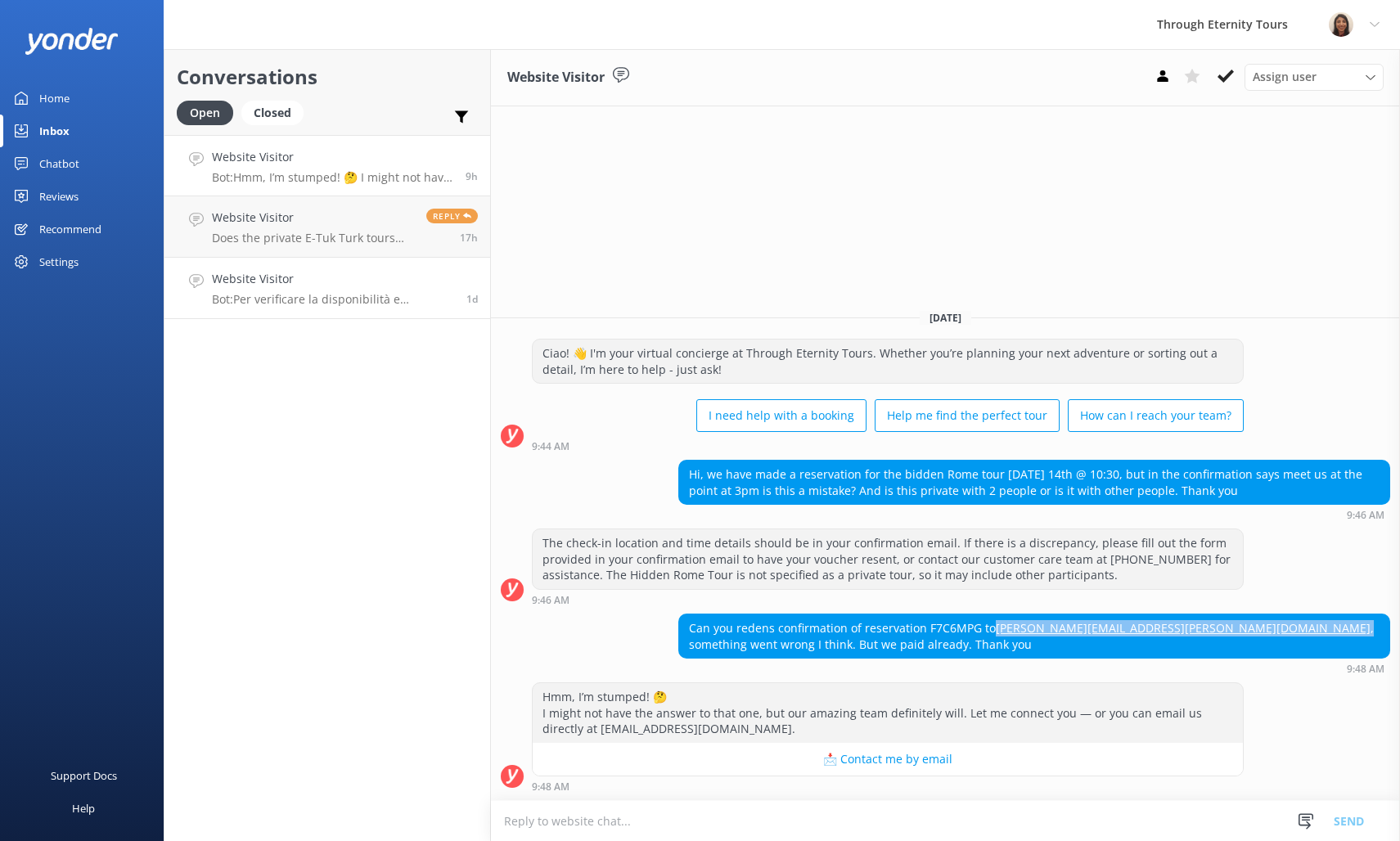
click at [369, 274] on h4 "Website Visitor" at bounding box center [333, 278] width 242 height 18
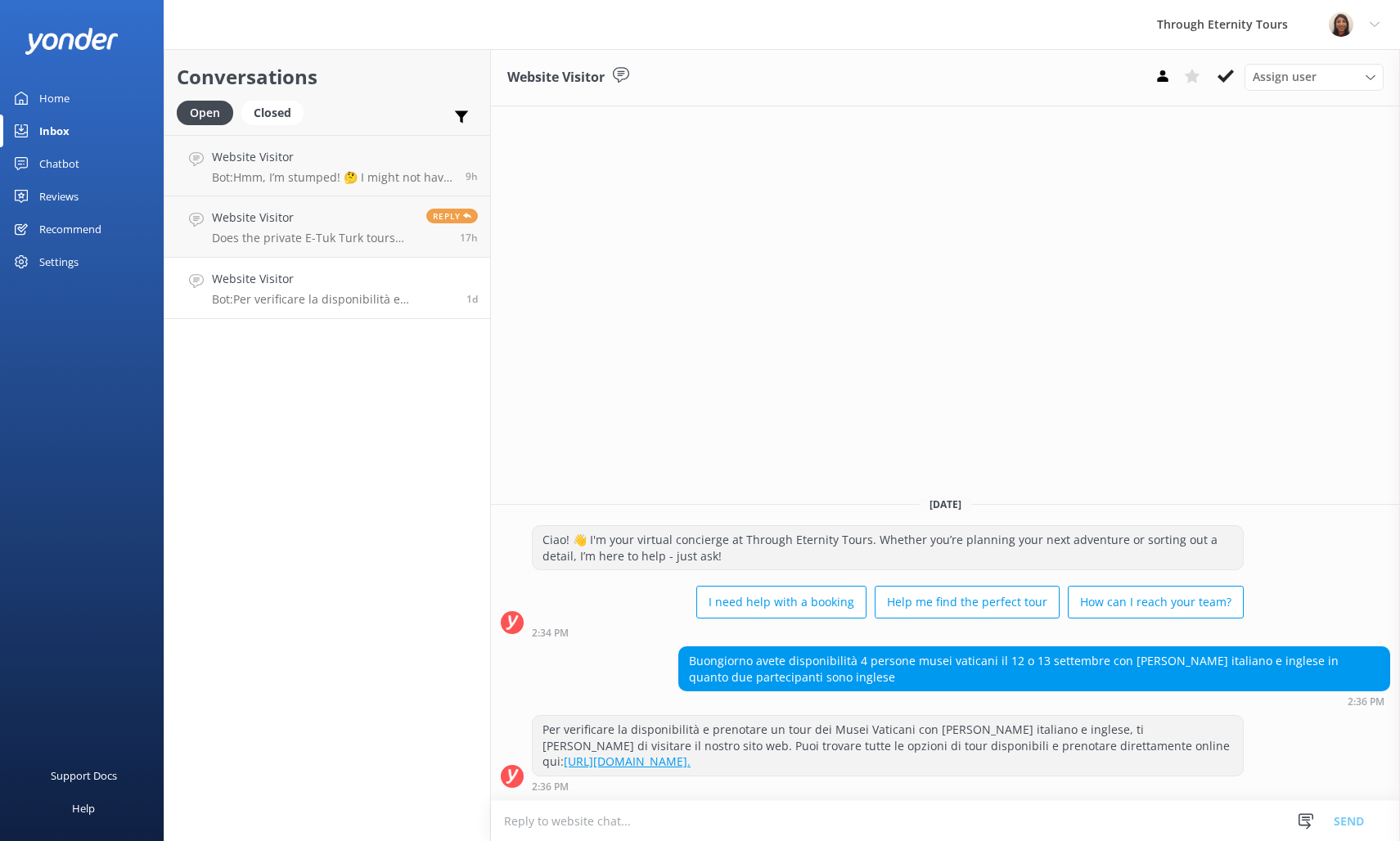
drag, startPoint x: 692, startPoint y: 659, endPoint x: 887, endPoint y: 761, distance: 220.1
click at [887, 761] on div "[DATE] Ciao! 👋 I'm your virtual concierge at Through Eternity Tours. Whether yo…" at bounding box center [945, 641] width 909 height 317
copy div "Buongiorno avete disponibilità 4 persone musei vaticani il 12 o 13 settembre co…"
click at [337, 176] on p "Bot: Hmm, I’m stumped! 🤔 I might not have the answer to that one, but our amazi…" at bounding box center [332, 177] width 241 height 15
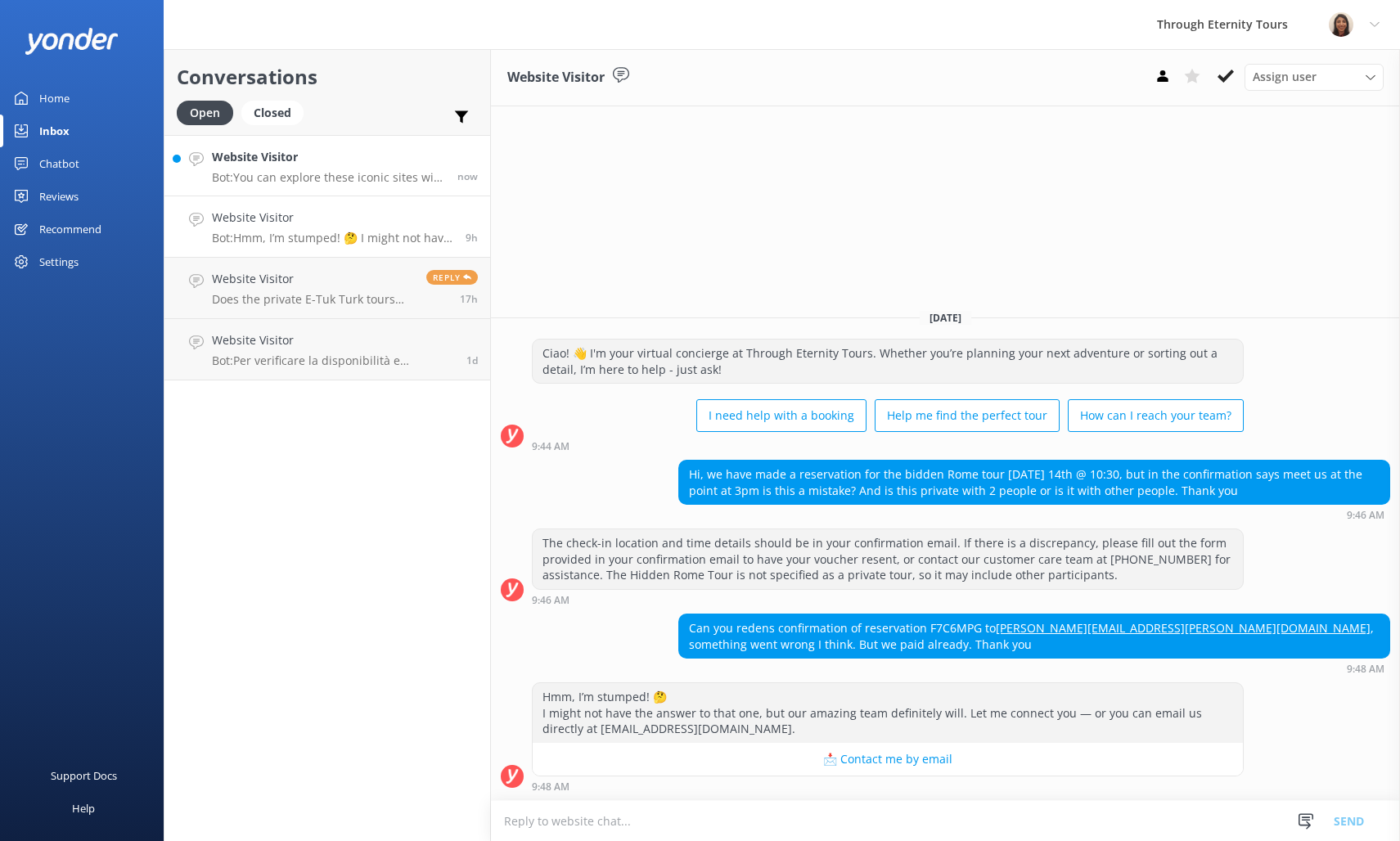
click at [275, 186] on link "Website Visitor Bot: You can explore these iconic sites with our tours: - **[GE…" at bounding box center [326, 165] width 326 height 61
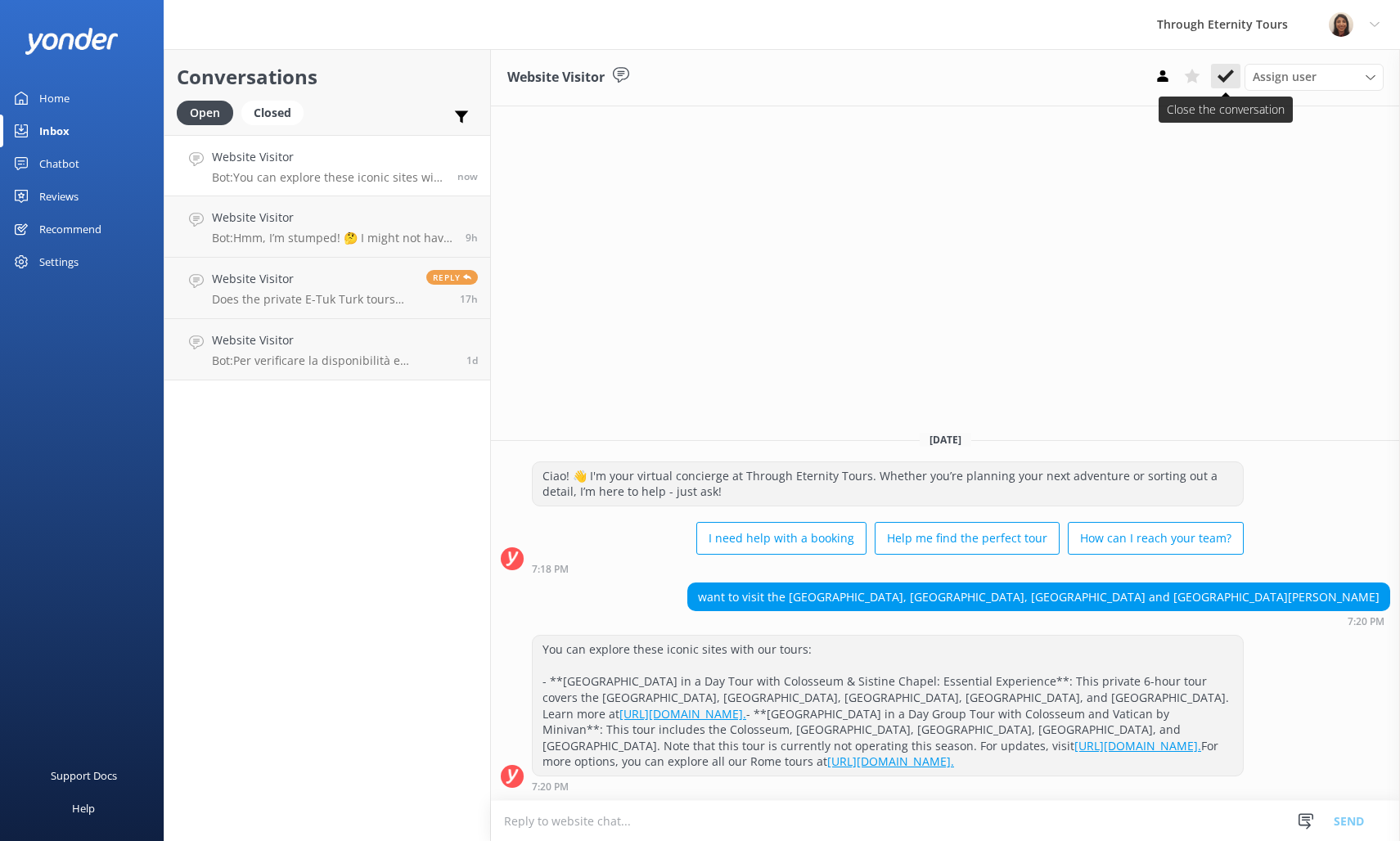
click at [1222, 69] on icon at bounding box center [1225, 76] width 16 height 16
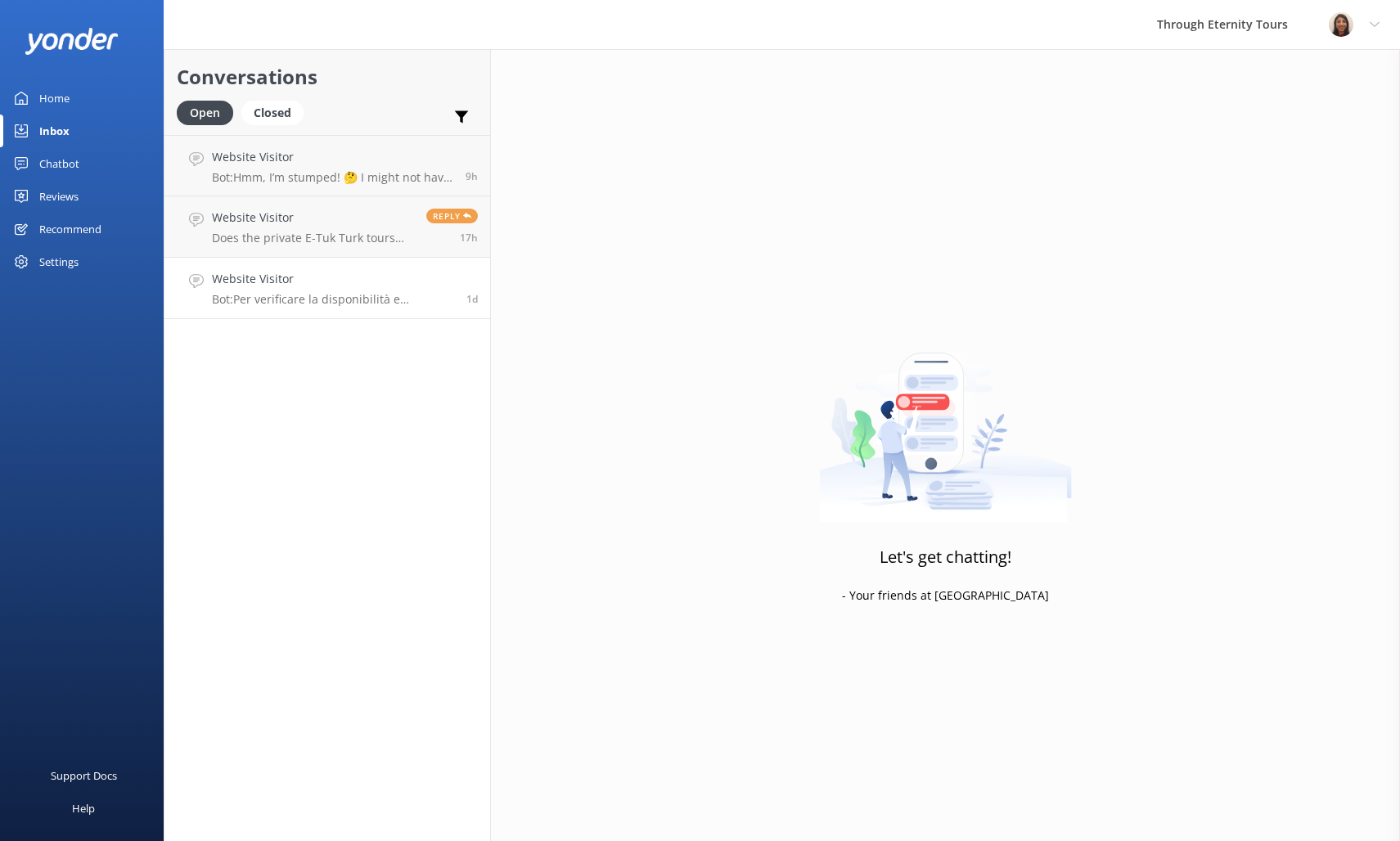
click at [288, 312] on link "Website Visitor Bot: Per verificare la disponibilità e prenotare un tour dei Mu…" at bounding box center [326, 288] width 326 height 61
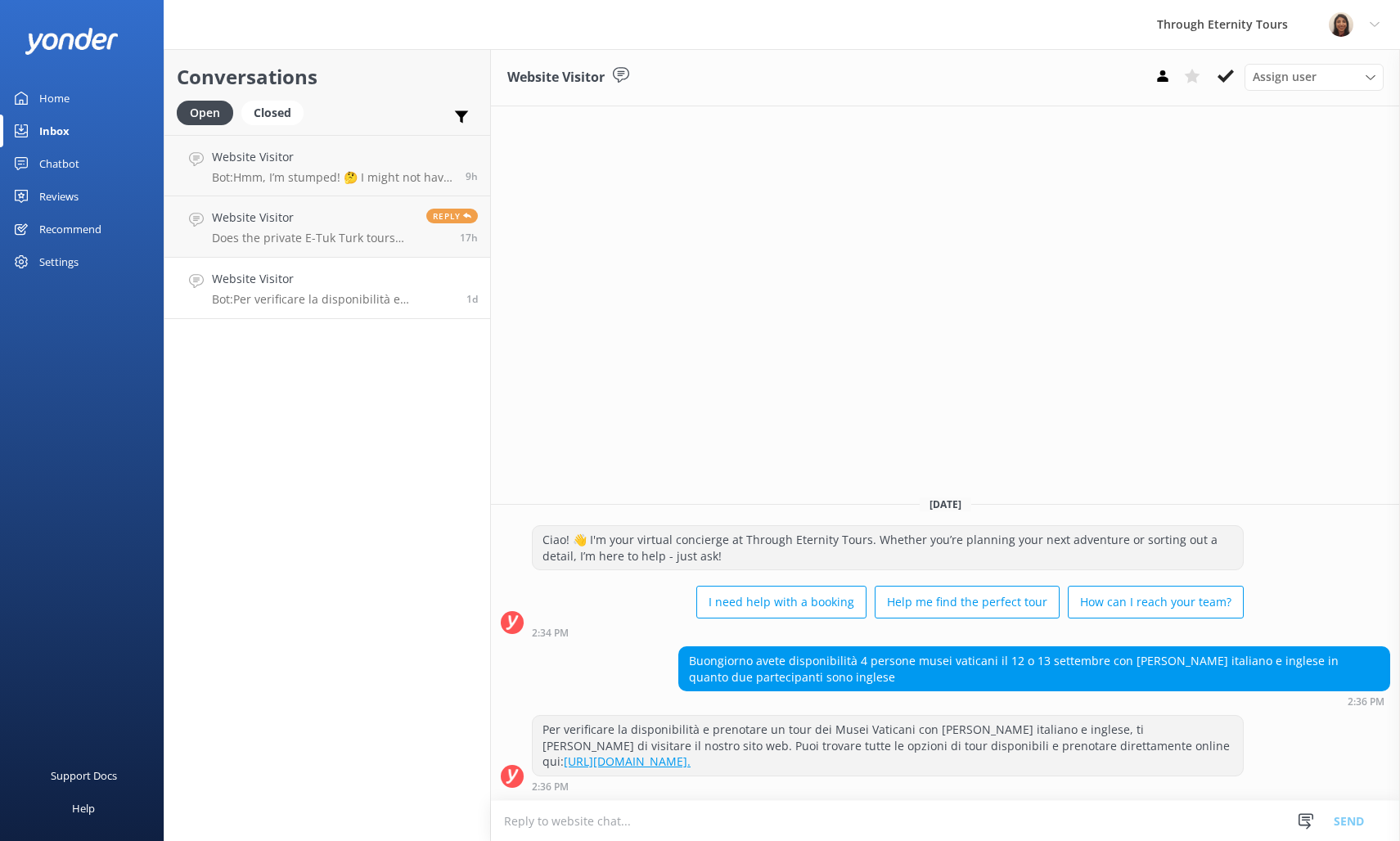
click at [798, 825] on textarea at bounding box center [945, 821] width 909 height 40
paste textarea "Hello, my name is [PERSON_NAME] from Through Eternity Tours. Thank you for your…"
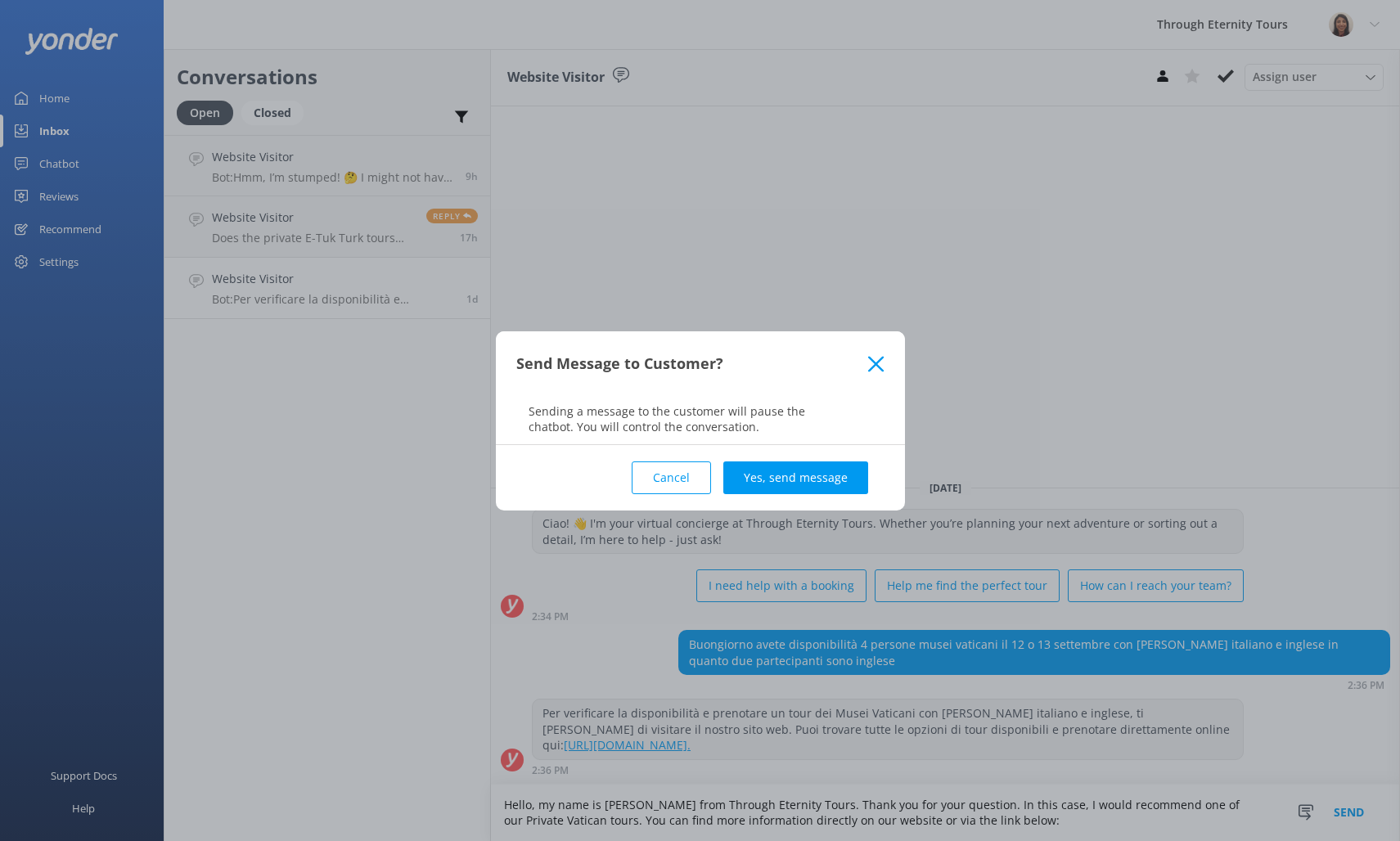
click at [877, 362] on use at bounding box center [876, 363] width 15 height 15
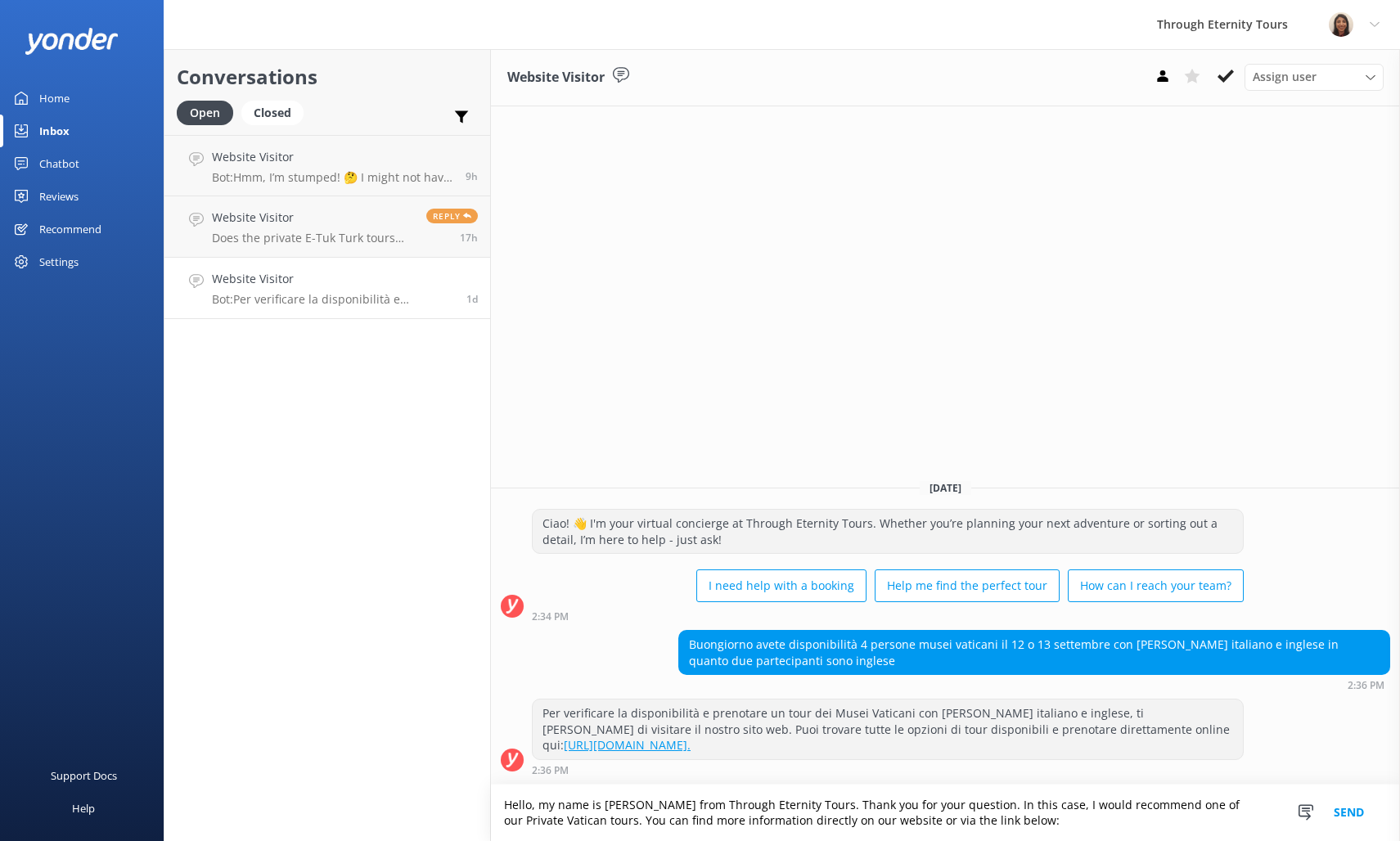
click at [1058, 831] on textarea "Hello, my name is [PERSON_NAME] from Through Eternity Tours. Thank you for your…" at bounding box center [945, 812] width 909 height 56
paste textarea "[URL][DOMAIN_NAME]"
type textarea "Hello, my name is [PERSON_NAME] from Through Eternity Tours. Thank you for your…"
click at [1364, 812] on button "Send" at bounding box center [1349, 812] width 61 height 56
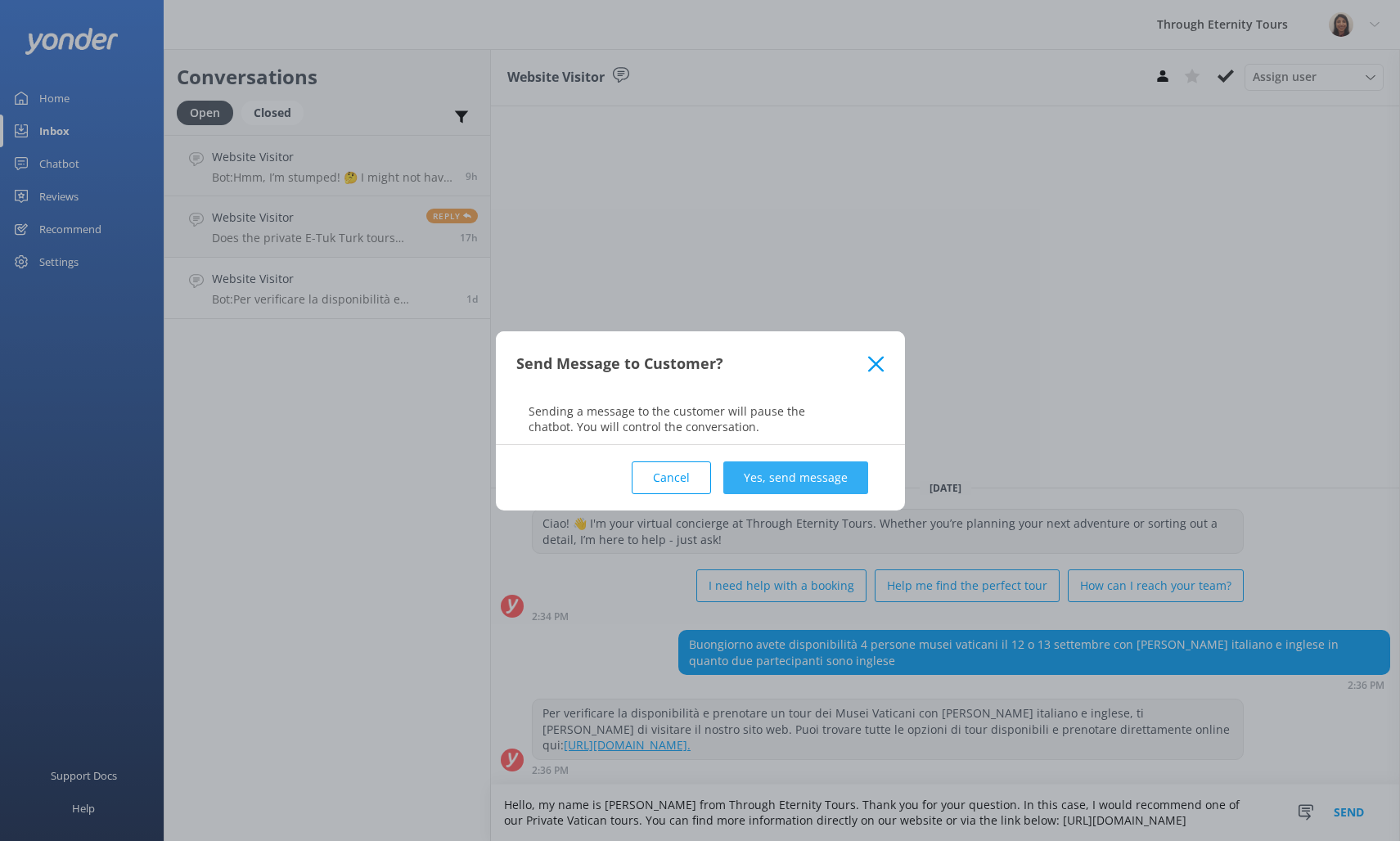
click at [814, 478] on button "Yes, send message" at bounding box center [796, 477] width 145 height 33
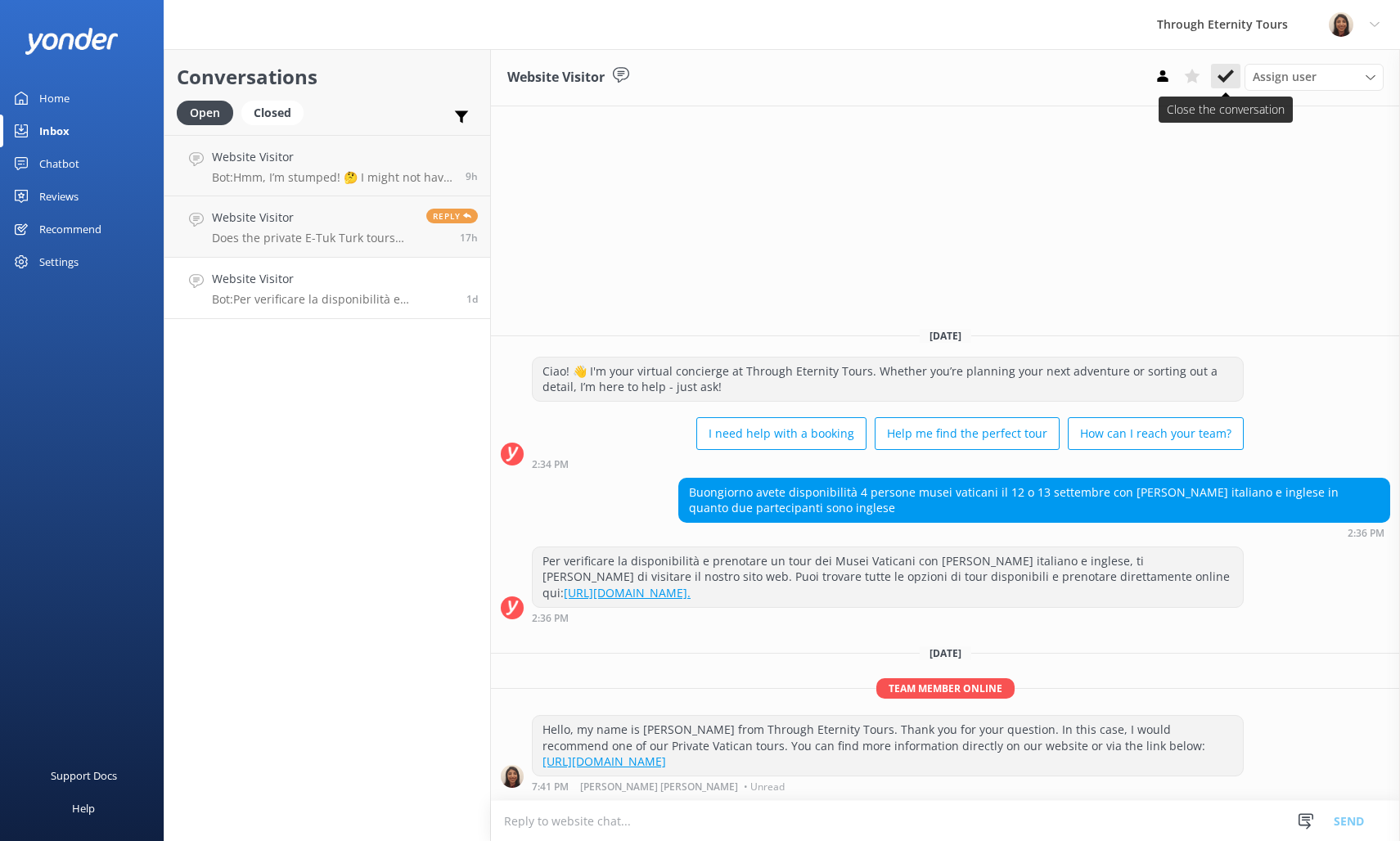
click at [1231, 76] on icon at bounding box center [1225, 76] width 16 height 16
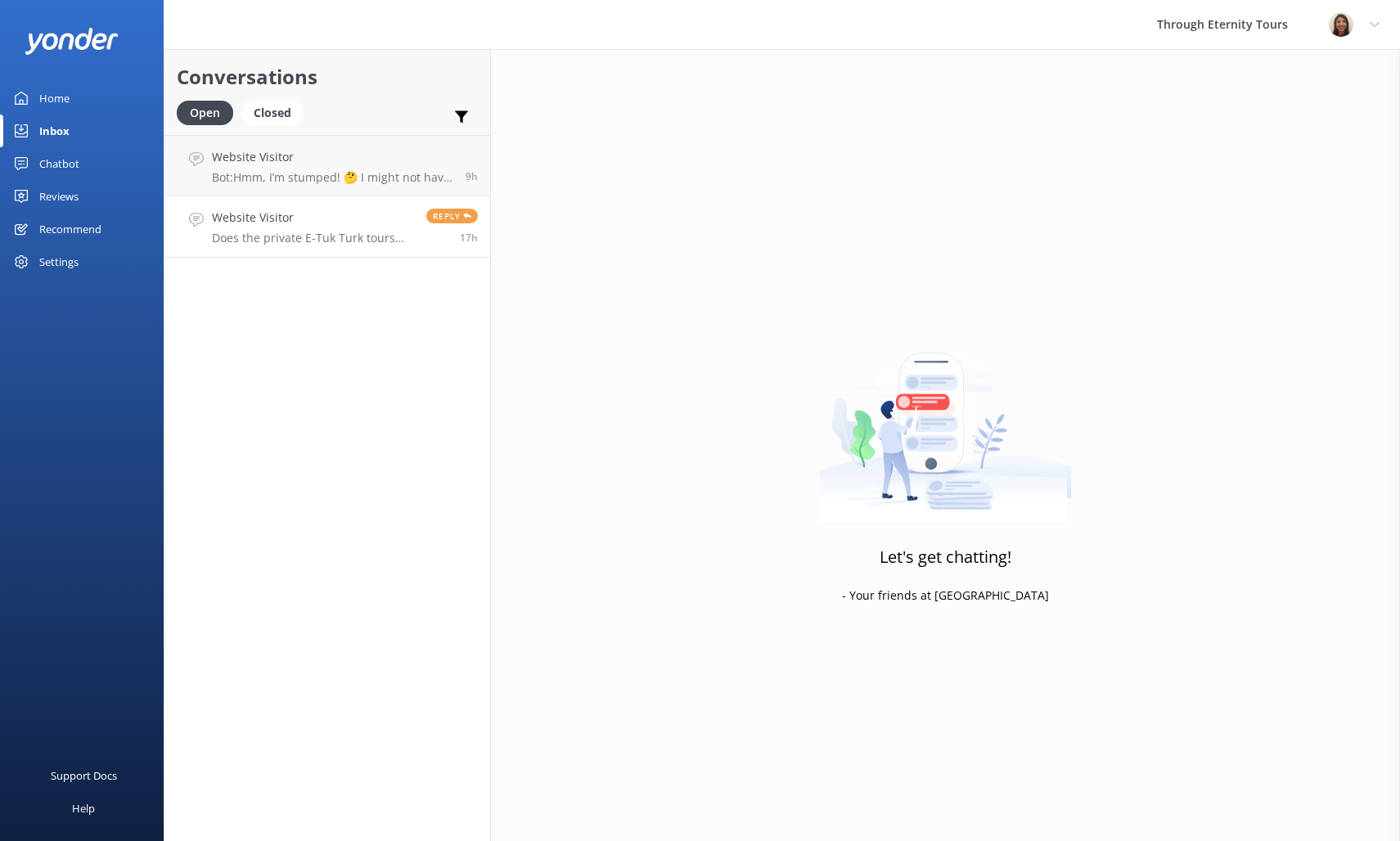
click at [353, 215] on h4 "Website Visitor" at bounding box center [313, 217] width 202 height 18
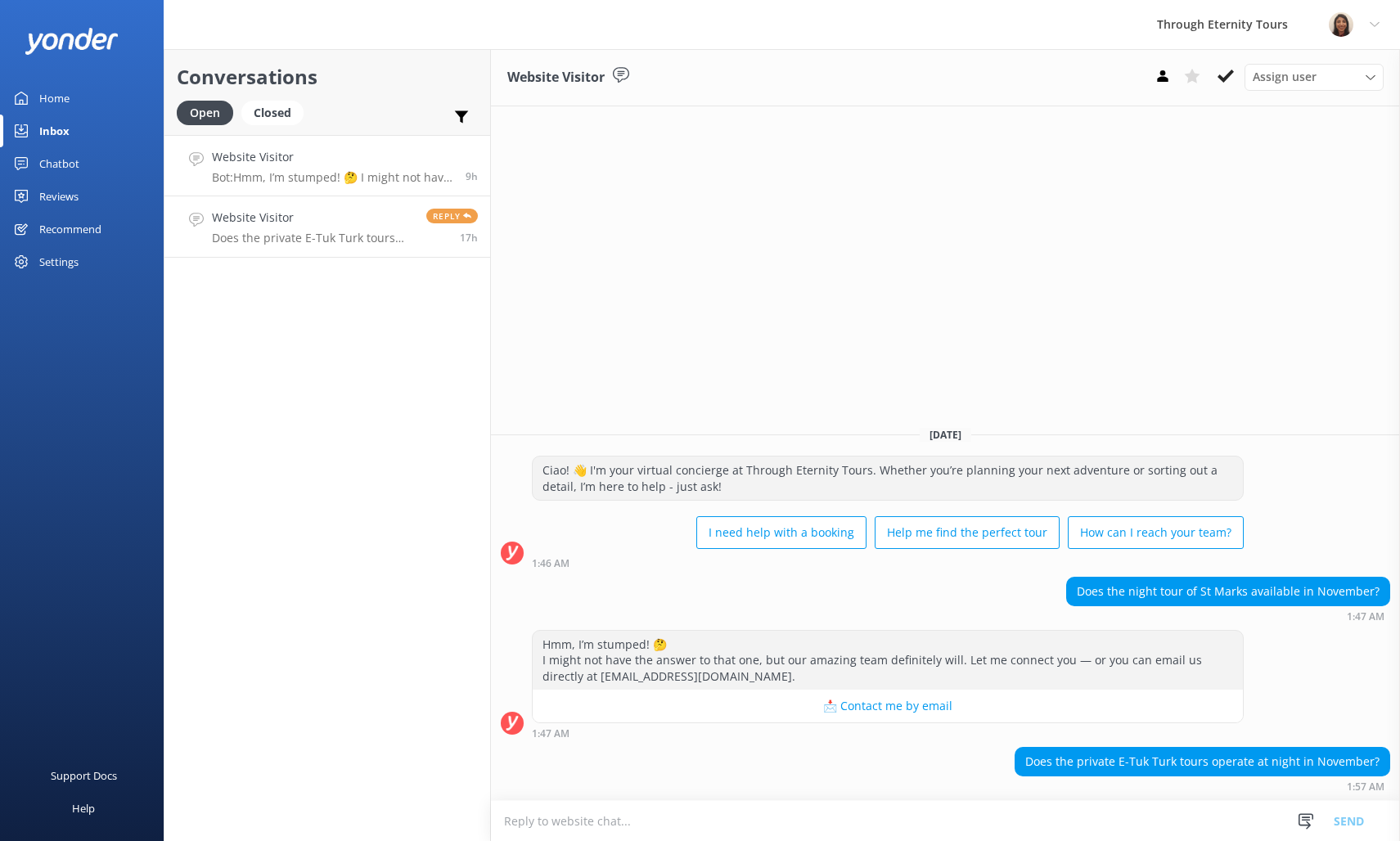
click at [342, 161] on h4 "Website Visitor" at bounding box center [332, 156] width 241 height 18
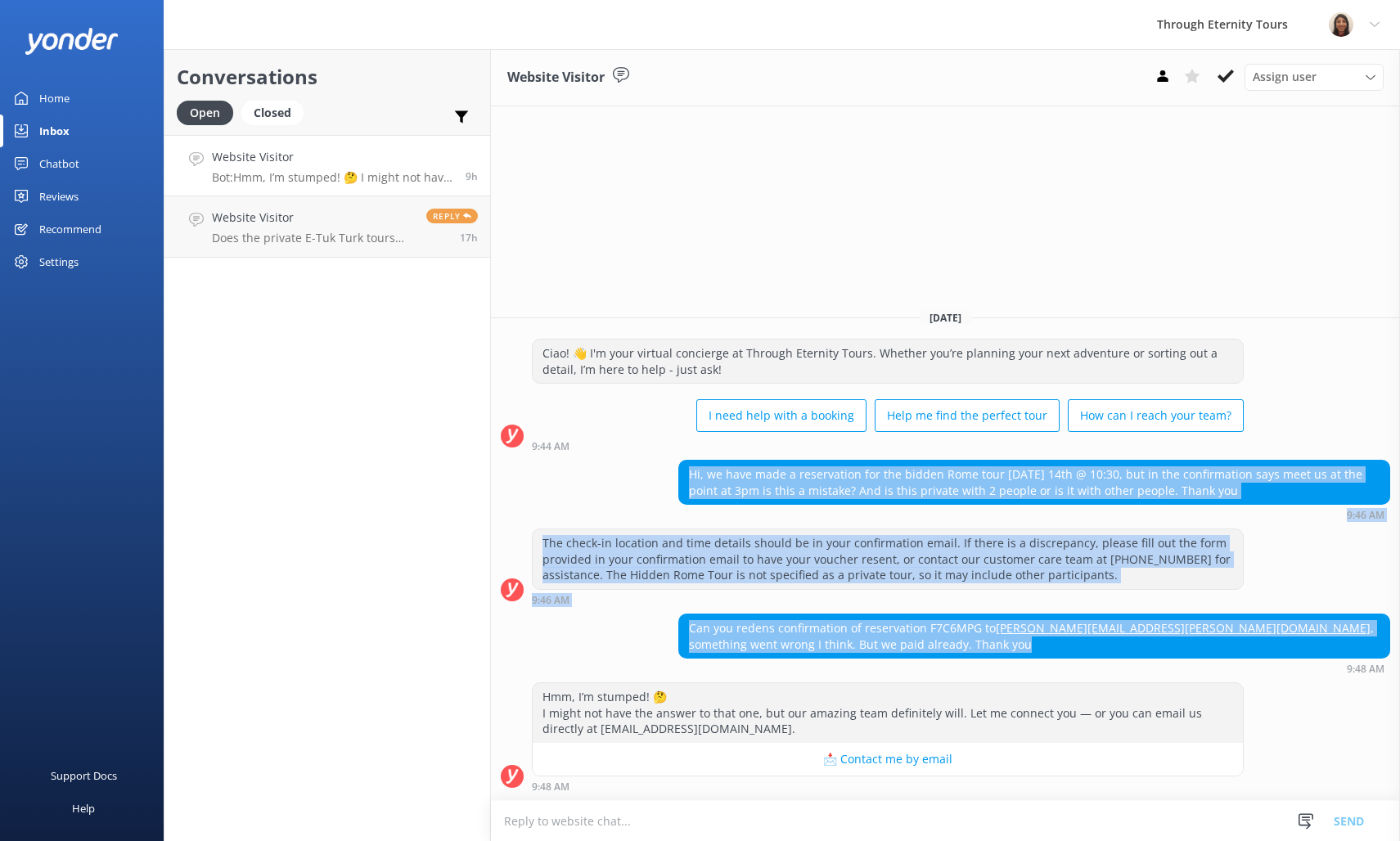
drag, startPoint x: 836, startPoint y: 650, endPoint x: 658, endPoint y: 475, distance: 249.6
click at [658, 475] on div "[DATE] Ciao! 👋 I'm your virtual concierge at Through Eternity Tours. Whether yo…" at bounding box center [945, 547] width 909 height 504
click at [343, 237] on p "Does the private E-Tuk Turk tours operate at night in November?" at bounding box center [313, 238] width 202 height 15
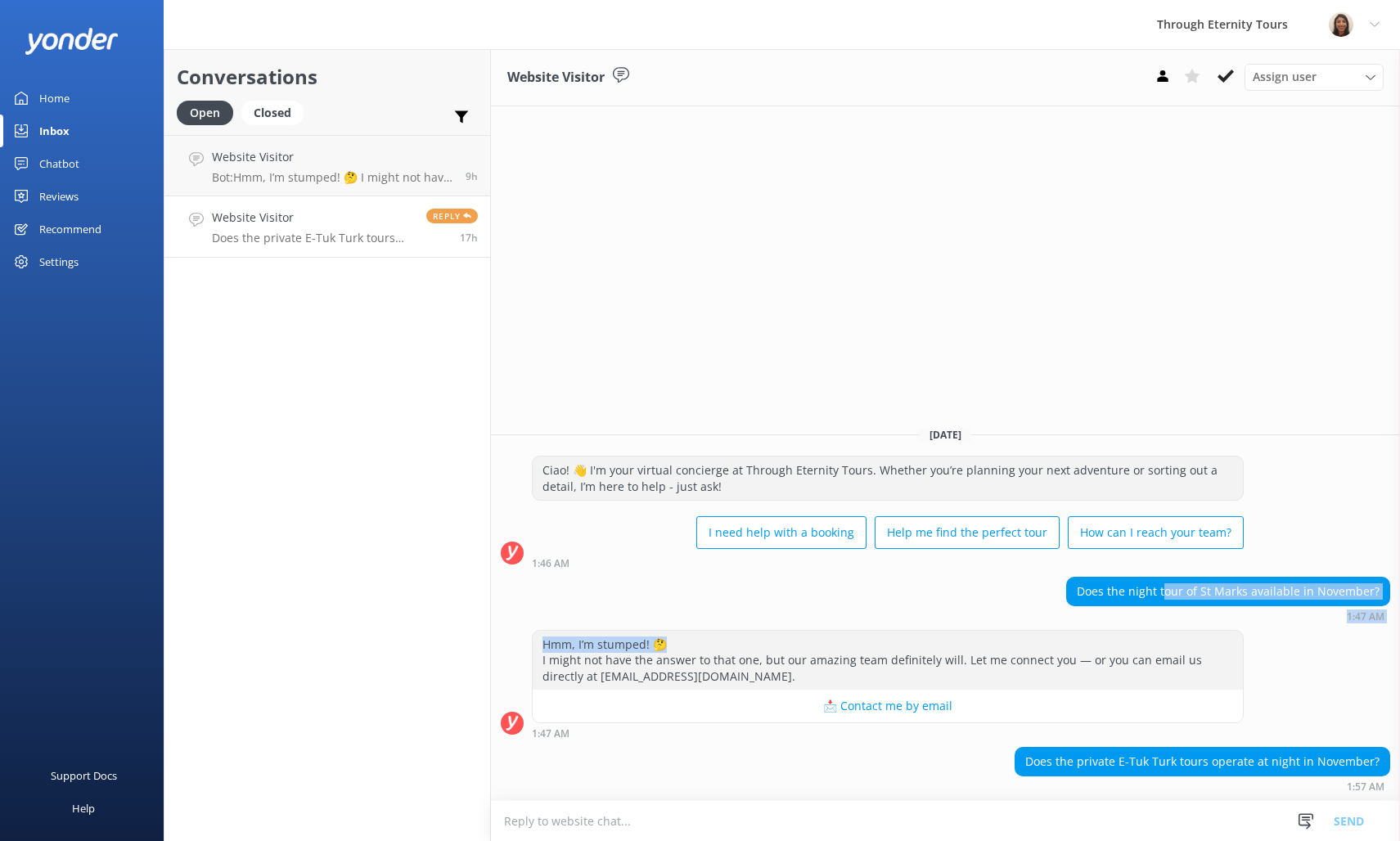
drag, startPoint x: 1187, startPoint y: 596, endPoint x: 1267, endPoint y: 641, distance: 91.8
click at [1267, 641] on div "[DATE] Ciao! 👋 I'm your virtual concierge at Through Eternity Tours. Whether yo…" at bounding box center [945, 606] width 909 height 387
click at [1303, 677] on div "Hmm, I’m stumped! 🤔 I might not have the answer to that one, but our amazing te…" at bounding box center [945, 685] width 909 height 109
click at [257, 112] on div "Closed" at bounding box center [273, 113] width 62 height 24
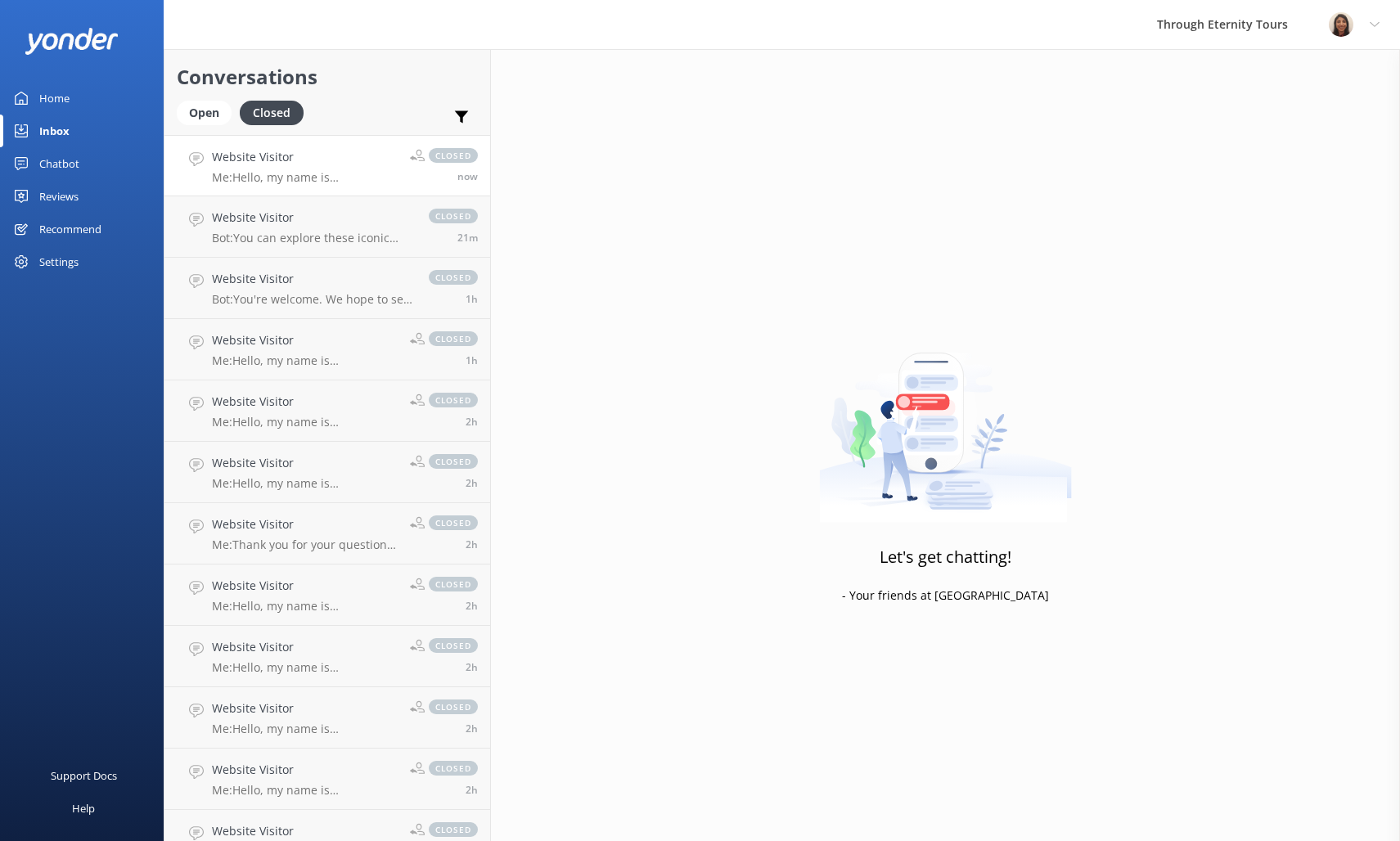
click at [321, 186] on link "Website Visitor Me: Hello, my name is [PERSON_NAME] from Through Eternity Tours…" at bounding box center [326, 165] width 326 height 61
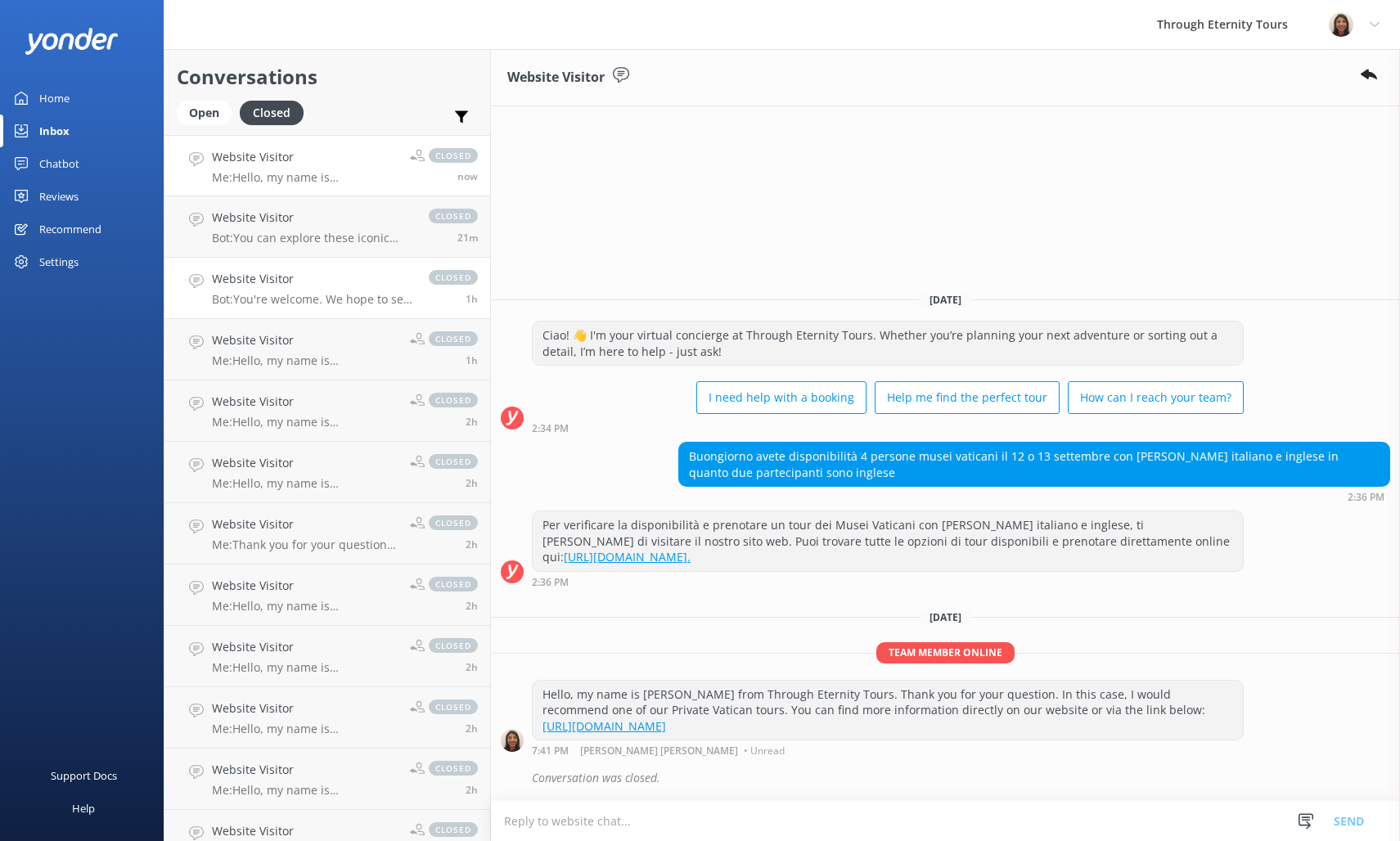
click at [292, 282] on h4 "Website Visitor" at bounding box center [312, 278] width 200 height 18
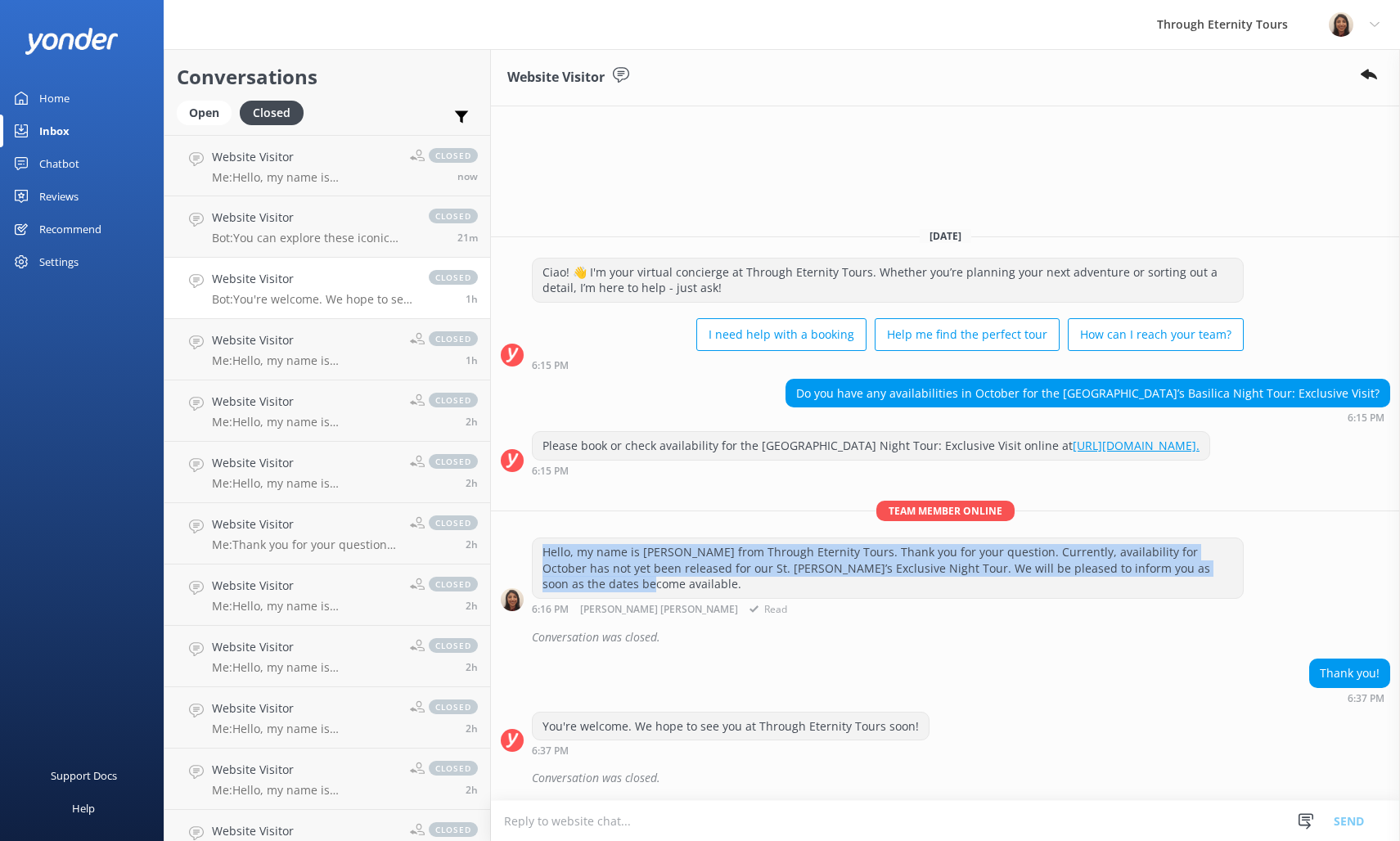
drag, startPoint x: 545, startPoint y: 550, endPoint x: 597, endPoint y: 578, distance: 59.1
click at [597, 578] on div "Hello, my name is [PERSON_NAME] from Through Eternity Tours. Thank you for your…" at bounding box center [888, 568] width 710 height 60
copy div "Hello, my name is [PERSON_NAME] from Through Eternity Tours. Thank you for your…"
click at [209, 104] on div "Open" at bounding box center [204, 113] width 55 height 24
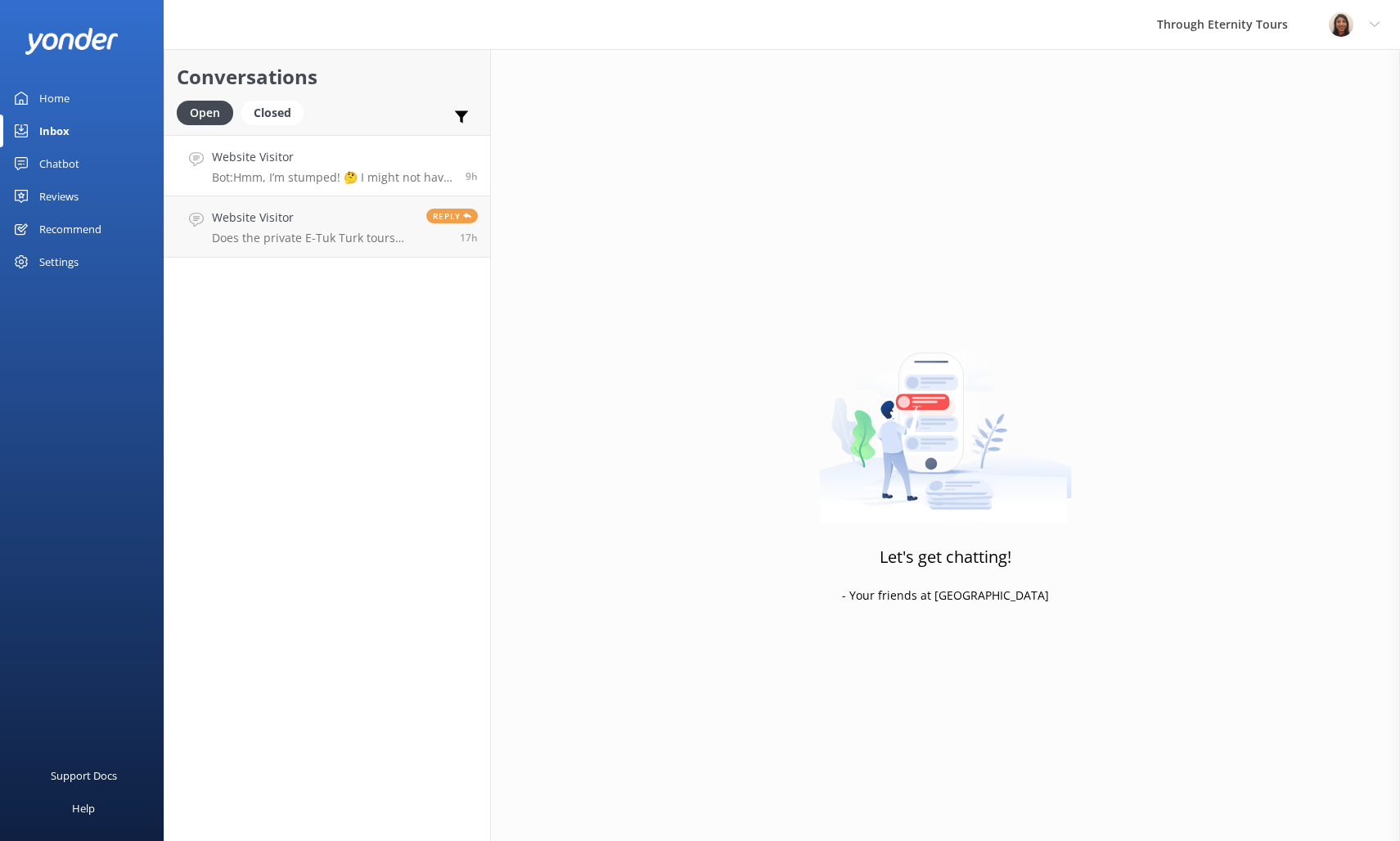
click at [353, 178] on p "Bot: Hmm, I’m stumped! 🤔 I might not have the answer to that one, but our amazi…" at bounding box center [332, 177] width 241 height 15
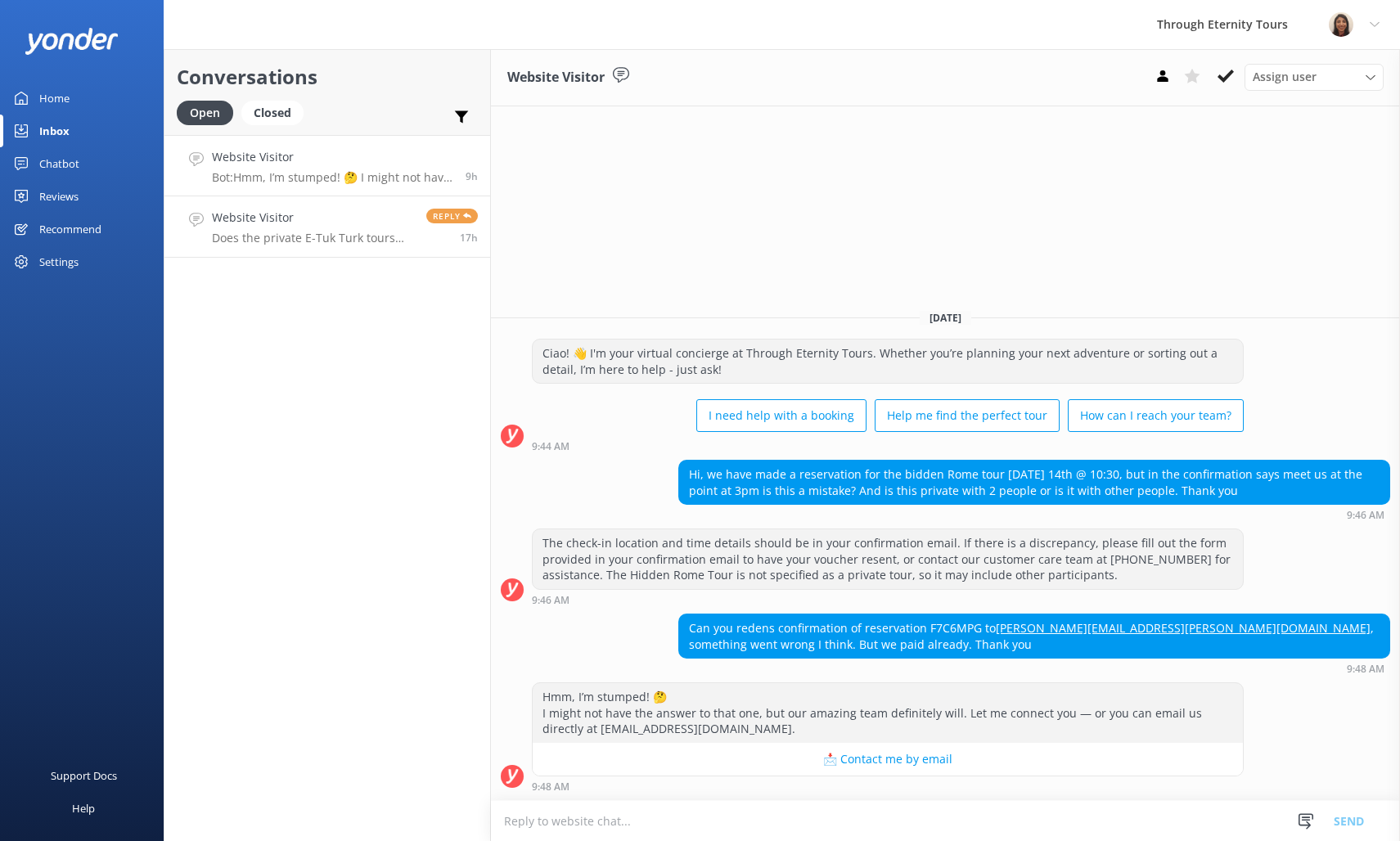
click at [380, 228] on div "Website Visitor Does the private E-Tuk Turk tours operate at night in November?" at bounding box center [313, 226] width 202 height 36
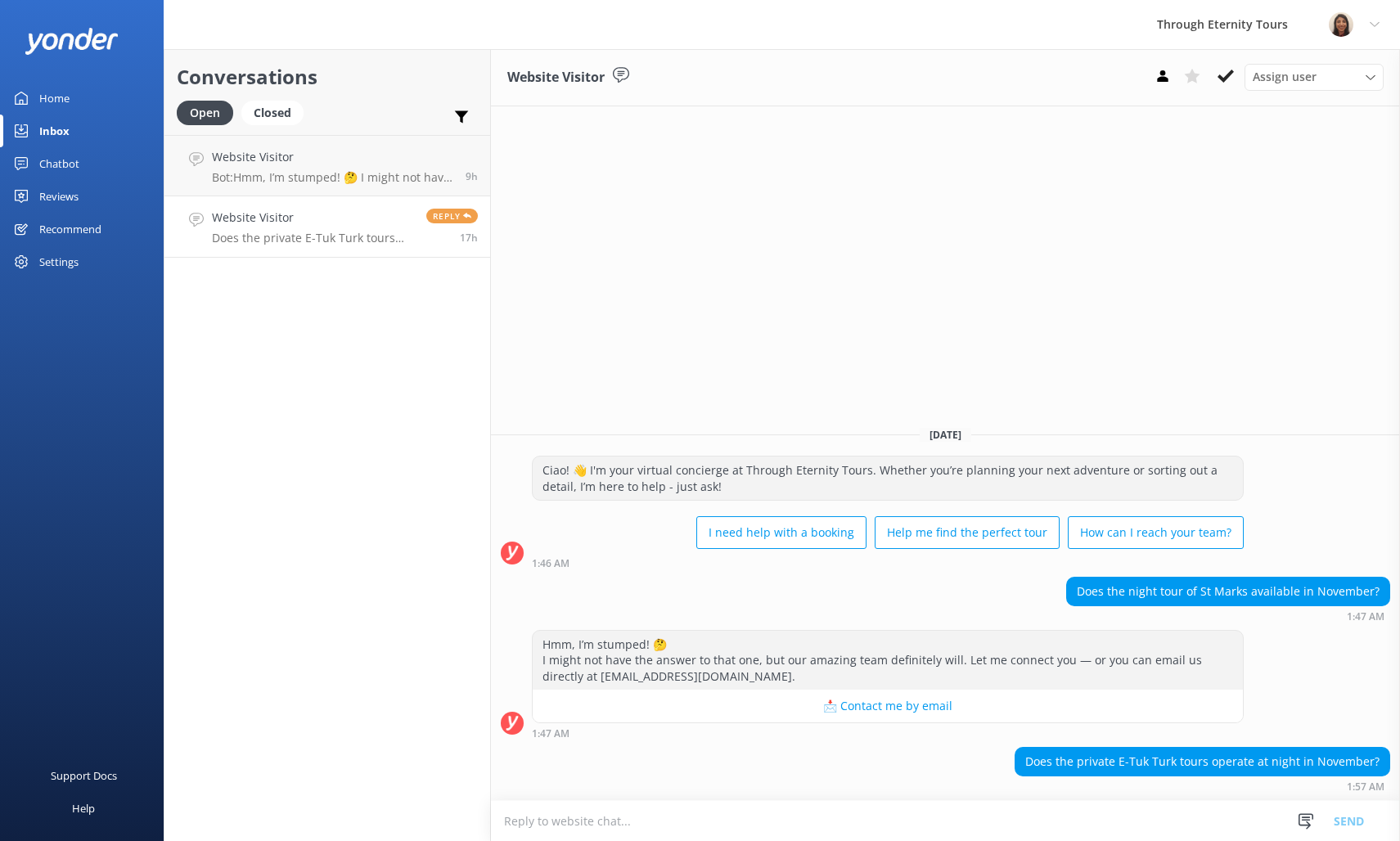
click at [971, 825] on textarea at bounding box center [945, 821] width 909 height 40
paste textarea "Hello, my name is [PERSON_NAME] from Through Eternity Tours. Thank you for your…"
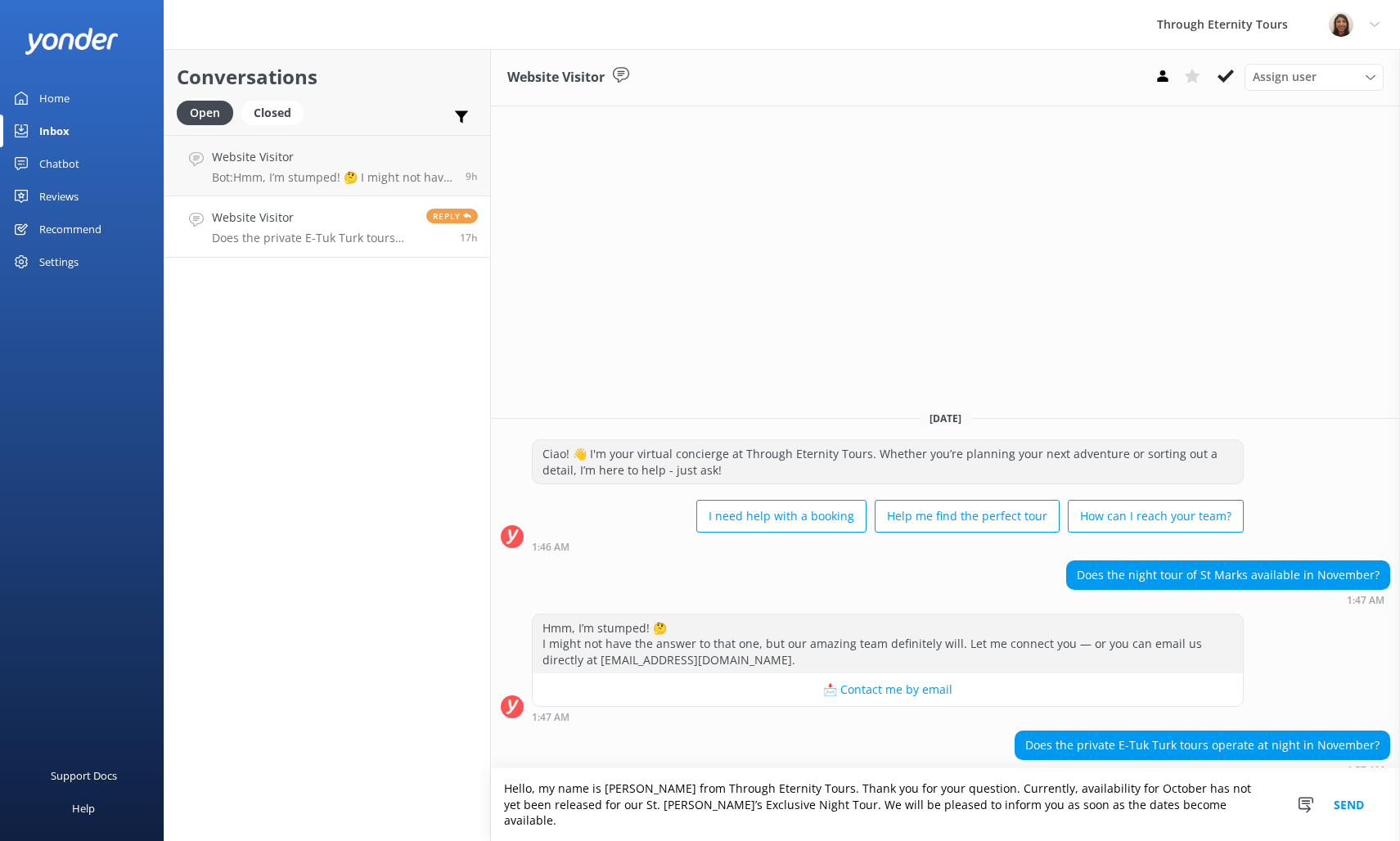
drag, startPoint x: 1164, startPoint y: 821, endPoint x: 944, endPoint y: 802, distance: 220.8
click at [937, 803] on textarea "Hello, my name is [PERSON_NAME] from Through Eternity Tours. Thank you for your…" at bounding box center [945, 804] width 909 height 73
click at [975, 799] on textarea "Hello, my name is [PERSON_NAME] from Through Eternity Tours. Thank you for your…" at bounding box center [945, 804] width 909 height 73
drag, startPoint x: 959, startPoint y: 806, endPoint x: 1111, endPoint y: 817, distance: 152.4
click at [1111, 817] on textarea "Hello, my name is [PERSON_NAME] from Through Eternity Tours. Thank you for your…" at bounding box center [945, 804] width 909 height 73
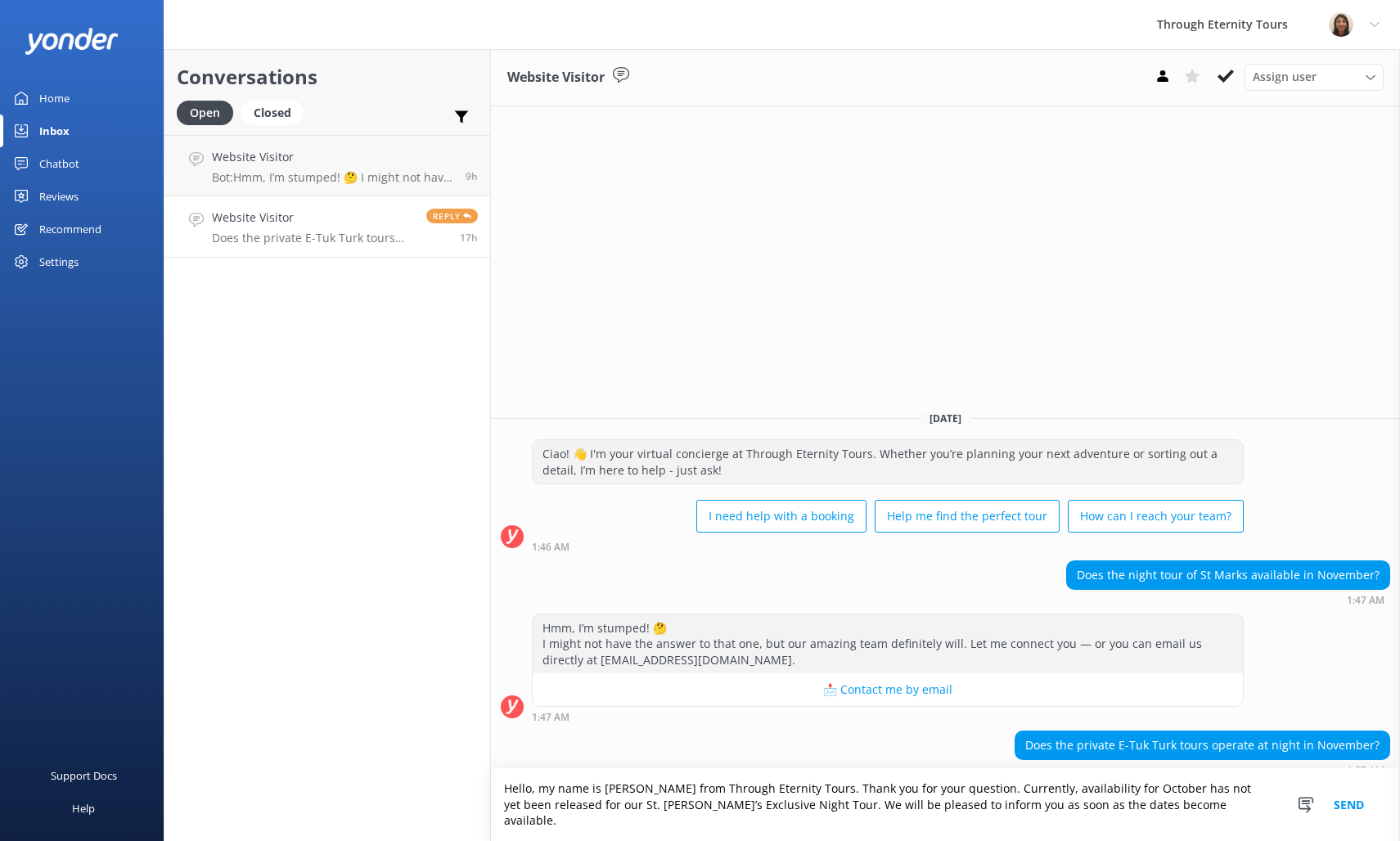
paste textarea "I regret to inform you that our St. [PERSON_NAME]’s Exclusive Night Tour for Se…"
click at [1110, 809] on textarea "Hello, my name is [PERSON_NAME] from Through Eternity Tours. Thank you for your…" at bounding box center [945, 804] width 909 height 73
click at [1110, 808] on textarea "Hello, my name is [PERSON_NAME] from Through Eternity Tours. Thank you for your…" at bounding box center [945, 804] width 909 height 73
type textarea "Hello, my name is [PERSON_NAME] from Through Eternity Tours. Thank you for your…"
click at [1359, 816] on button "Send" at bounding box center [1349, 804] width 61 height 73
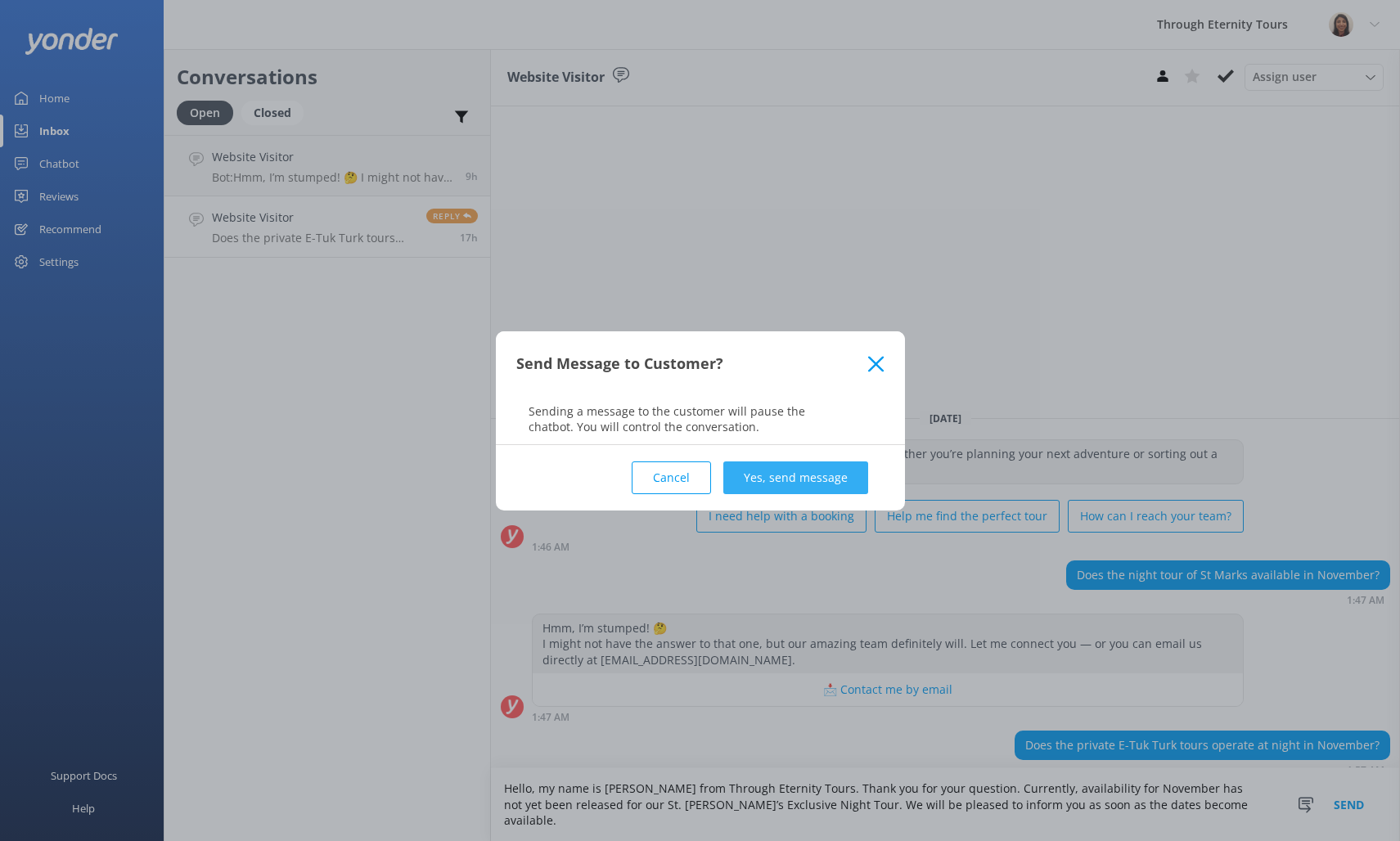
click at [755, 476] on button "Yes, send message" at bounding box center [796, 477] width 145 height 33
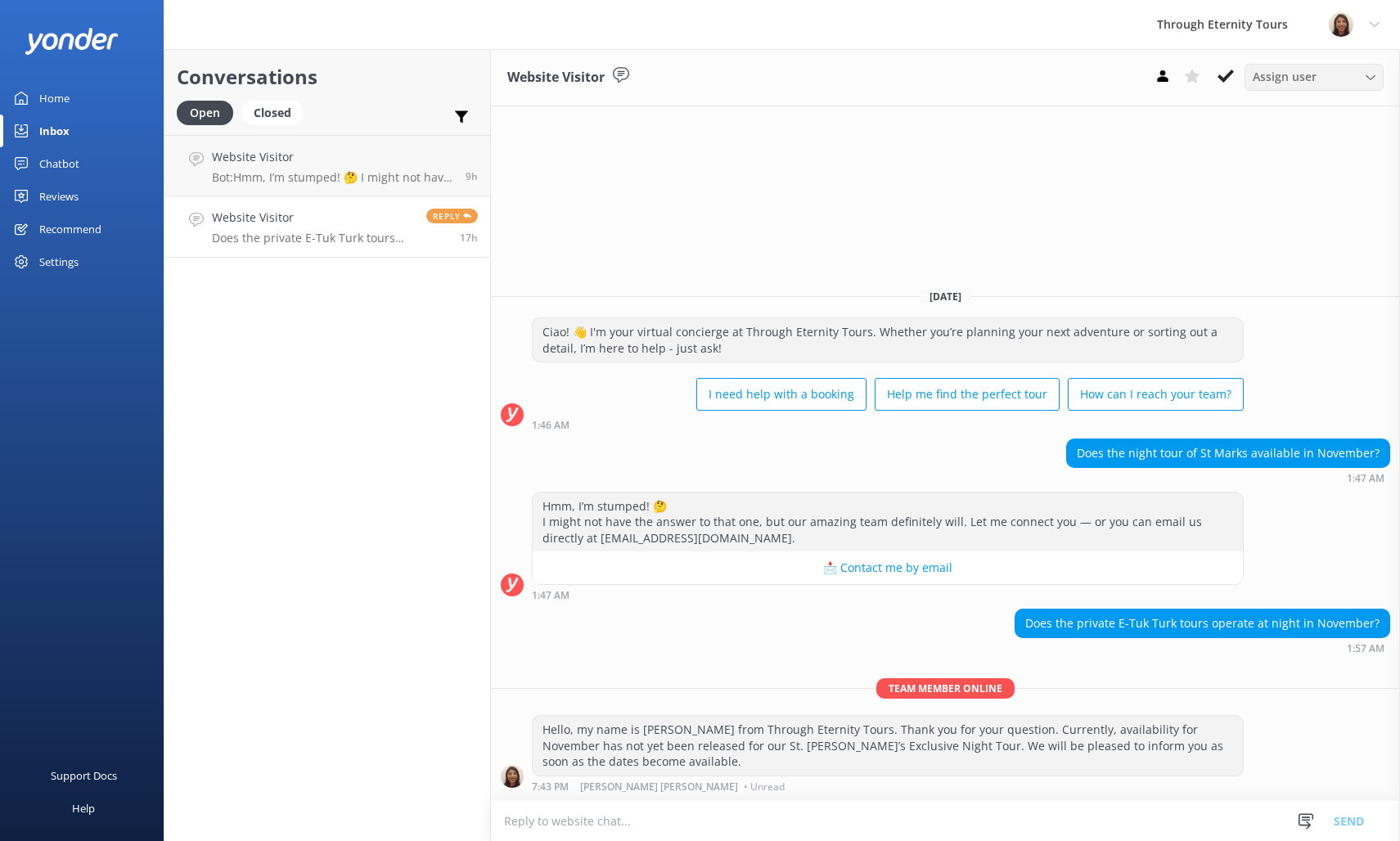
click at [1279, 82] on span "Assign user" at bounding box center [1285, 77] width 64 height 18
click at [1315, 206] on div "[PERSON_NAME] [PERSON_NAME]" at bounding box center [1318, 219] width 130 height 34
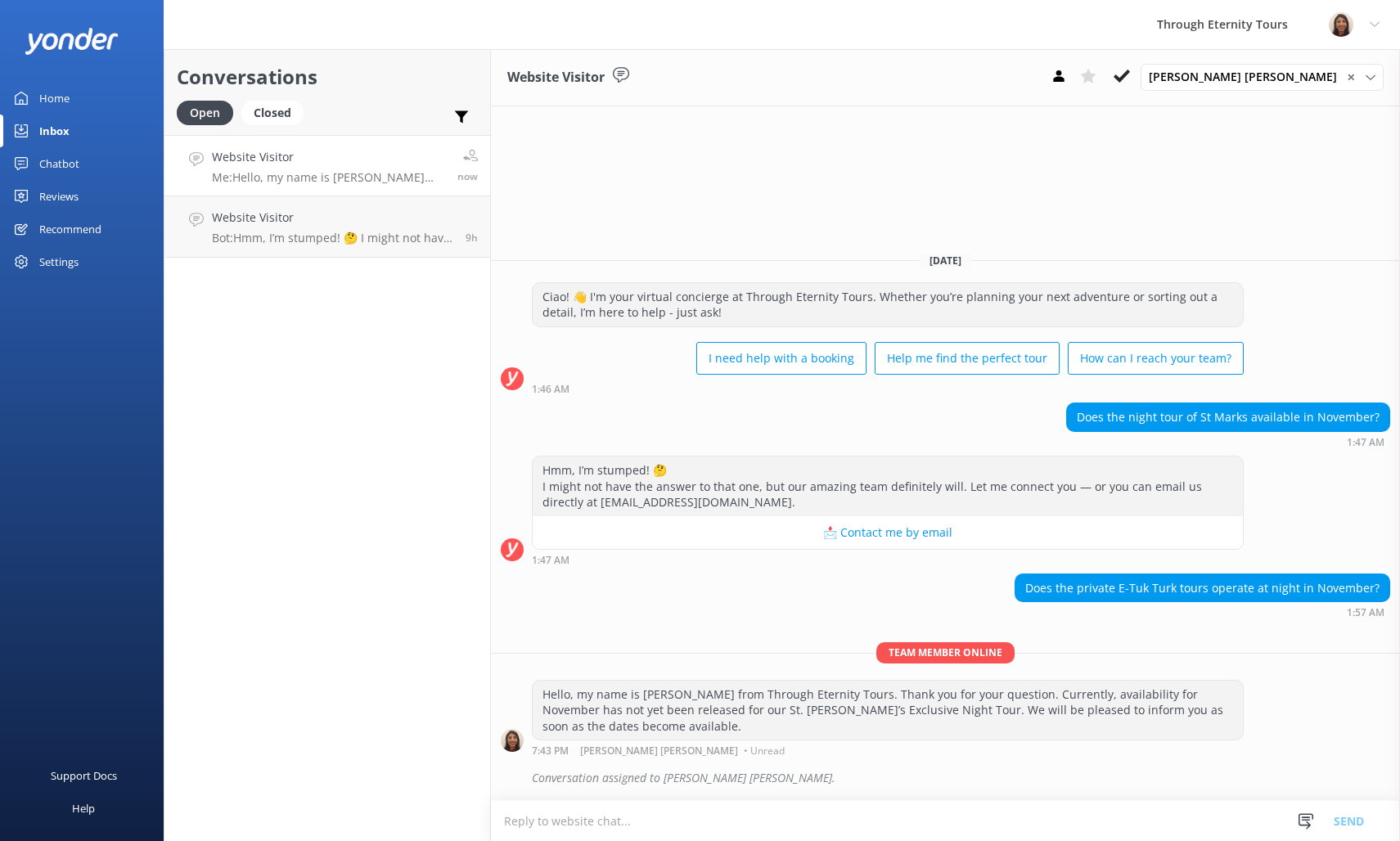
click at [954, 831] on textarea at bounding box center [945, 821] width 909 height 40
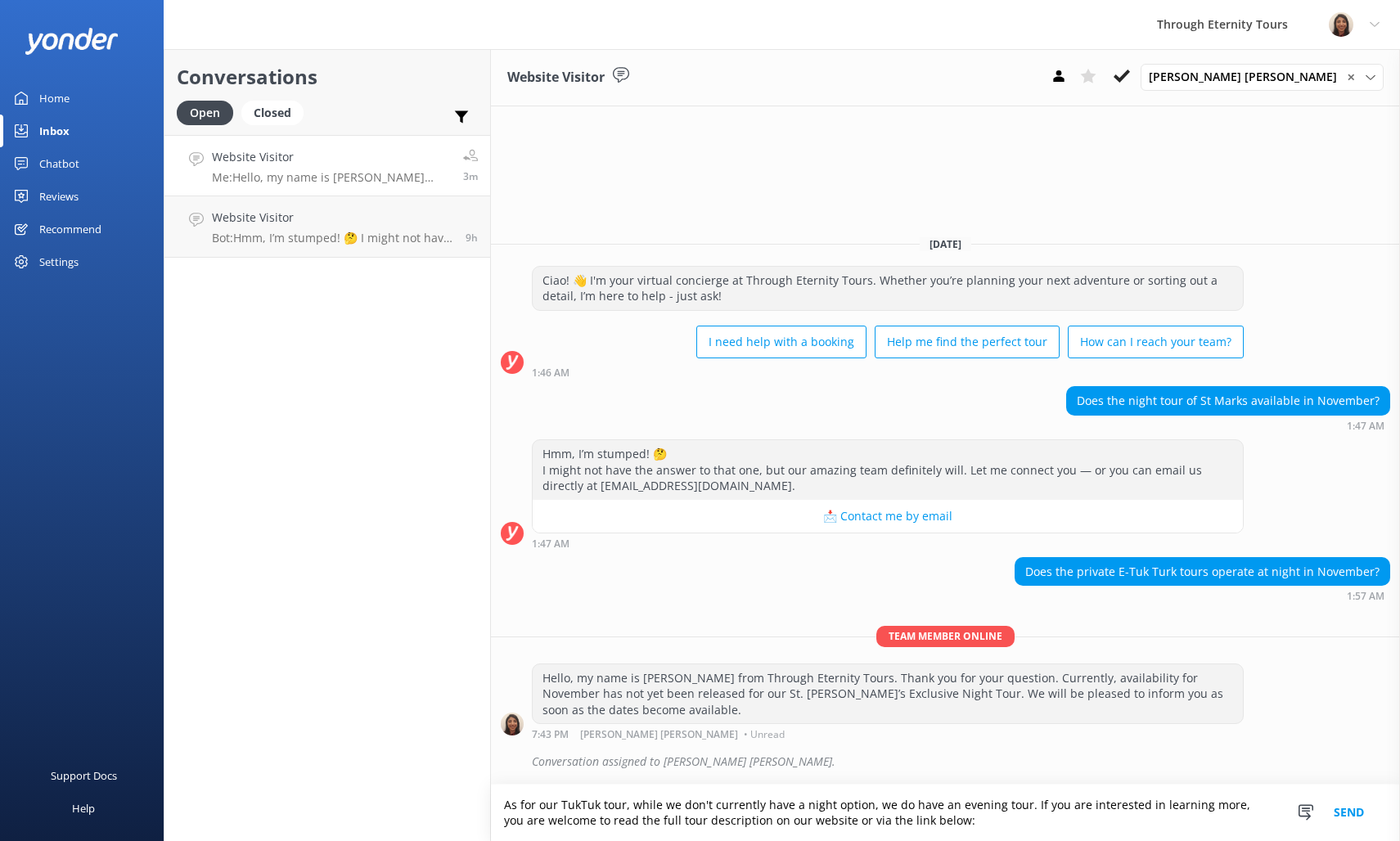
paste textarea "[URL][DOMAIN_NAME]"
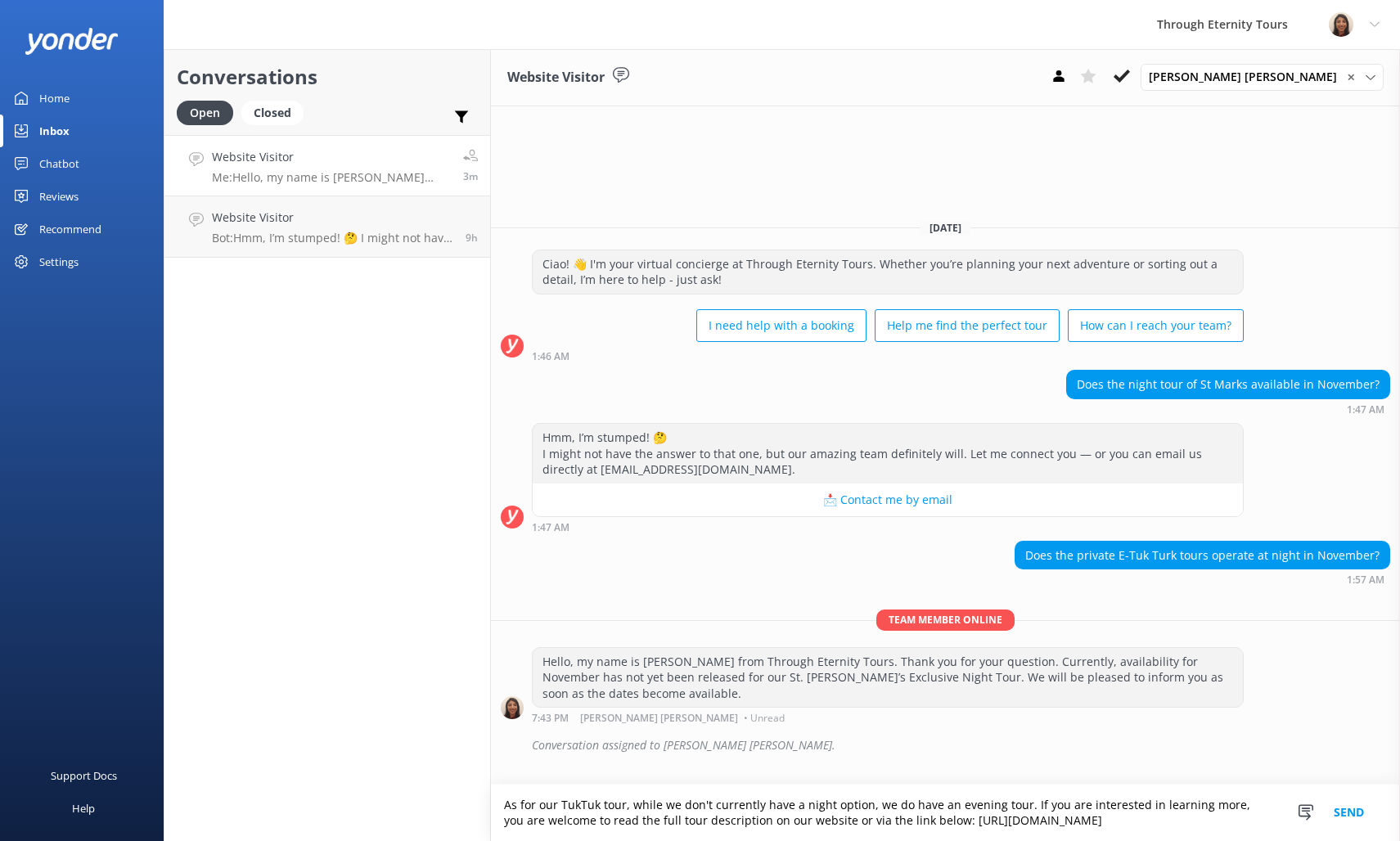
type textarea "As for our TukTuk tour, while we don't currently have a night option, we do hav…"
click at [1354, 801] on button "Send" at bounding box center [1349, 812] width 61 height 56
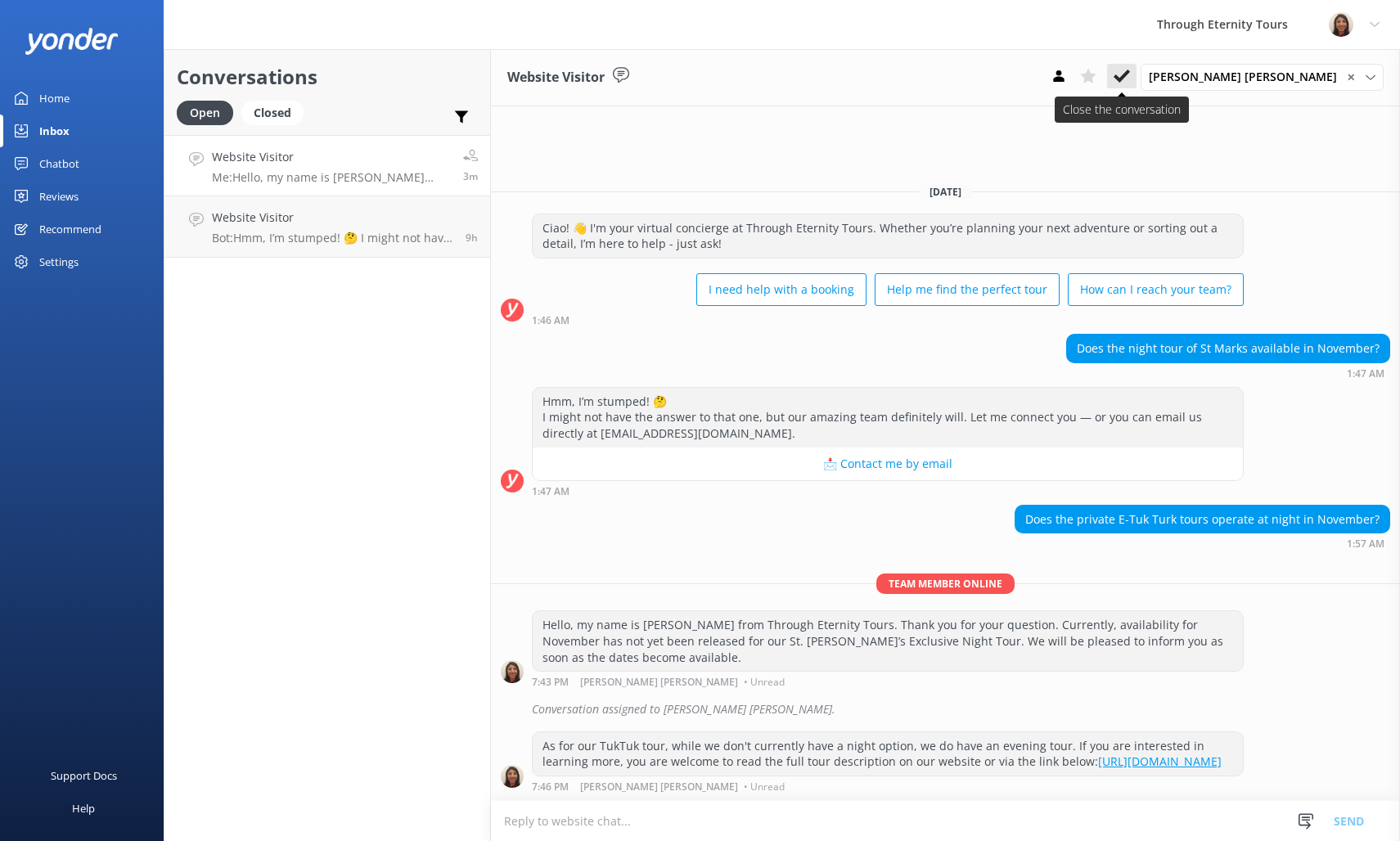
click at [1130, 71] on icon at bounding box center [1122, 76] width 16 height 16
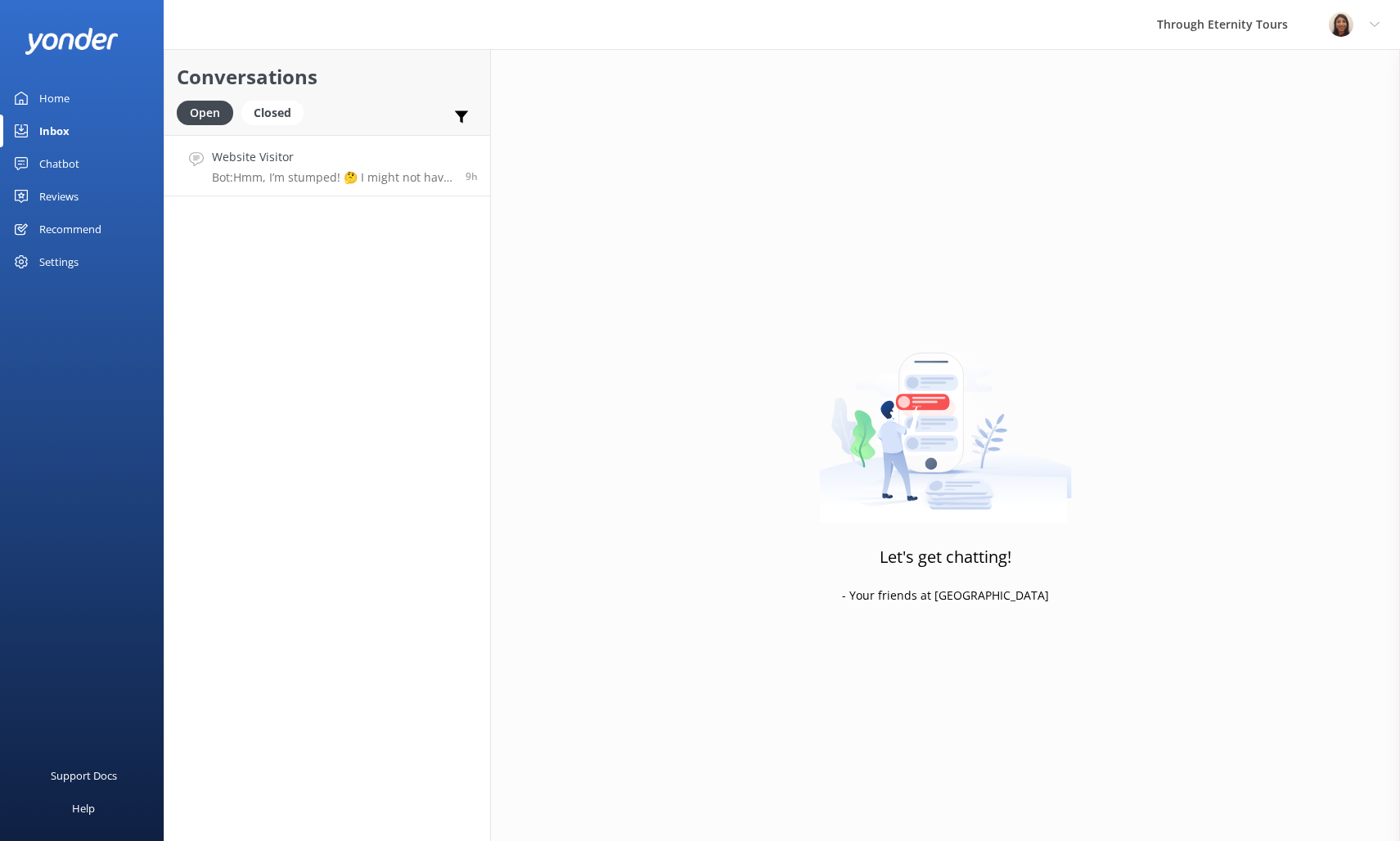
click at [278, 156] on h4 "Website Visitor" at bounding box center [332, 156] width 241 height 18
